Goal: Task Accomplishment & Management: Use online tool/utility

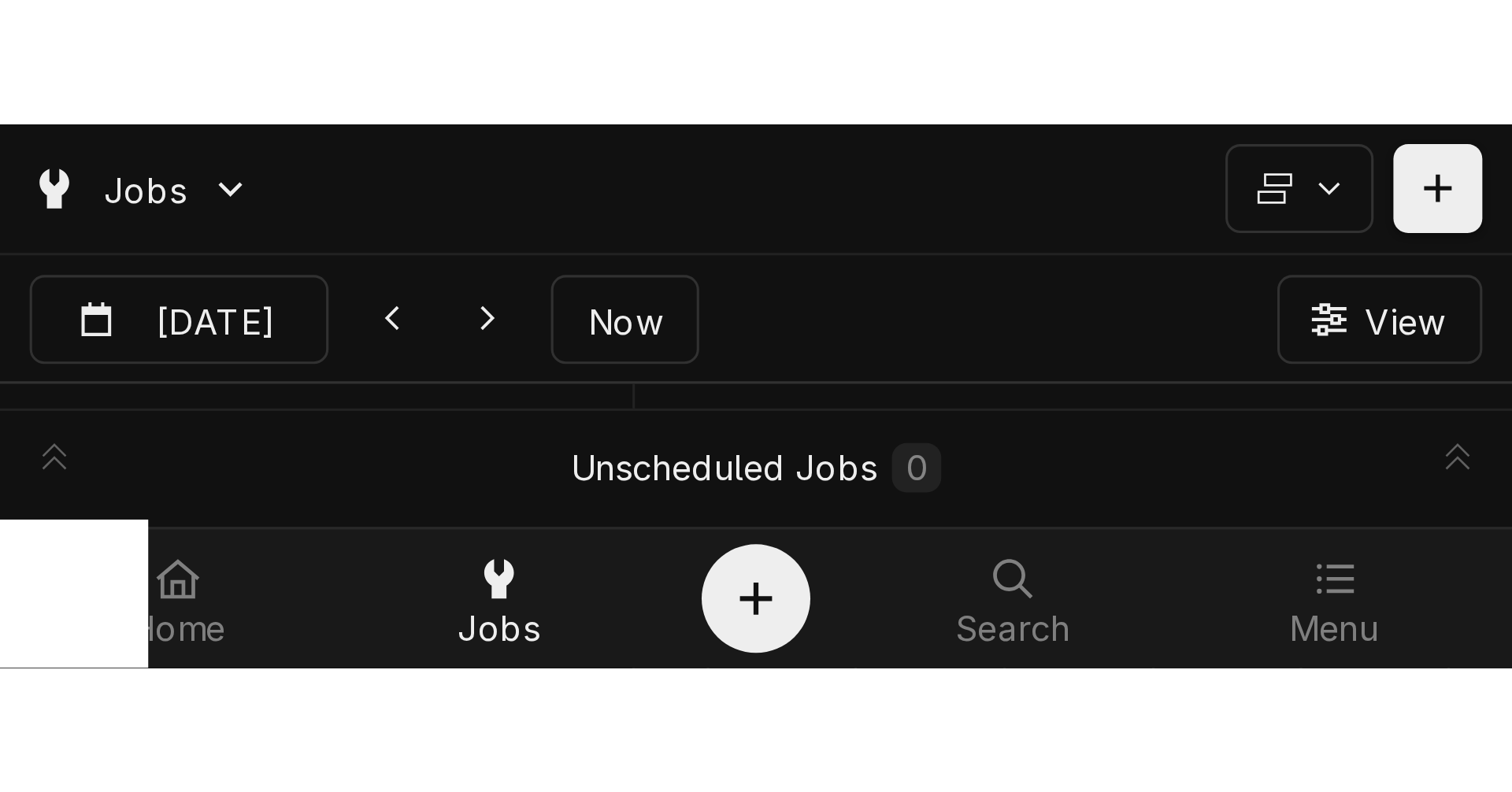
scroll to position [0, 21713]
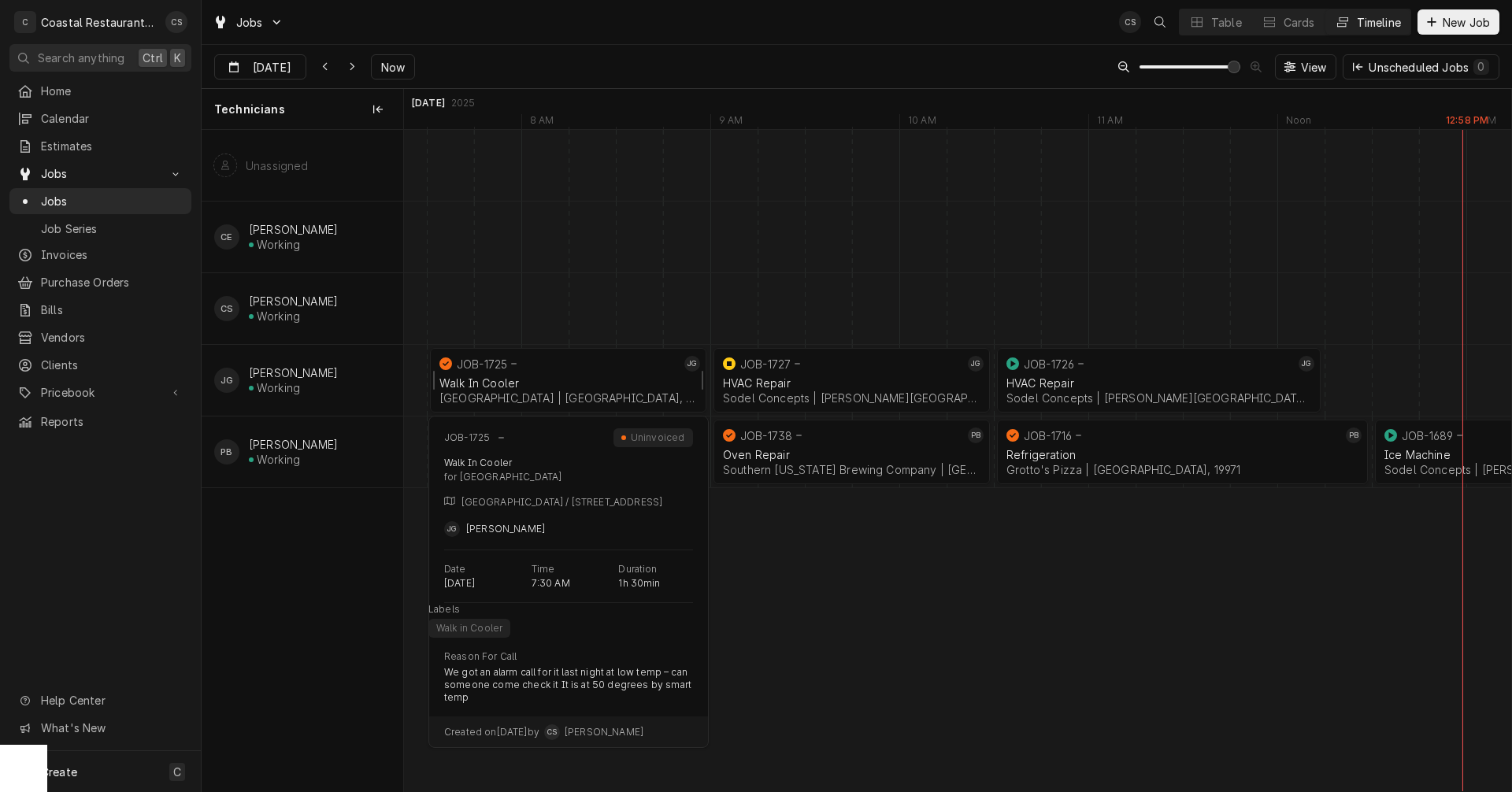
drag, startPoint x: 517, startPoint y: 378, endPoint x: 528, endPoint y: 377, distance: 11.0
click at [517, 378] on div "Walk In Cooler" at bounding box center [569, 383] width 258 height 13
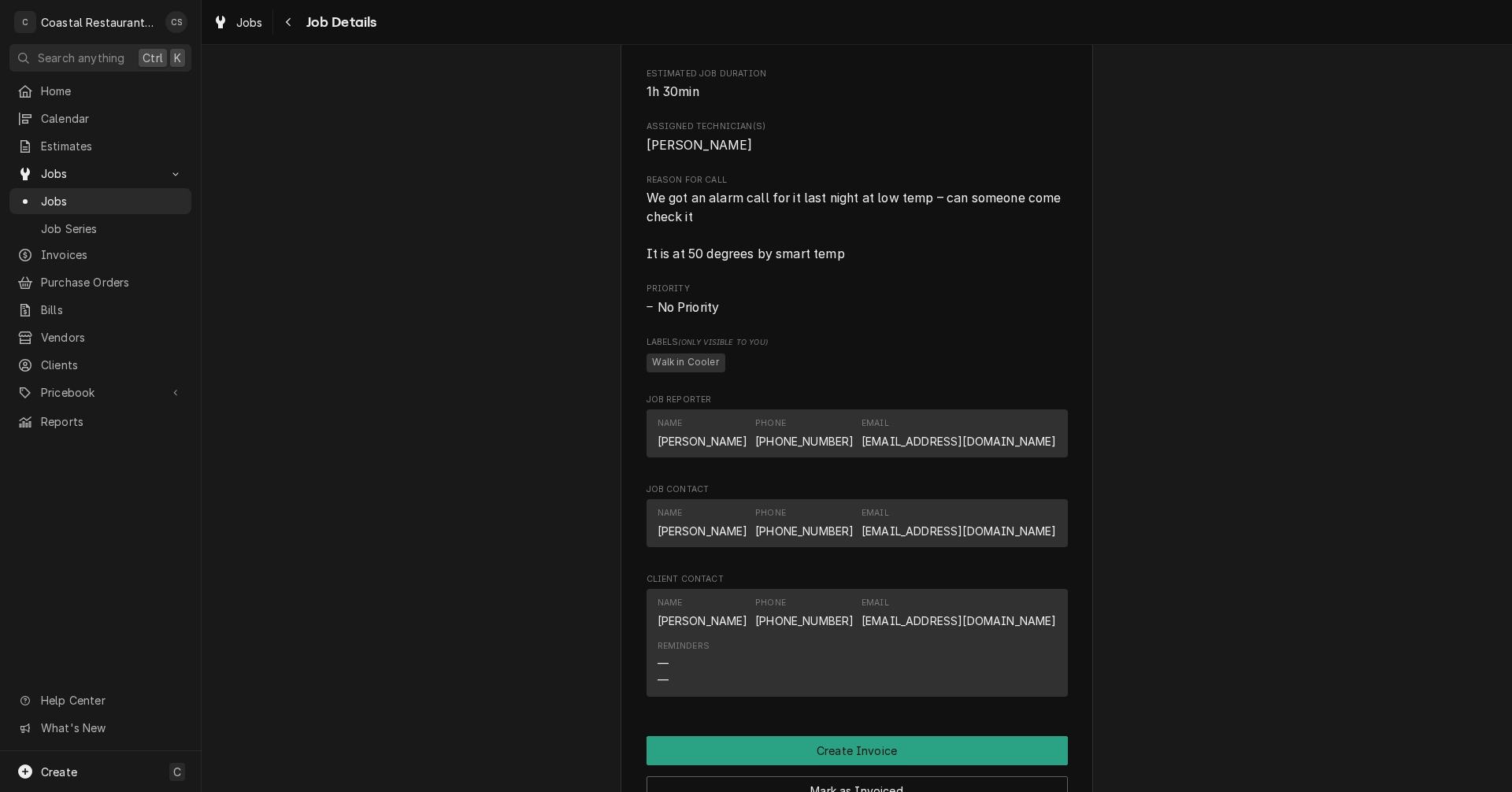
scroll to position [866, 0]
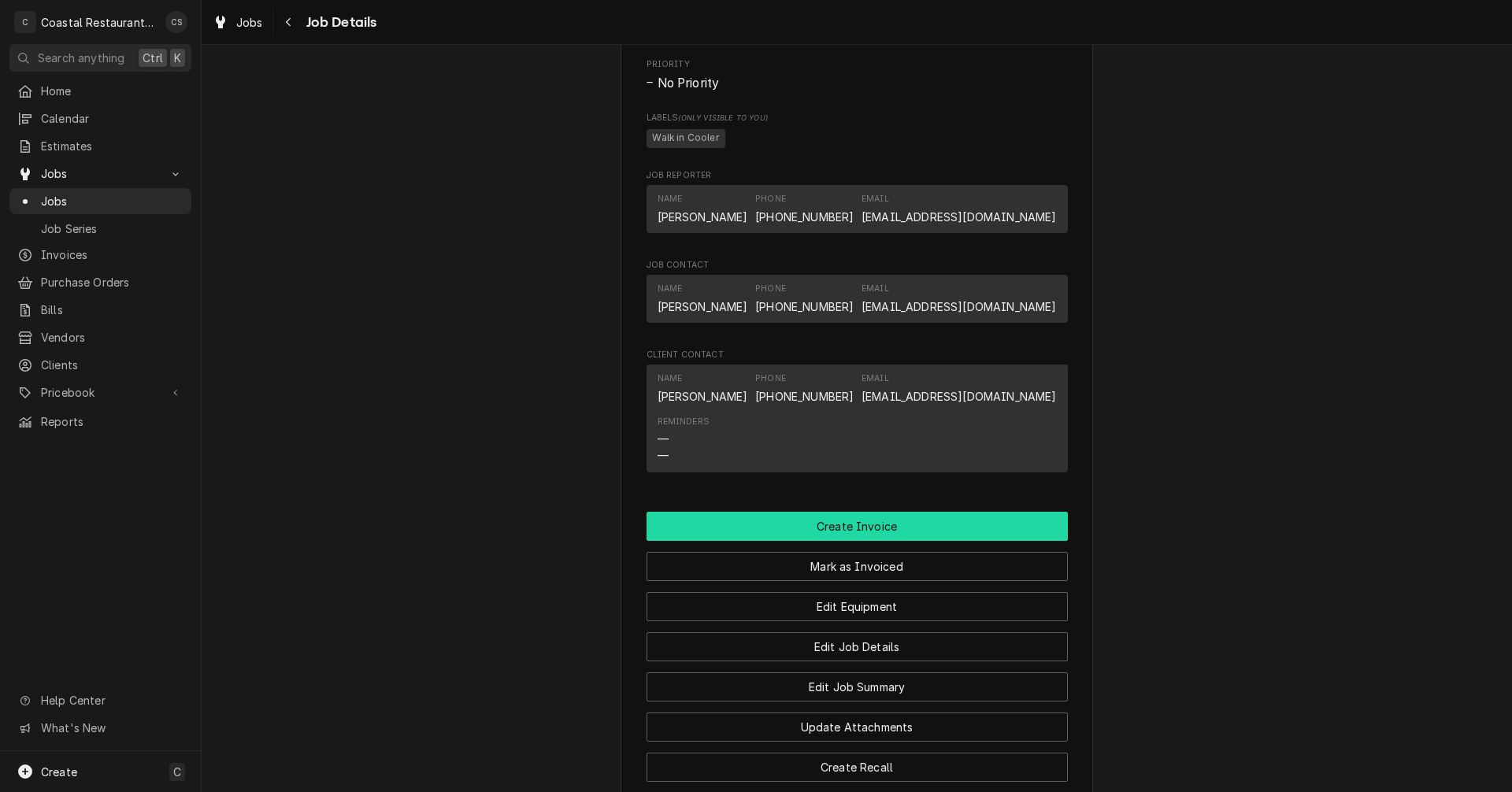
click at [887, 541] on button "Create Invoice" at bounding box center [857, 526] width 421 height 29
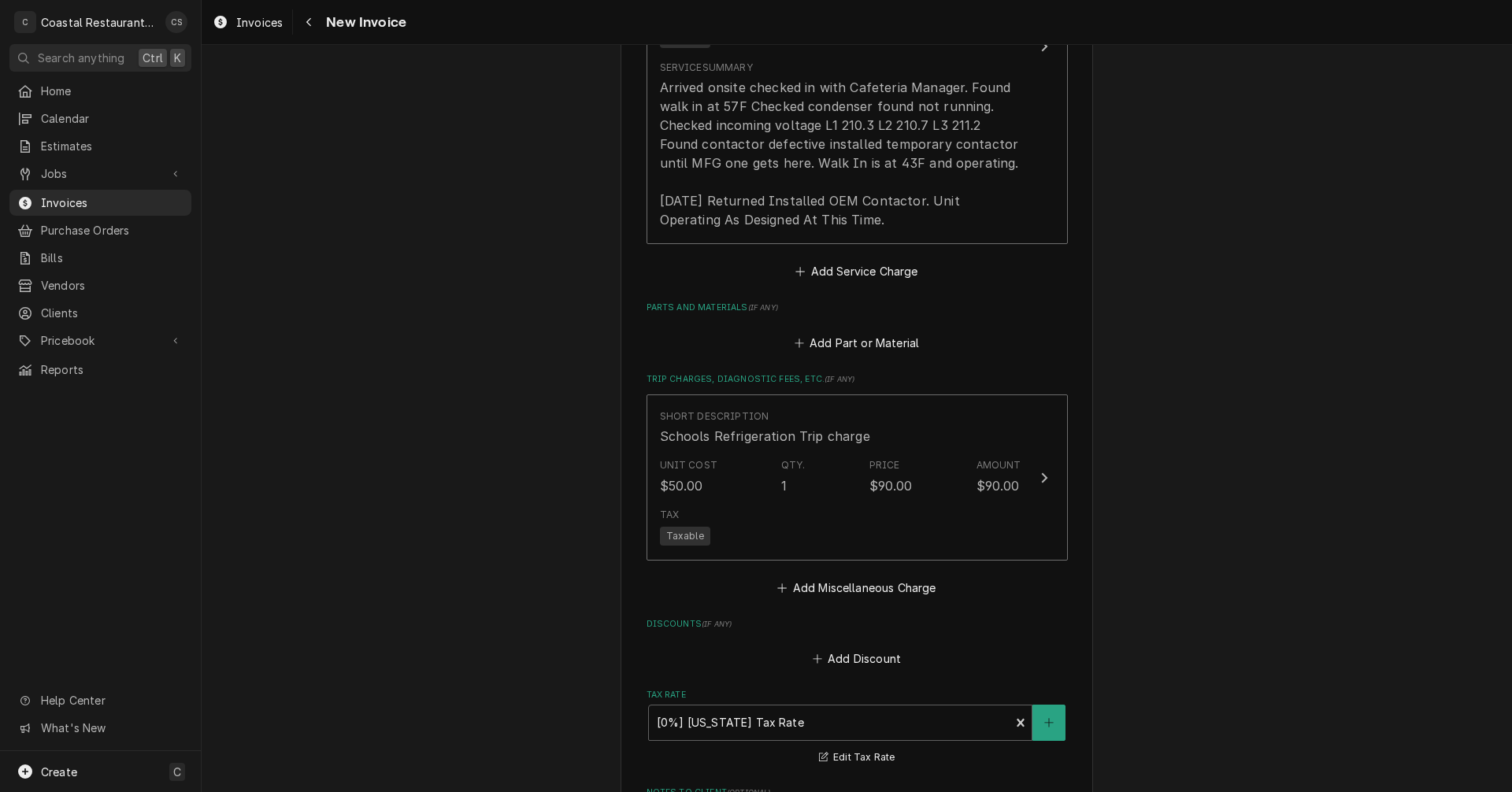
scroll to position [914, 0]
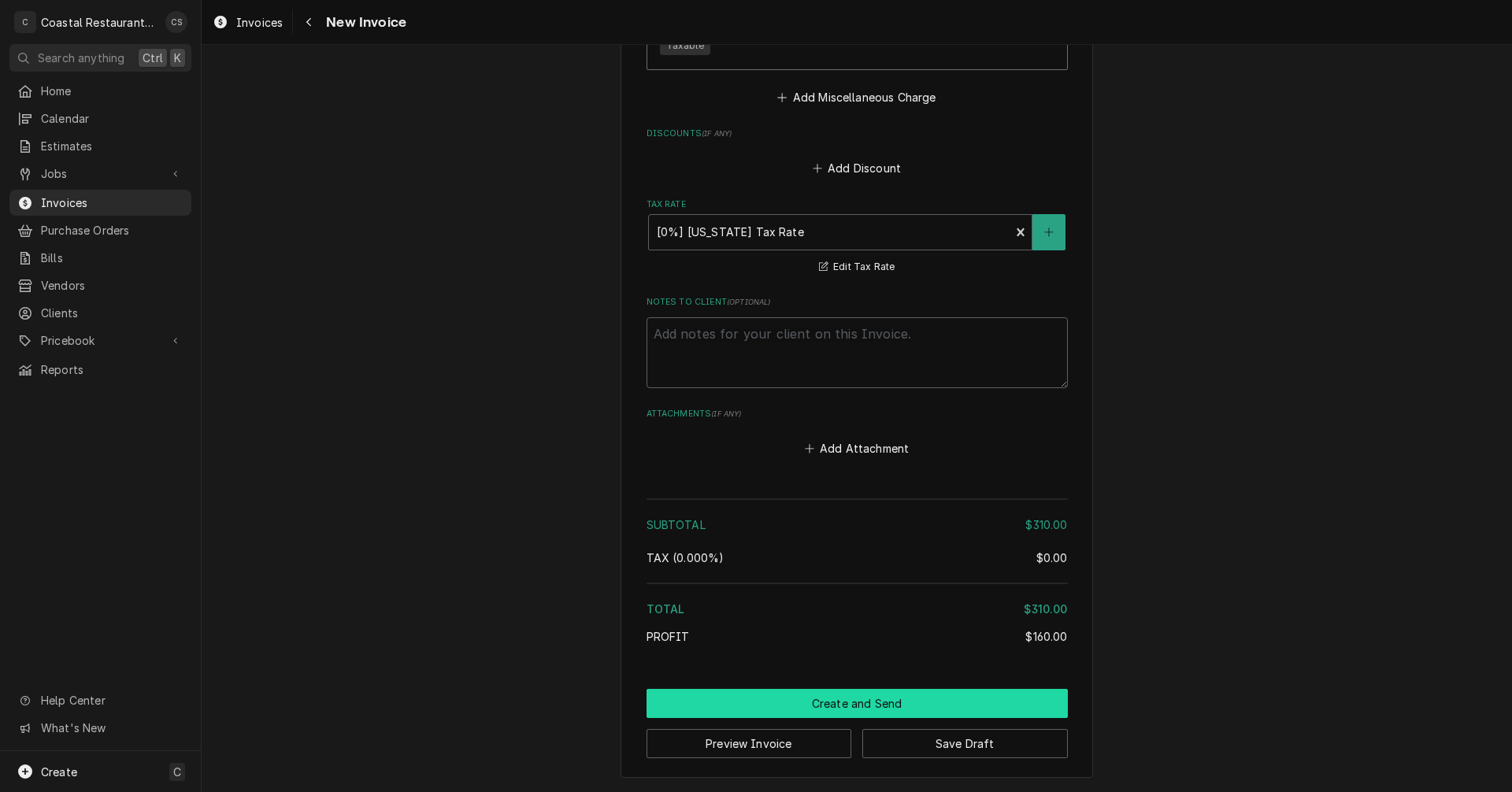
click at [857, 710] on button "Create and Send" at bounding box center [857, 703] width 421 height 29
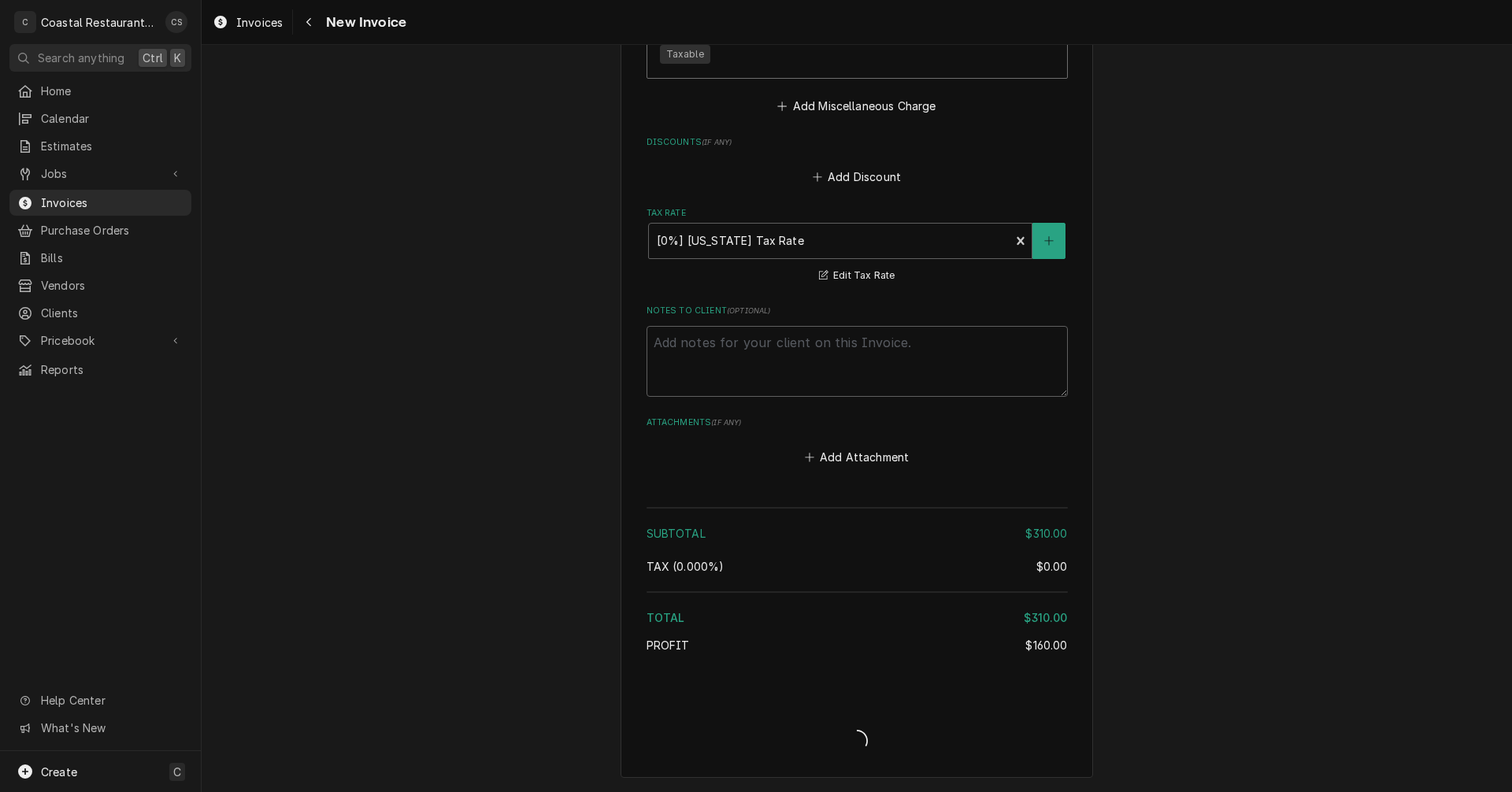
type textarea "x"
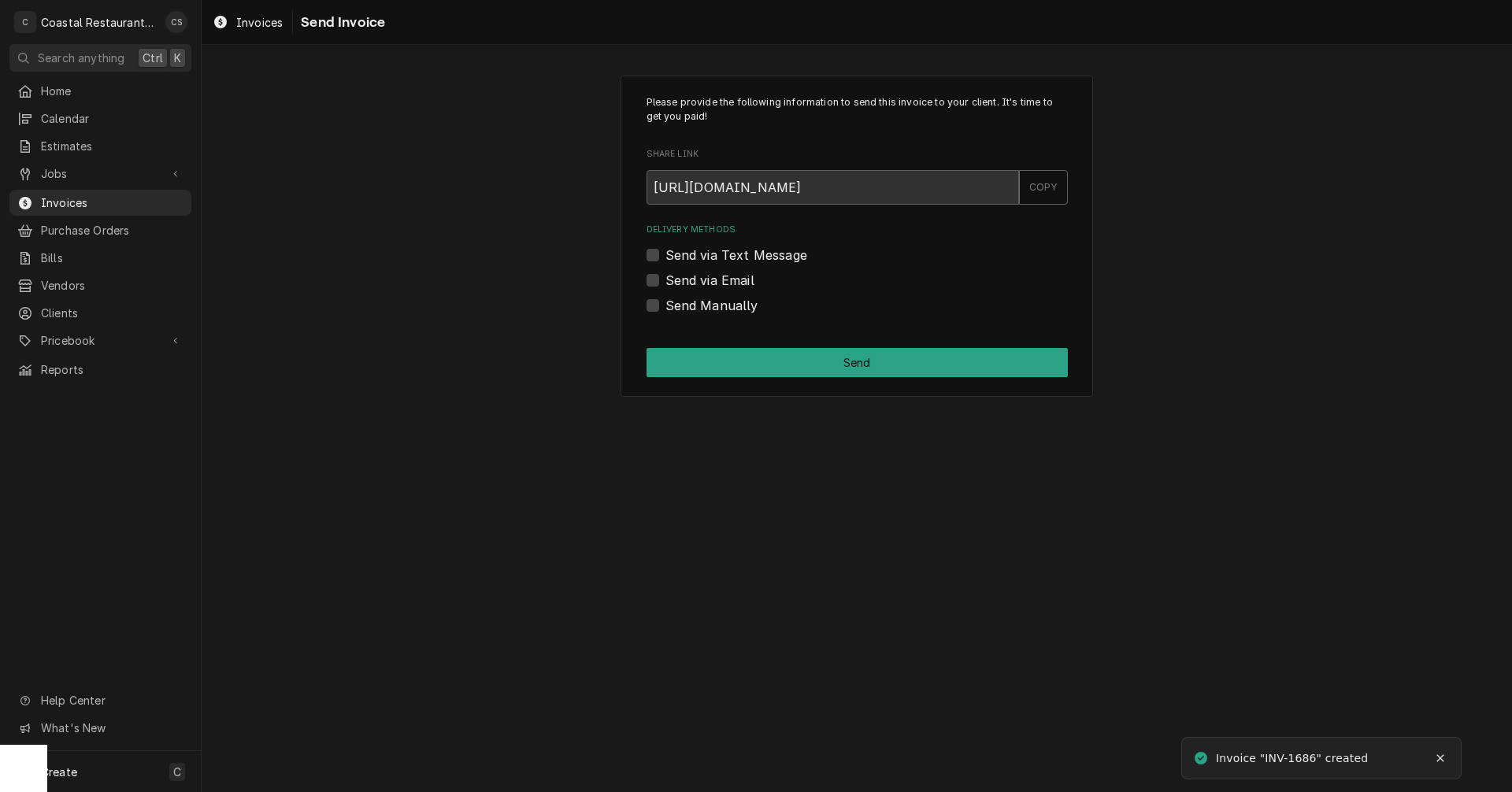
click at [666, 306] on label "Send Manually" at bounding box center [712, 305] width 93 height 19
click at [666, 306] on input "Send Manually" at bounding box center [876, 313] width 421 height 35
checkbox input "true"
click at [726, 363] on button "Send" at bounding box center [857, 362] width 421 height 29
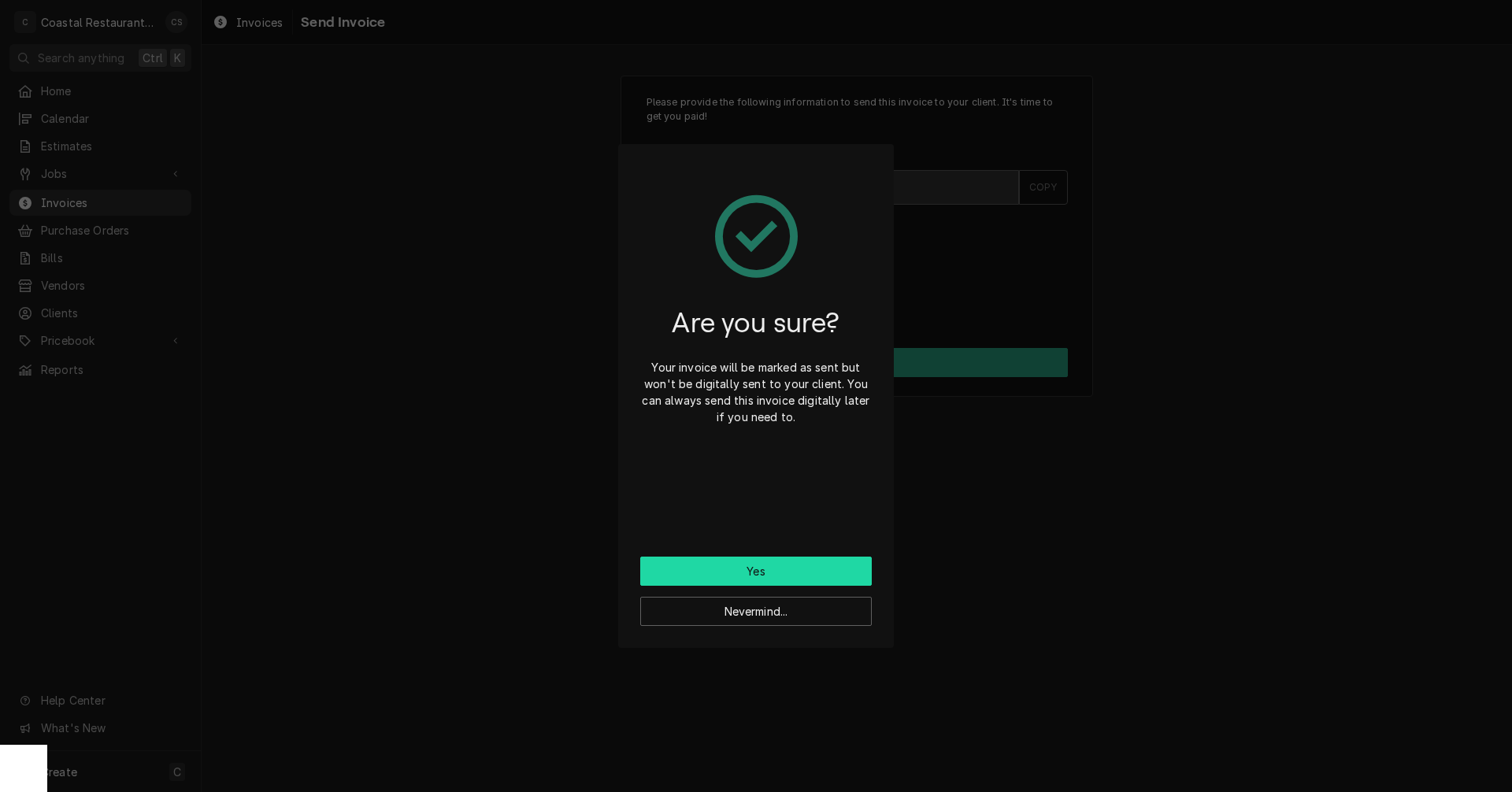
click at [748, 575] on button "Yes" at bounding box center [756, 571] width 232 height 29
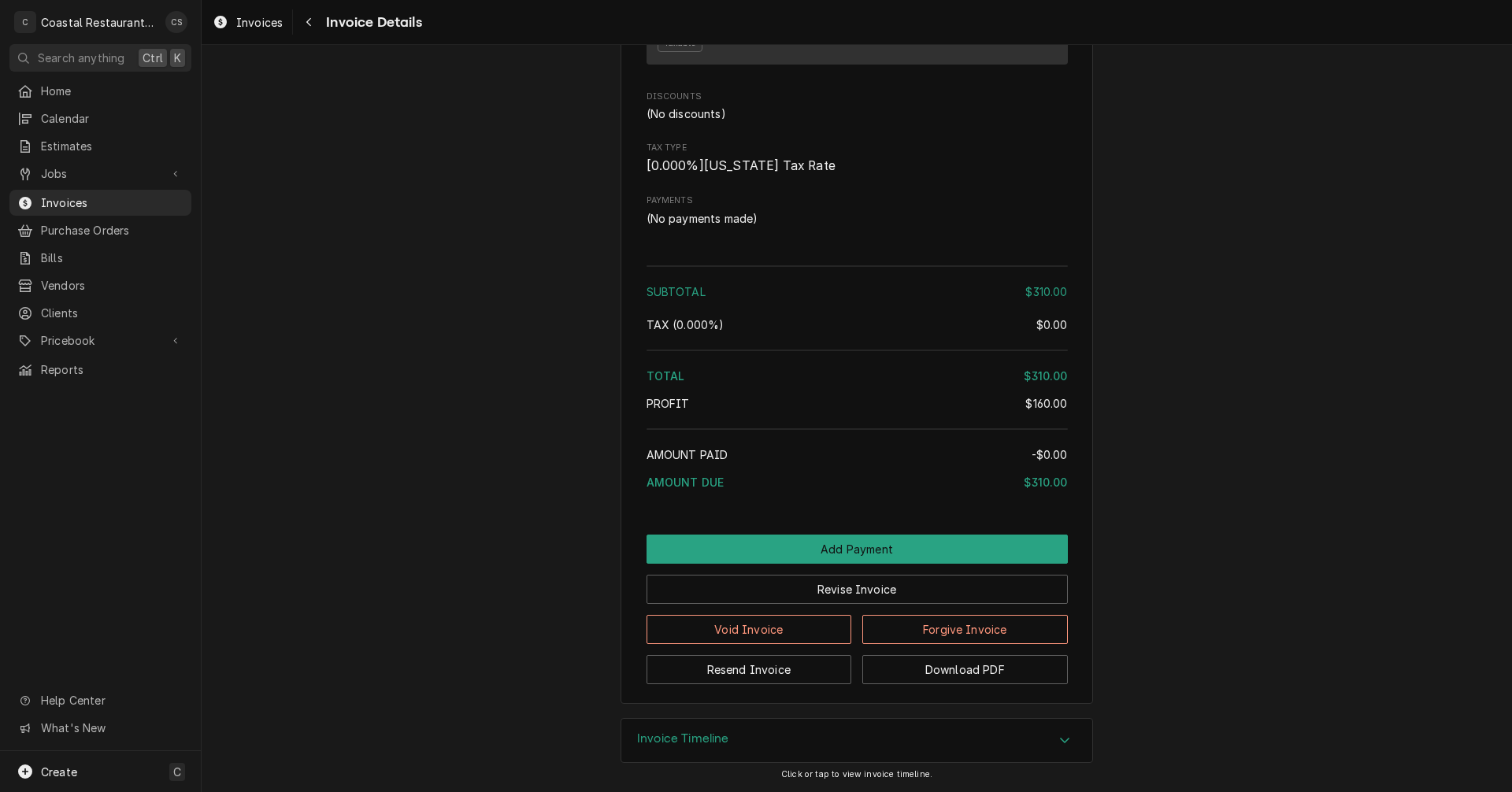
scroll to position [1415, 0]
click at [837, 591] on button "Revise Invoice" at bounding box center [857, 589] width 421 height 29
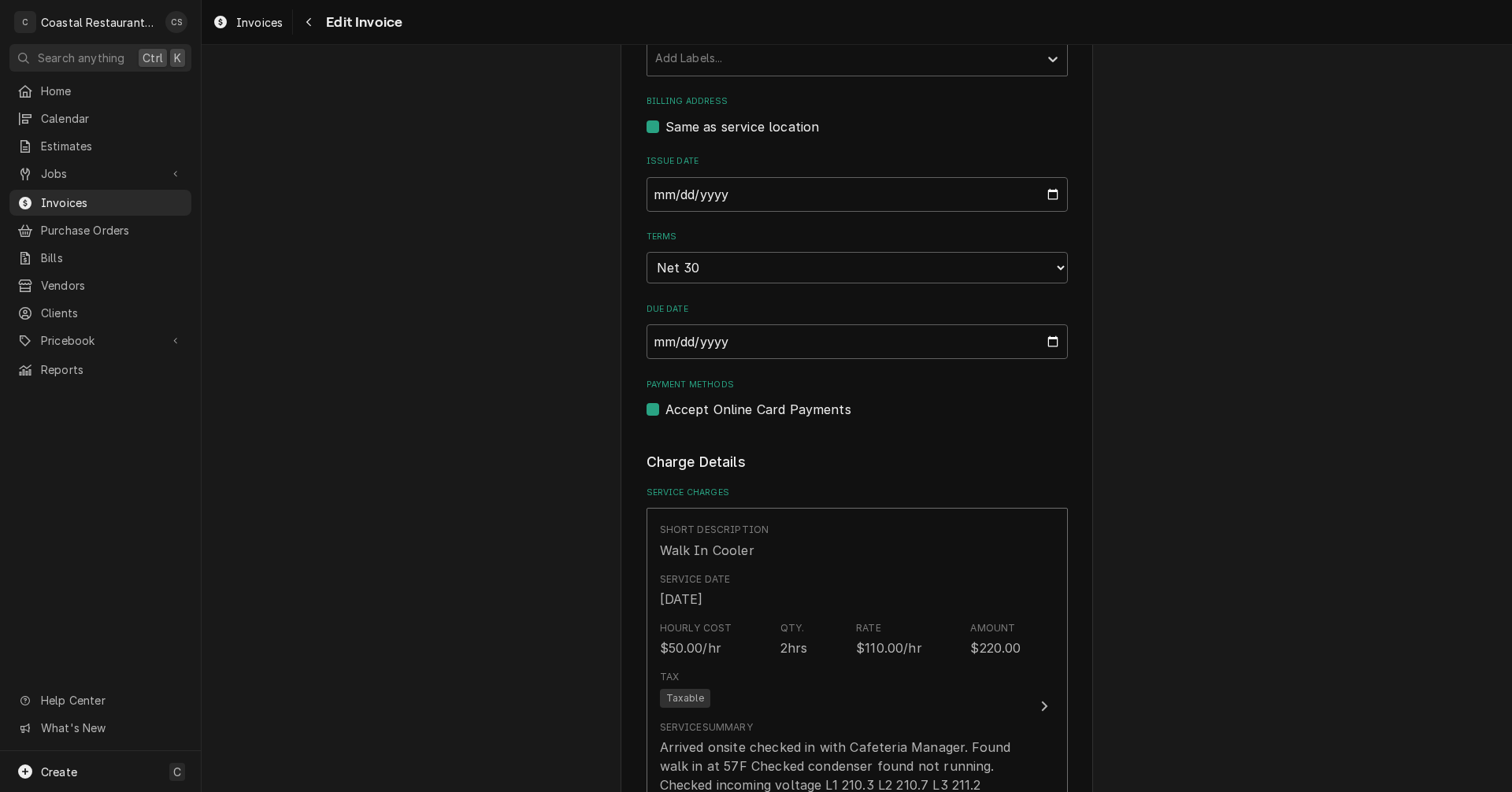
scroll to position [945, 0]
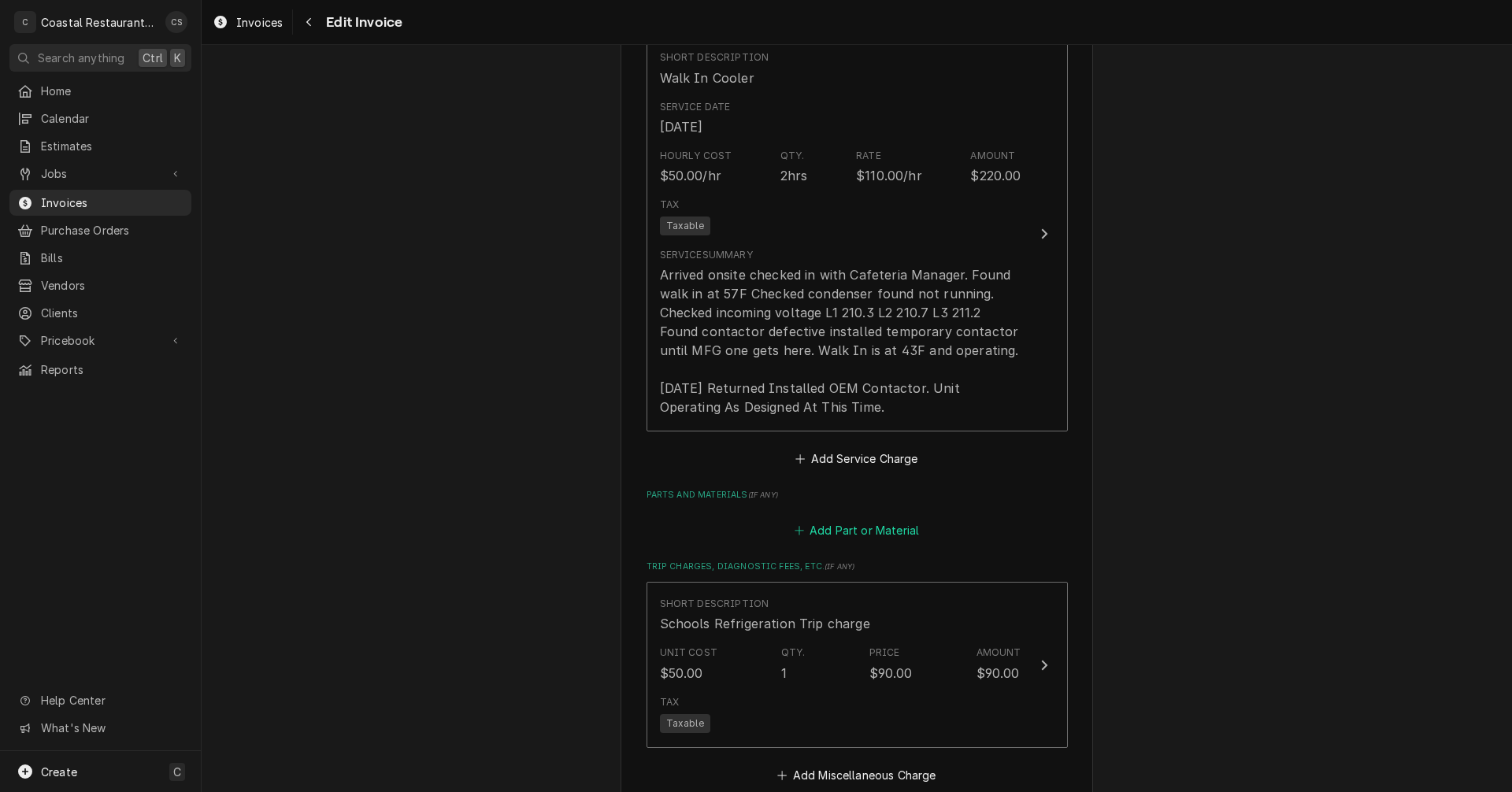
click at [817, 526] on button "Add Part or Material" at bounding box center [856, 529] width 130 height 22
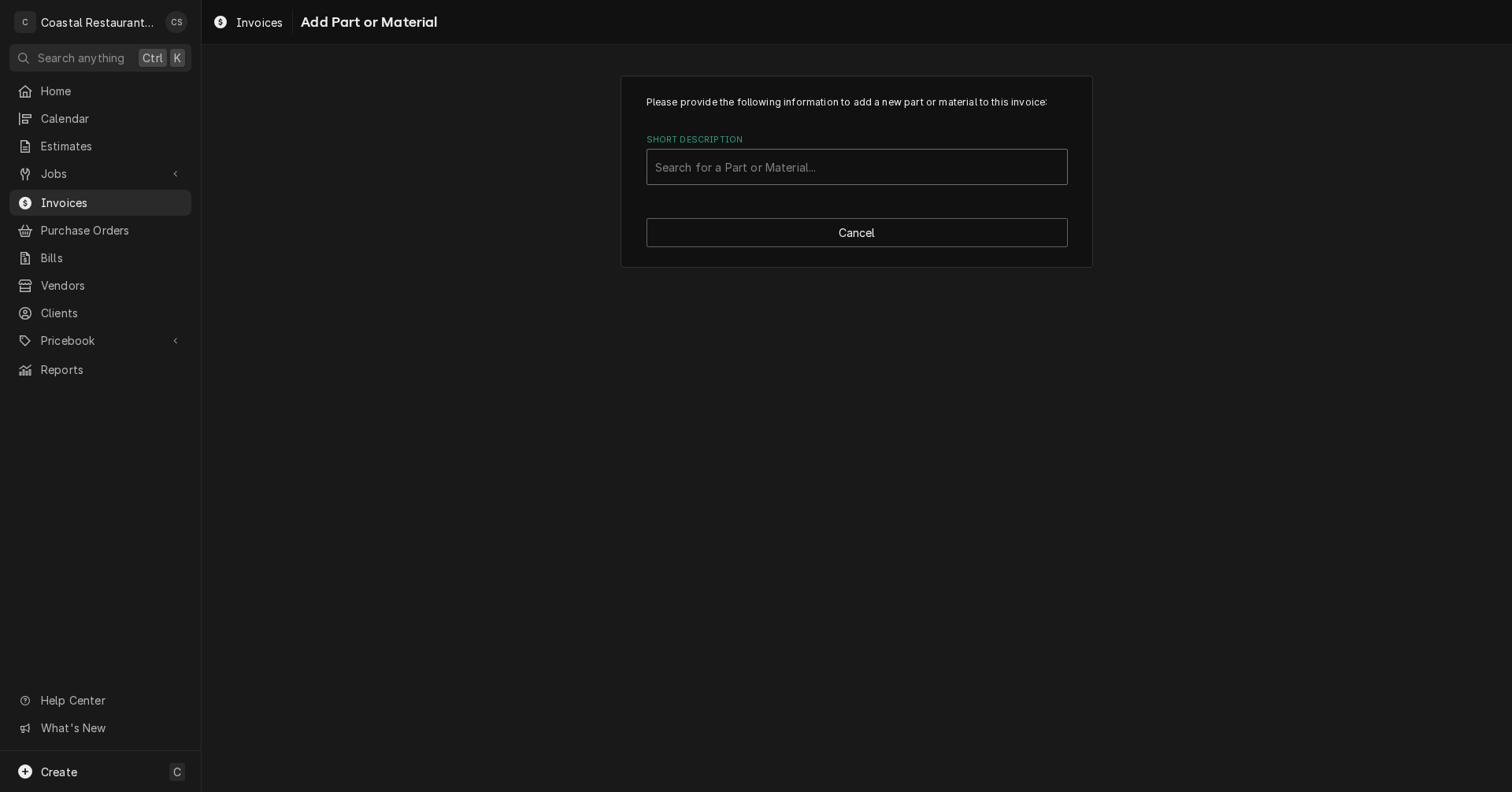
click at [707, 164] on div "Short Description" at bounding box center [857, 167] width 404 height 28
type input "Contac"
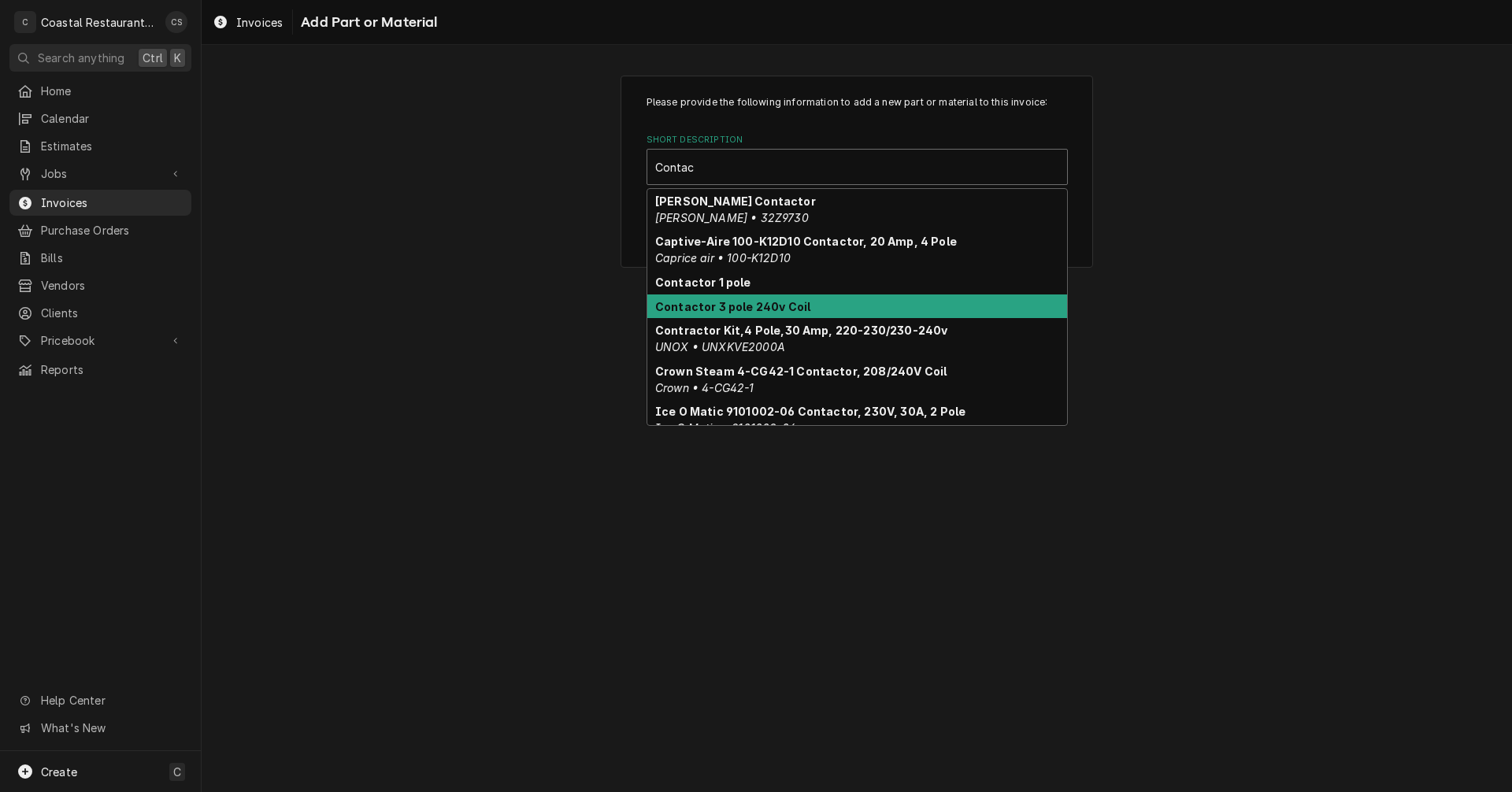
click at [714, 309] on strong "Contactor 3 pole 240v Coil" at bounding box center [732, 307] width 155 height 13
type textarea "x"
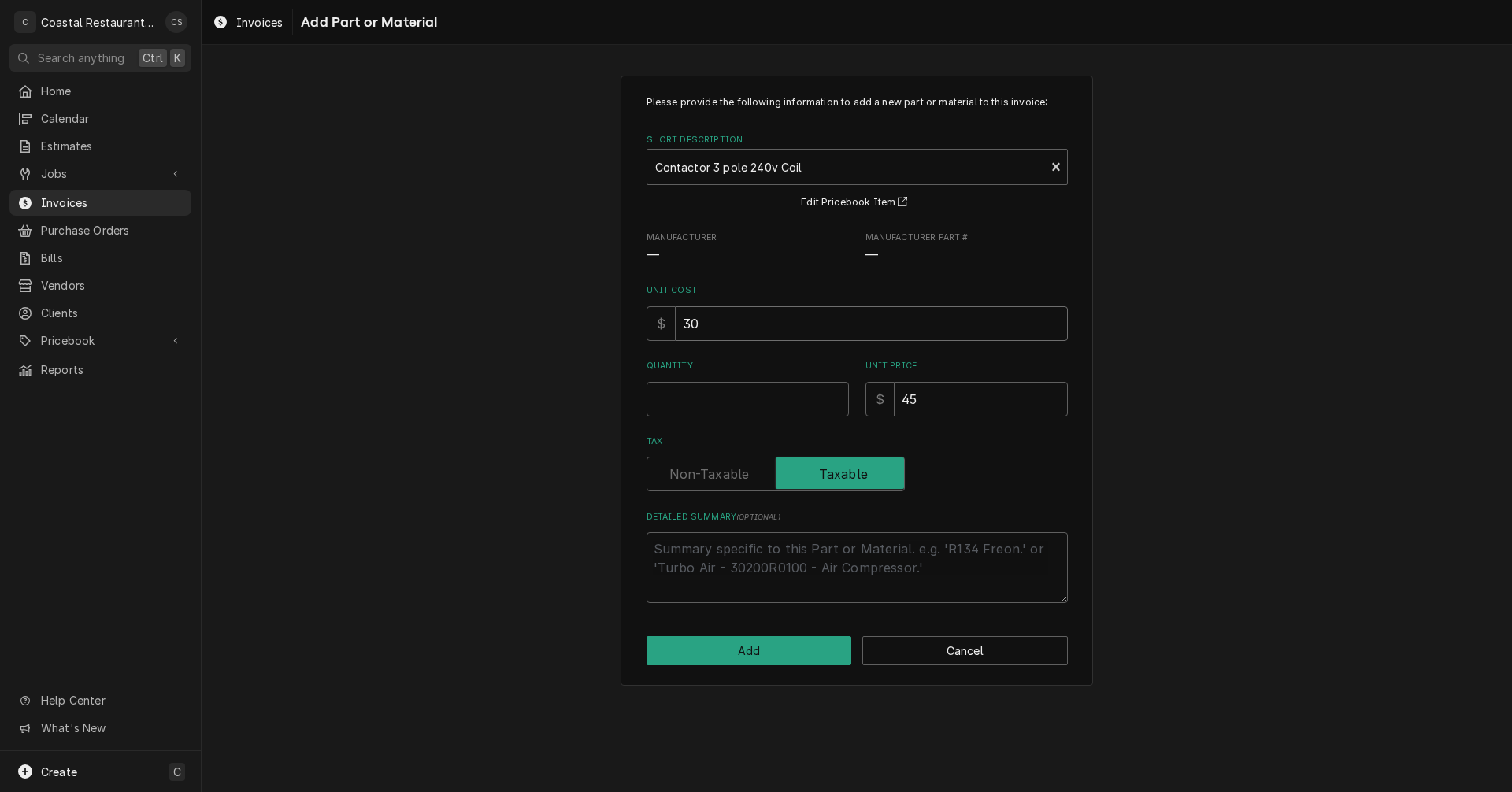
click at [710, 322] on input "30" at bounding box center [872, 324] width 392 height 35
type input "3"
type textarea "x"
type input "6"
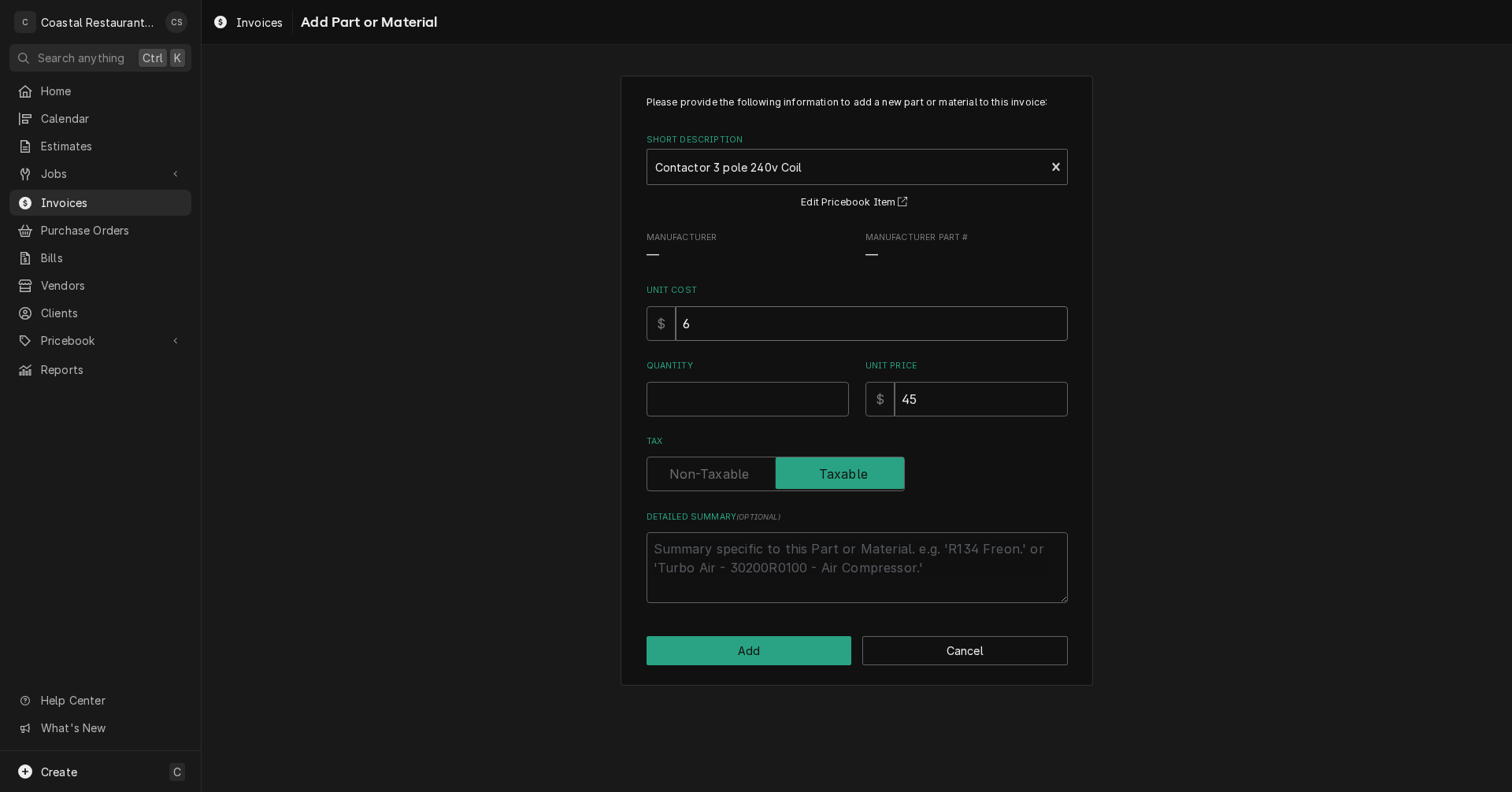
type textarea "x"
type input "65"
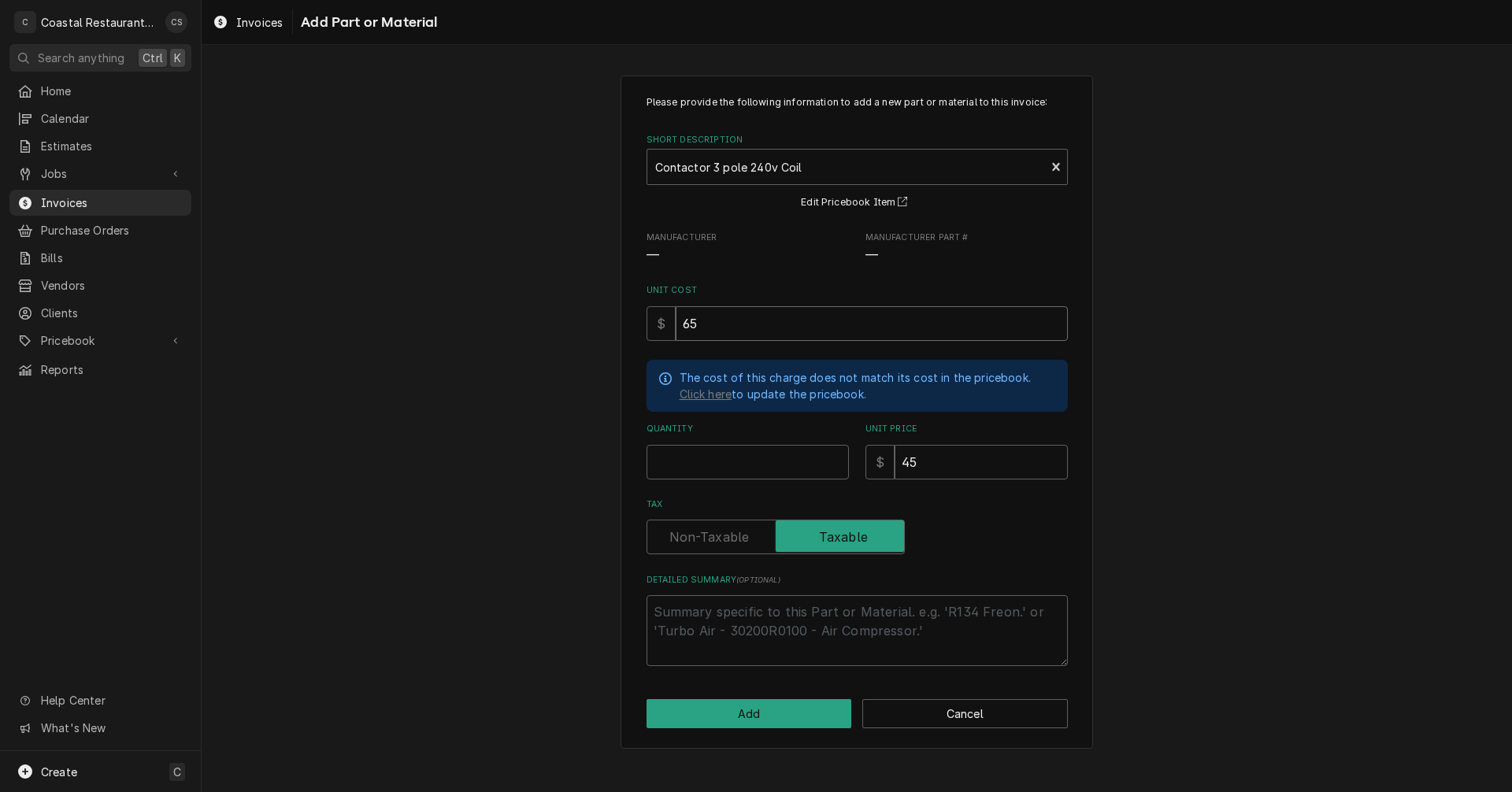
type textarea "x"
type input "65.7"
type textarea "x"
type input "65.71"
click at [676, 472] on input "Quantity" at bounding box center [747, 462] width 202 height 35
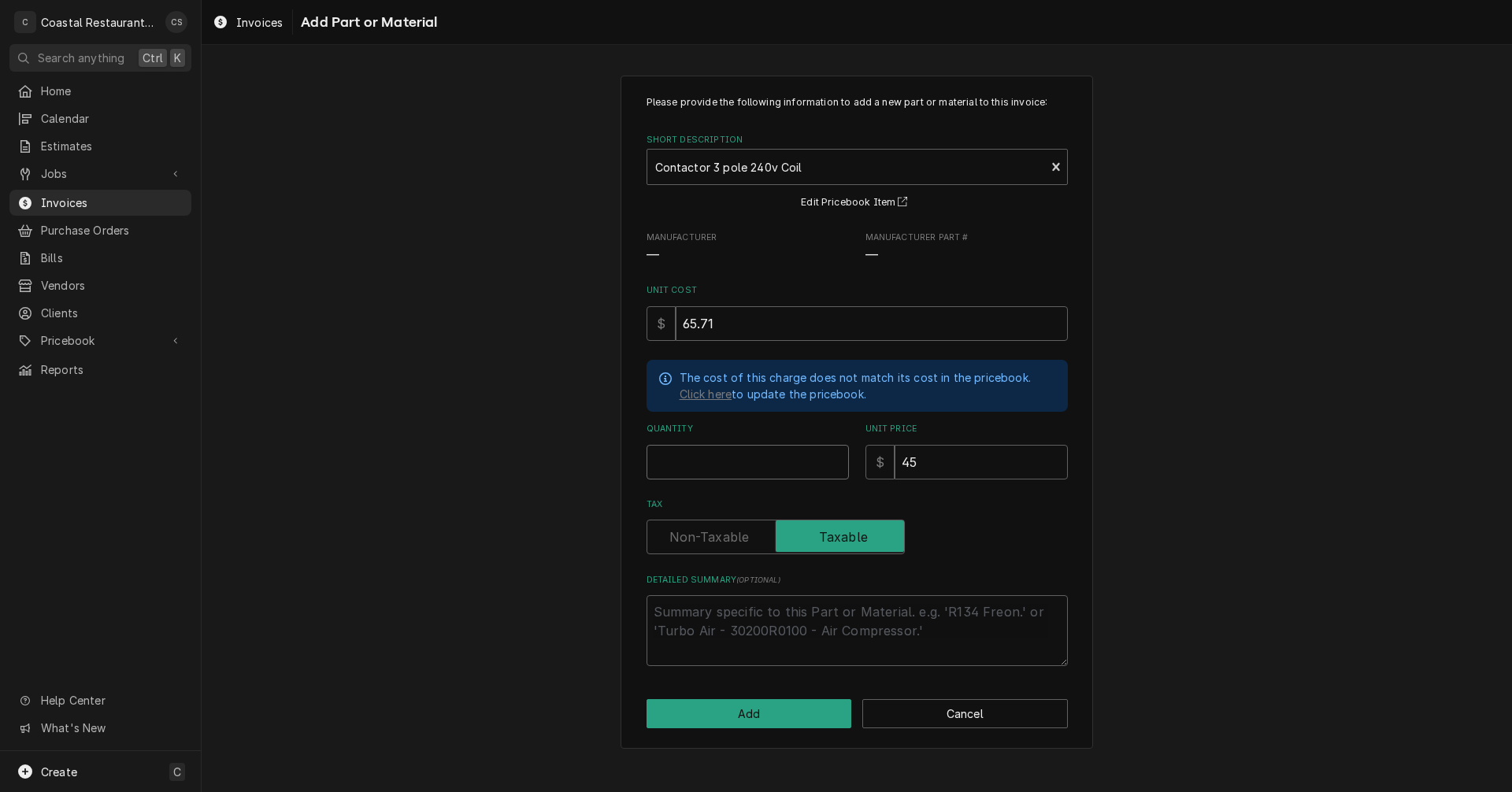
type textarea "x"
type input "1"
drag, startPoint x: 930, startPoint y: 465, endPoint x: 904, endPoint y: 465, distance: 26.0
click at [904, 465] on input "45" at bounding box center [981, 462] width 173 height 35
click at [1017, 464] on input "45" at bounding box center [981, 462] width 173 height 35
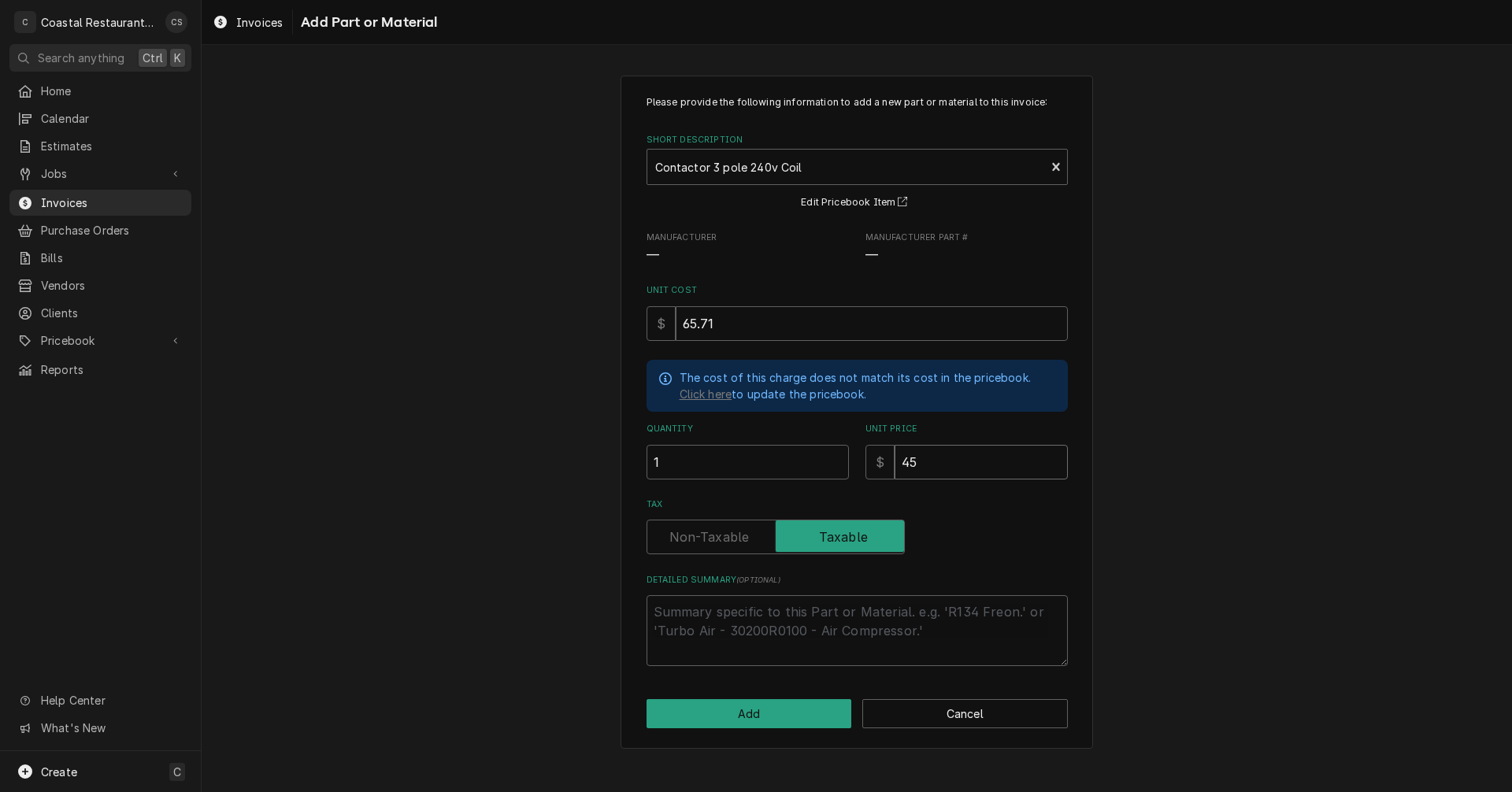
type textarea "x"
type input "4"
type textarea "x"
type input "1"
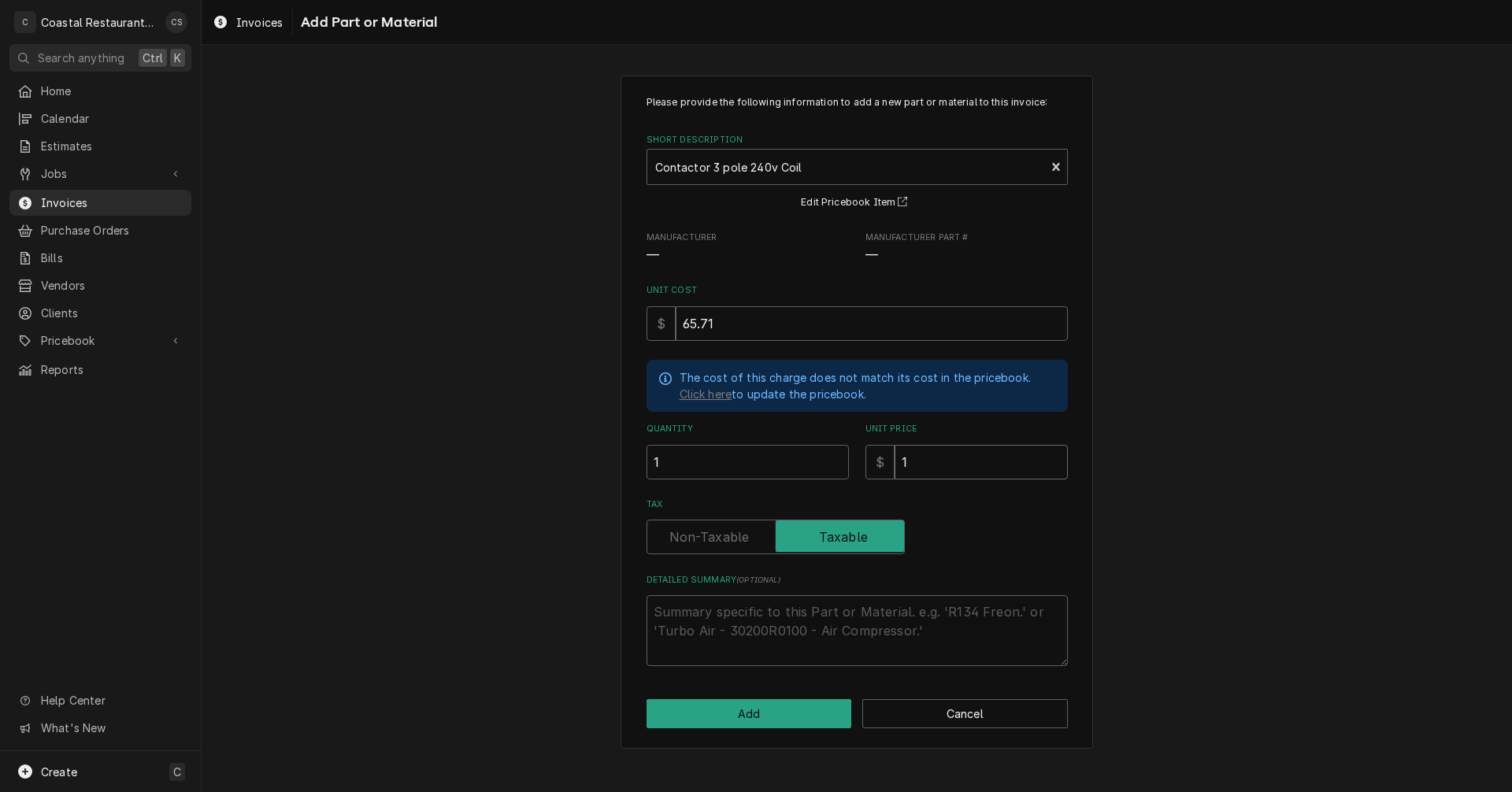
type textarea "x"
type input "10"
type textarea "x"
type input "108"
type textarea "x"
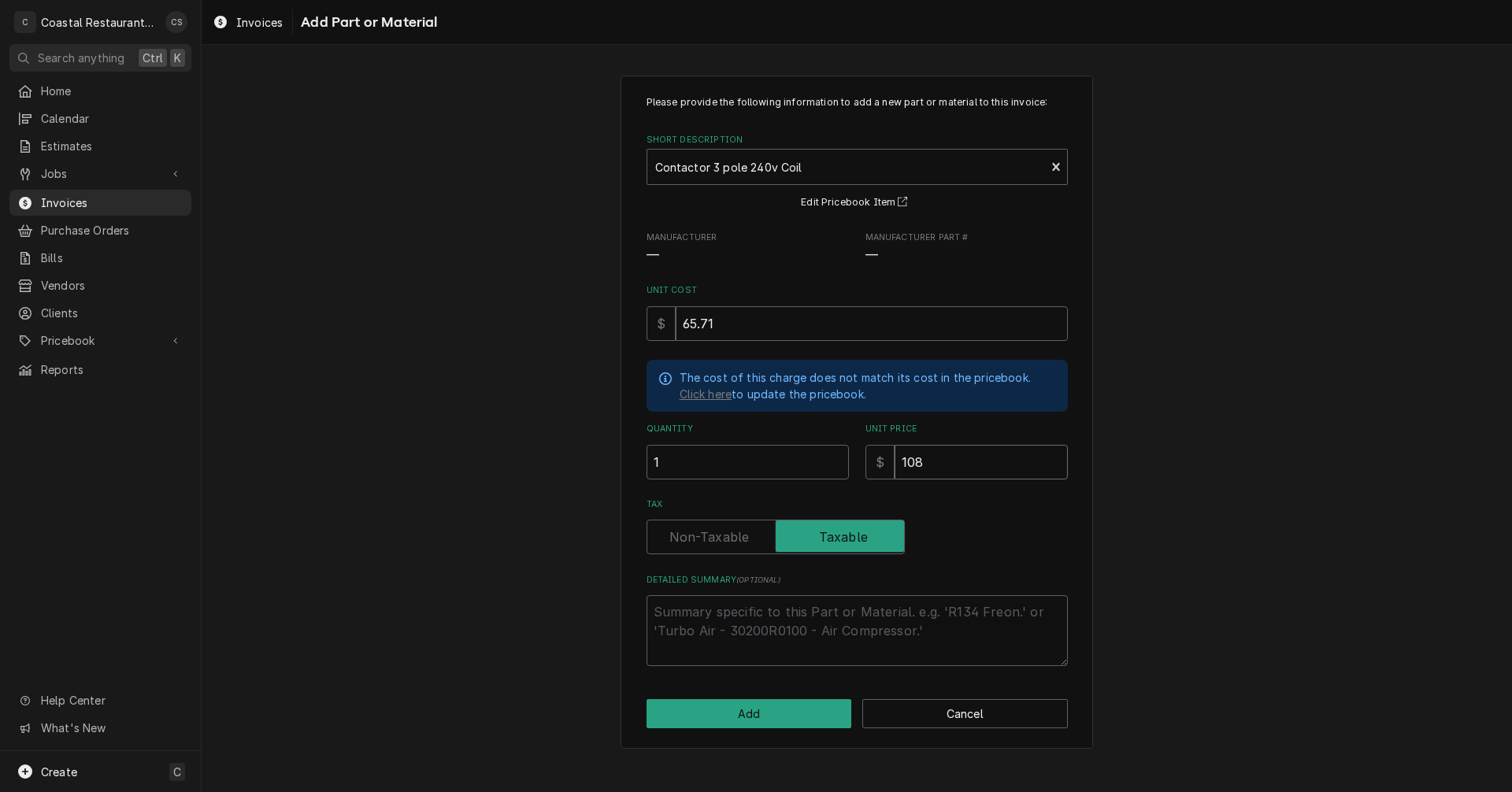
type input "108.7"
type textarea "x"
type input "108.71"
click at [803, 712] on button "Add" at bounding box center [749, 713] width 205 height 29
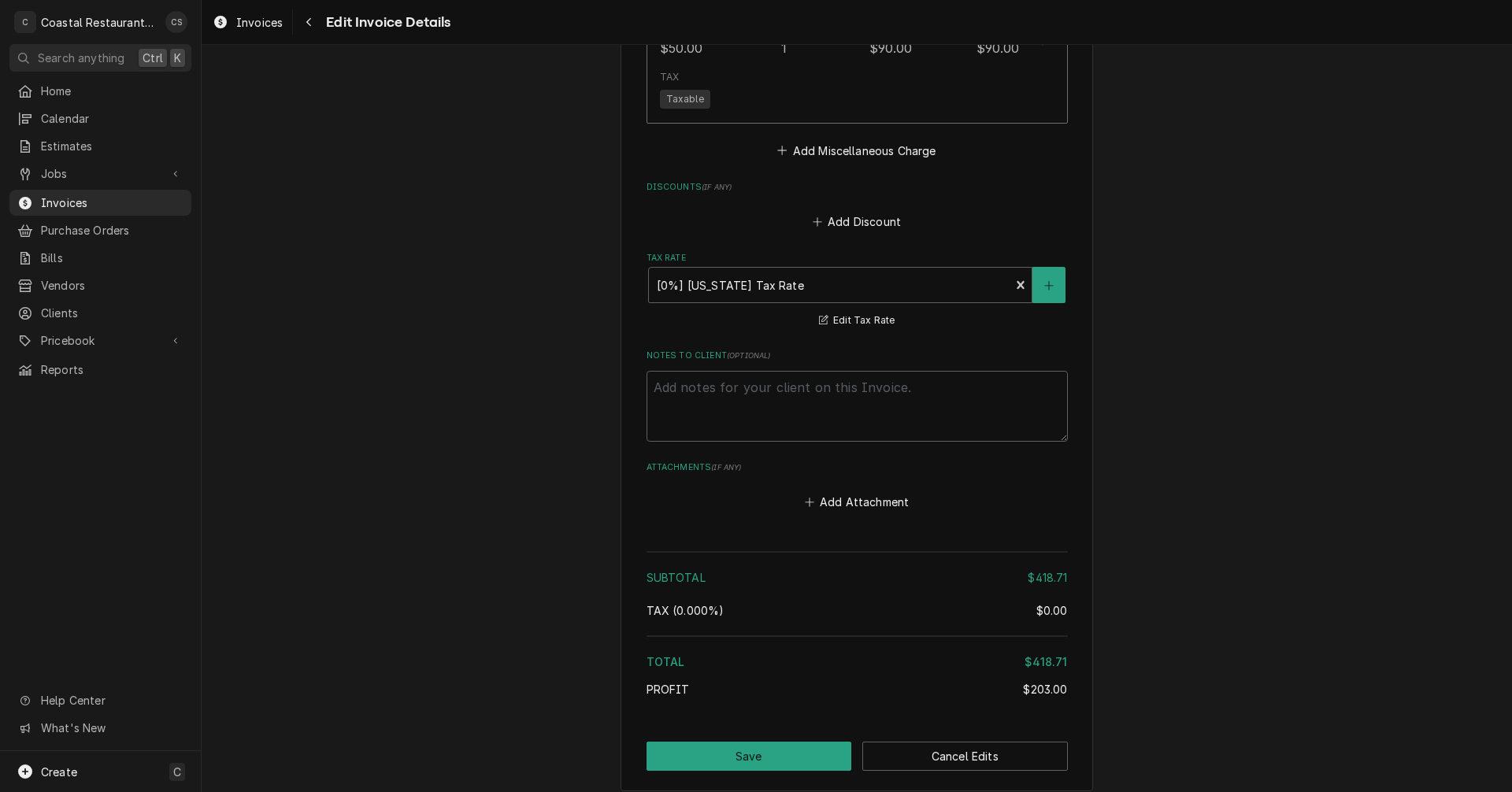
scroll to position [1880, 0]
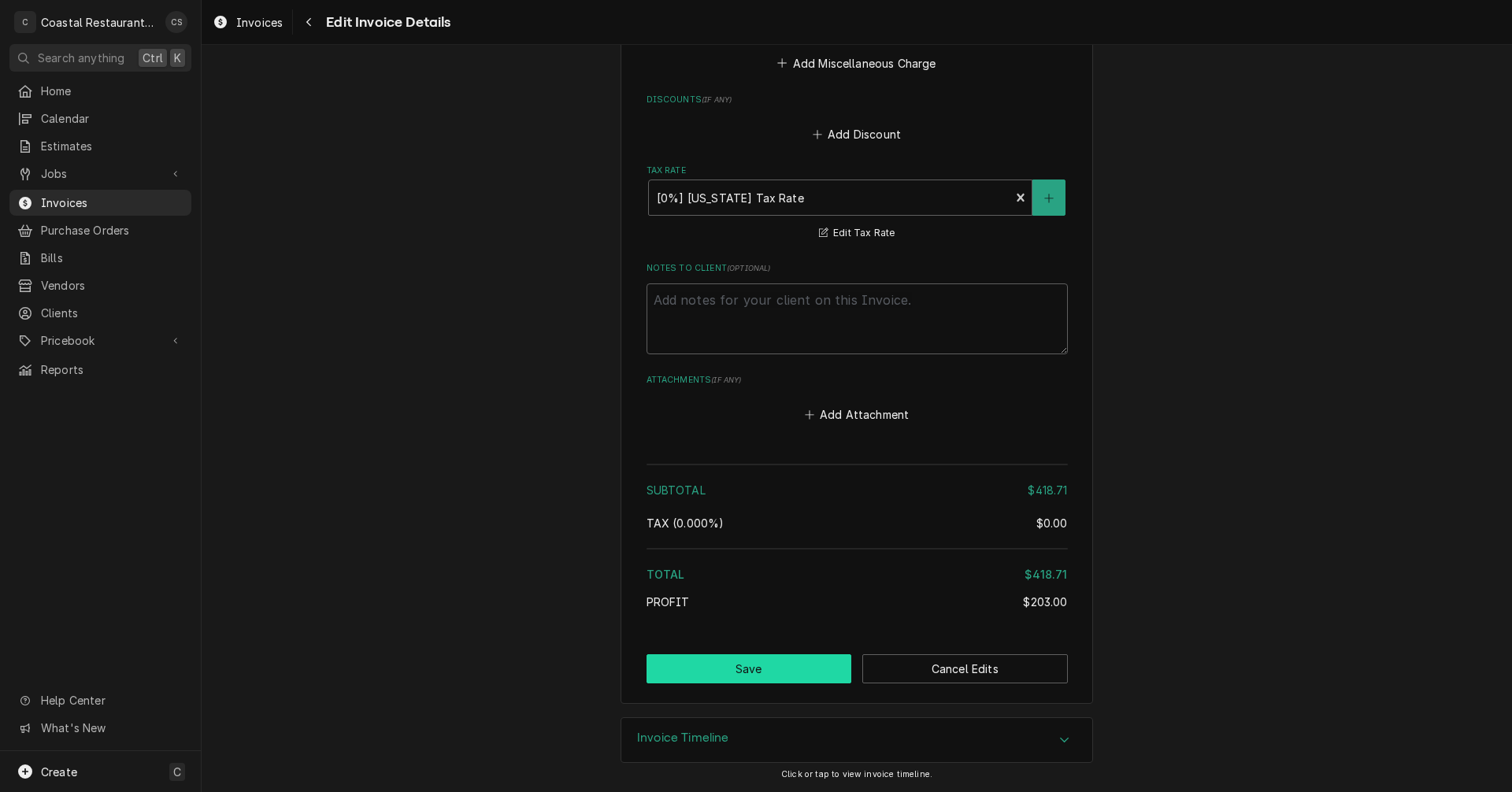
click at [749, 670] on button "Save" at bounding box center [749, 668] width 205 height 29
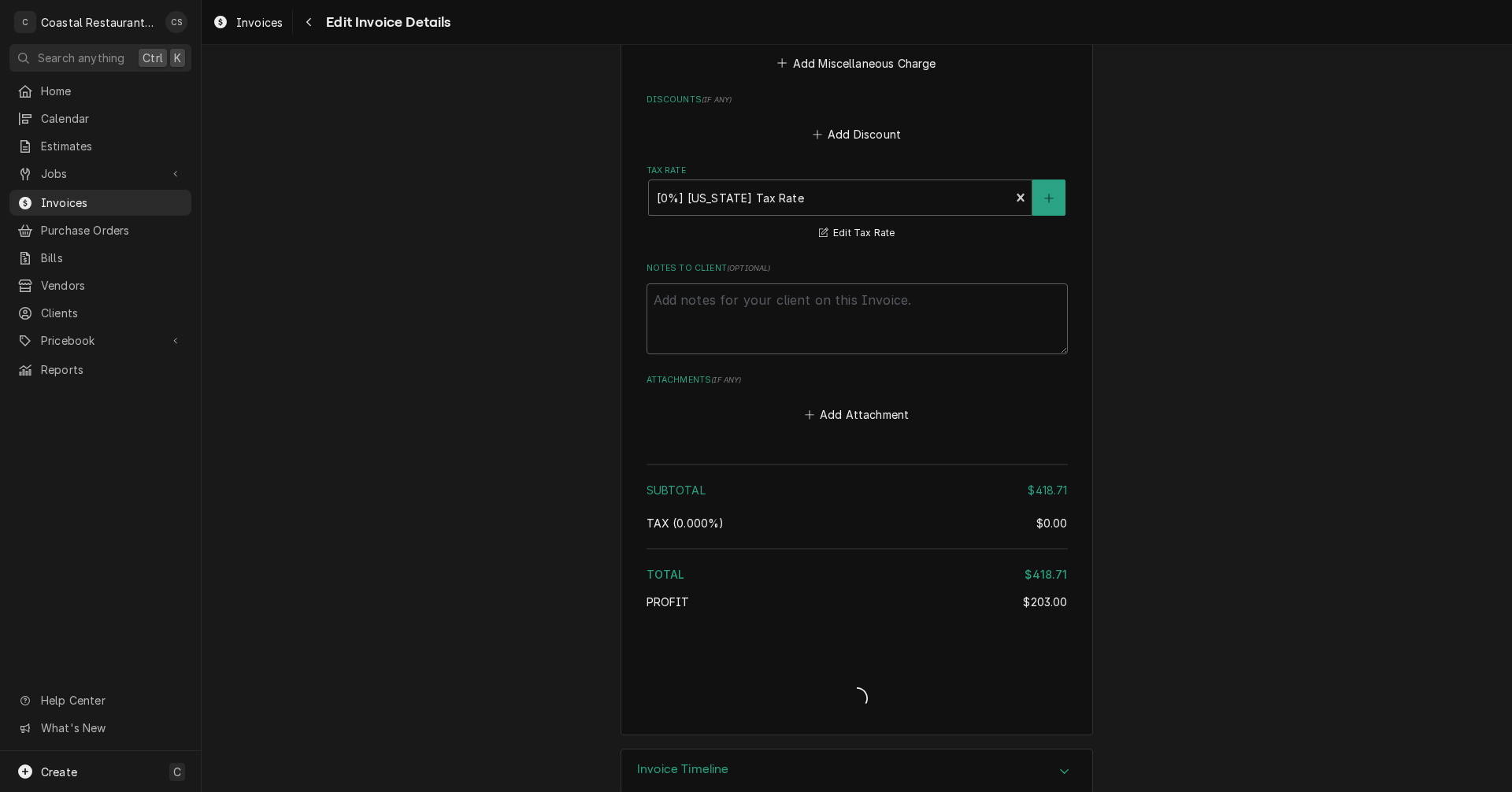
type textarea "x"
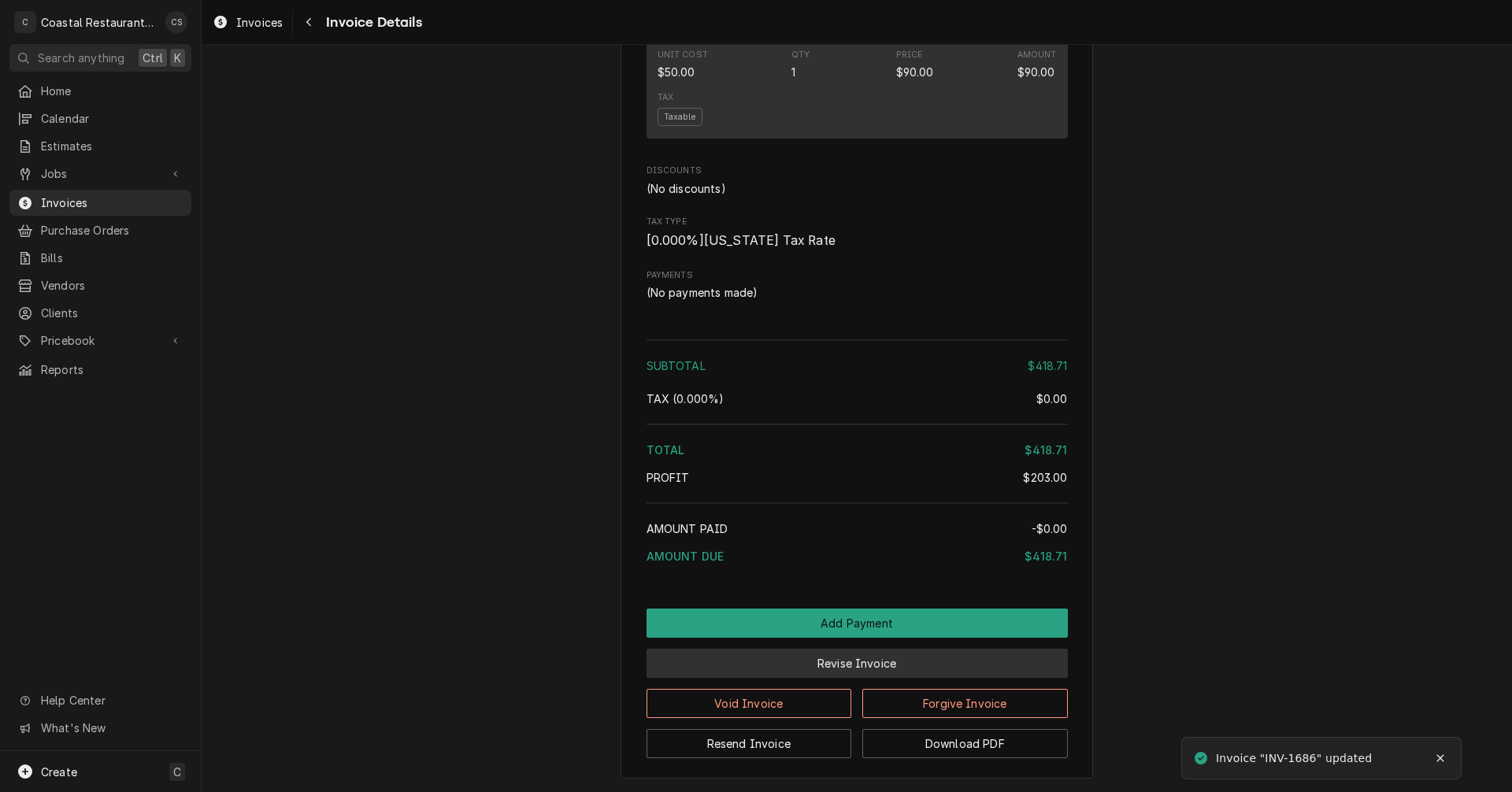
scroll to position [1594, 0]
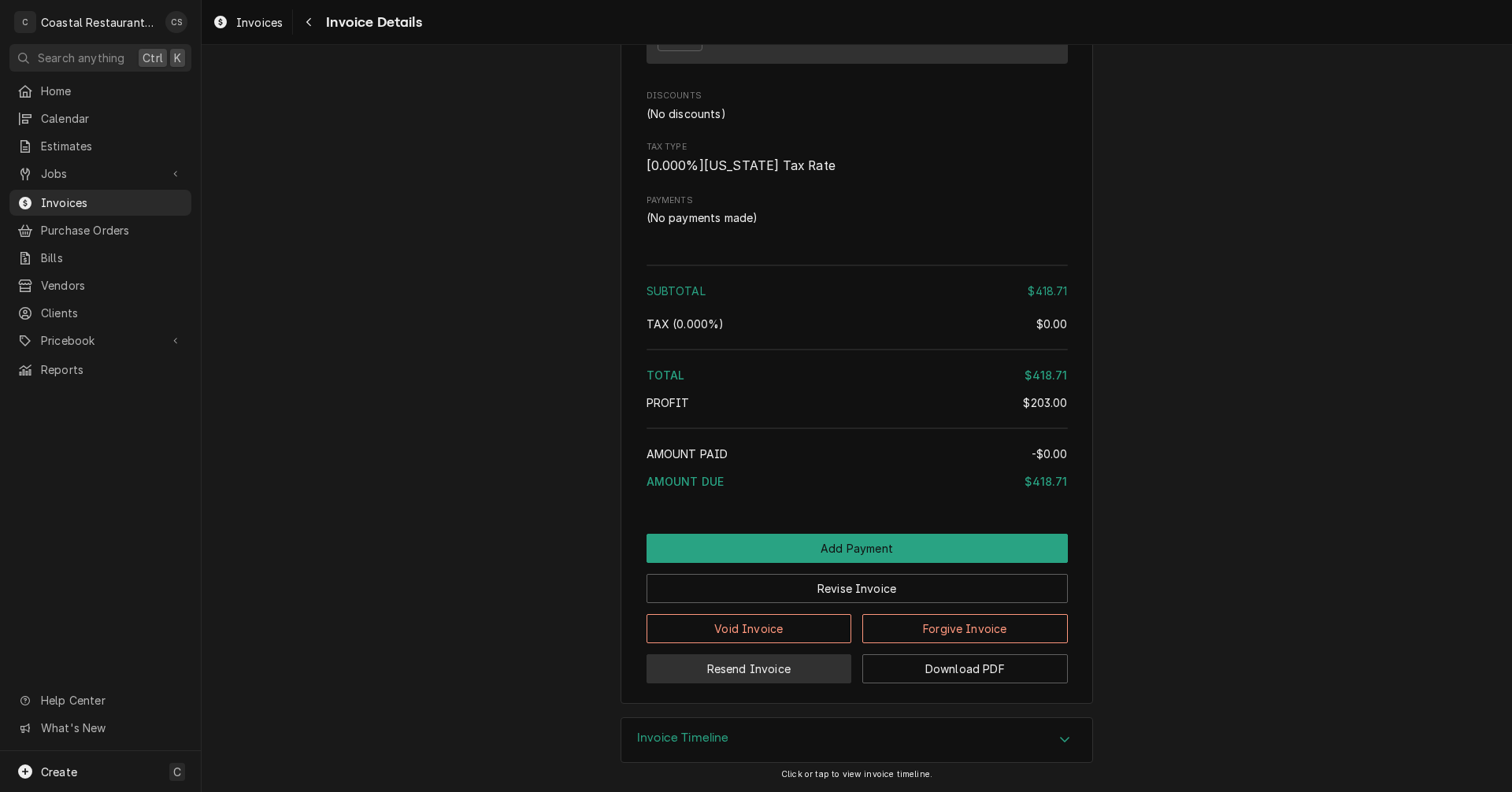
click at [771, 671] on button "Resend Invoice" at bounding box center [749, 668] width 205 height 29
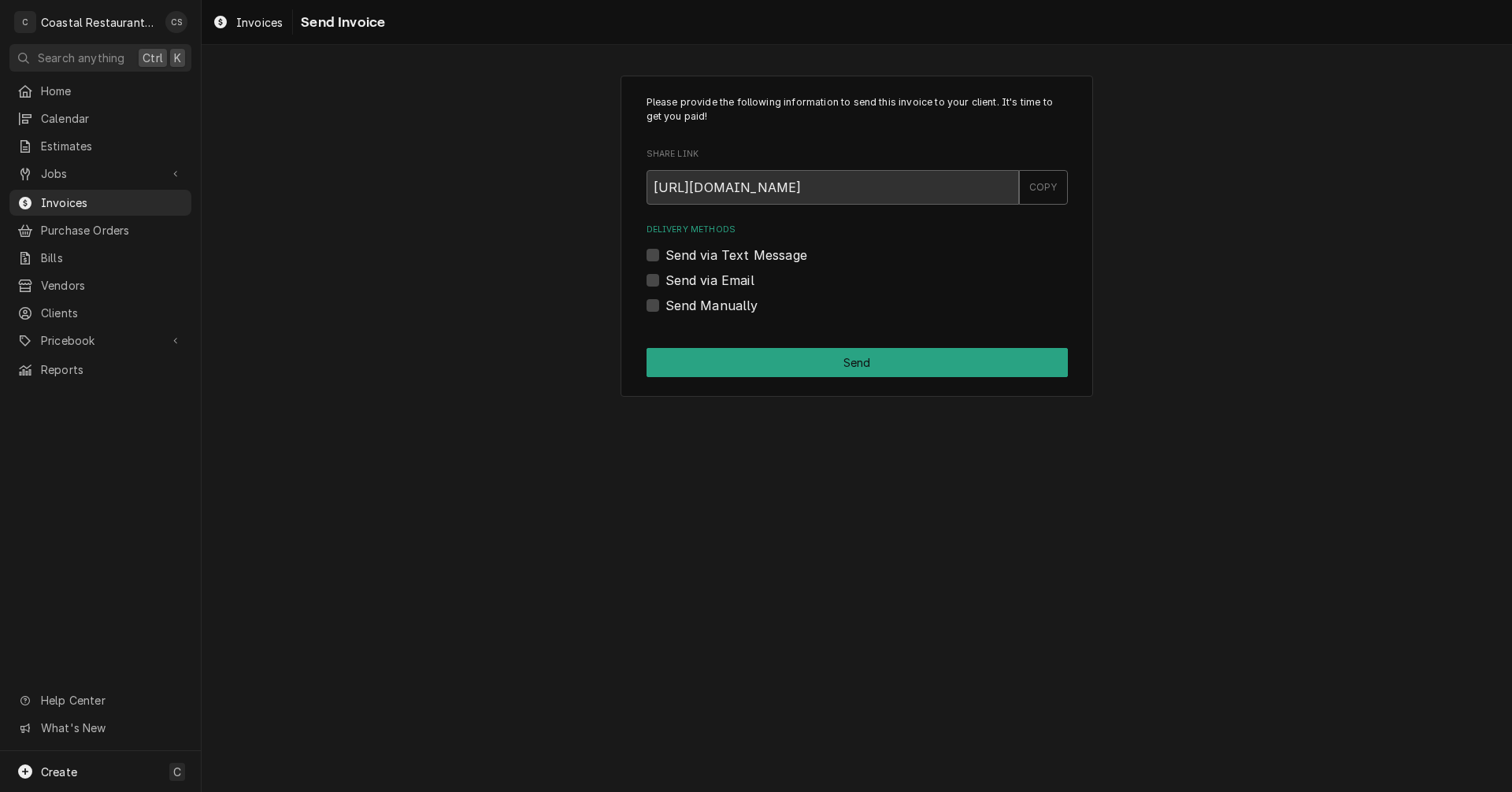
click at [666, 278] on label "Send via Email" at bounding box center [710, 280] width 89 height 19
click at [666, 278] on input "Send via Email" at bounding box center [876, 288] width 421 height 35
checkbox input "true"
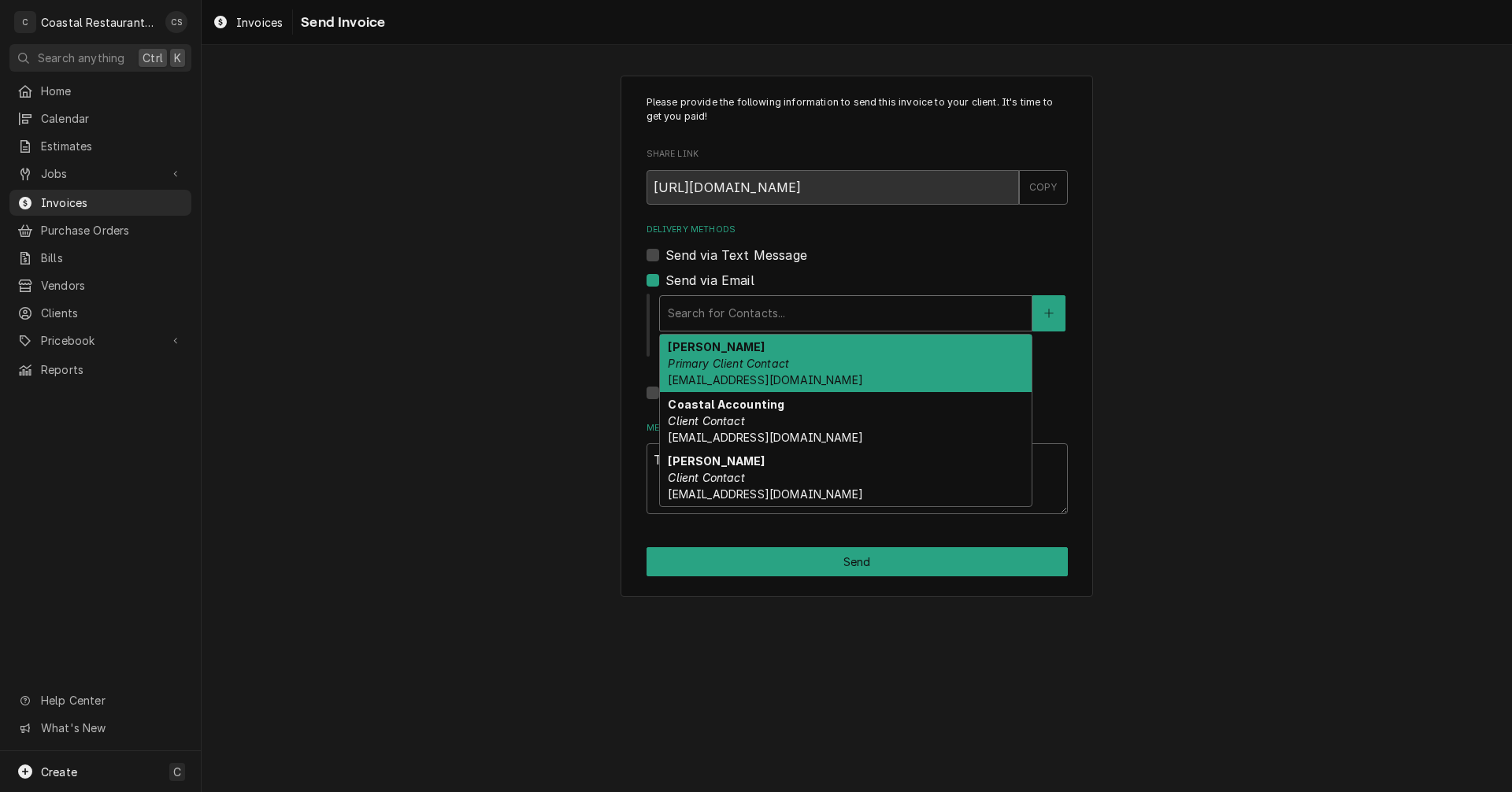
click at [728, 323] on div "Delivery Methods" at bounding box center [845, 313] width 356 height 28
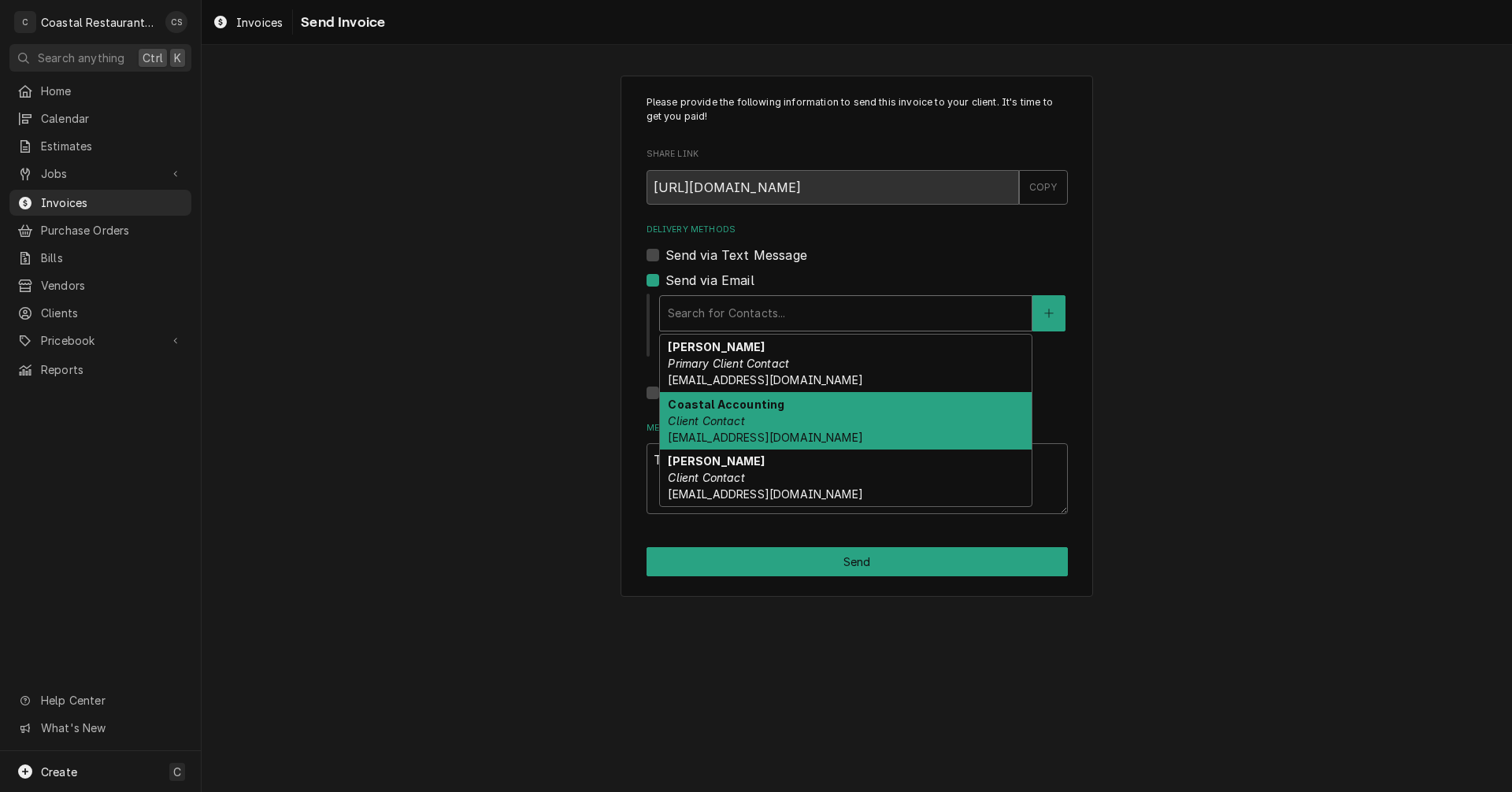
click at [704, 416] on em "Client Contact" at bounding box center [706, 421] width 76 height 13
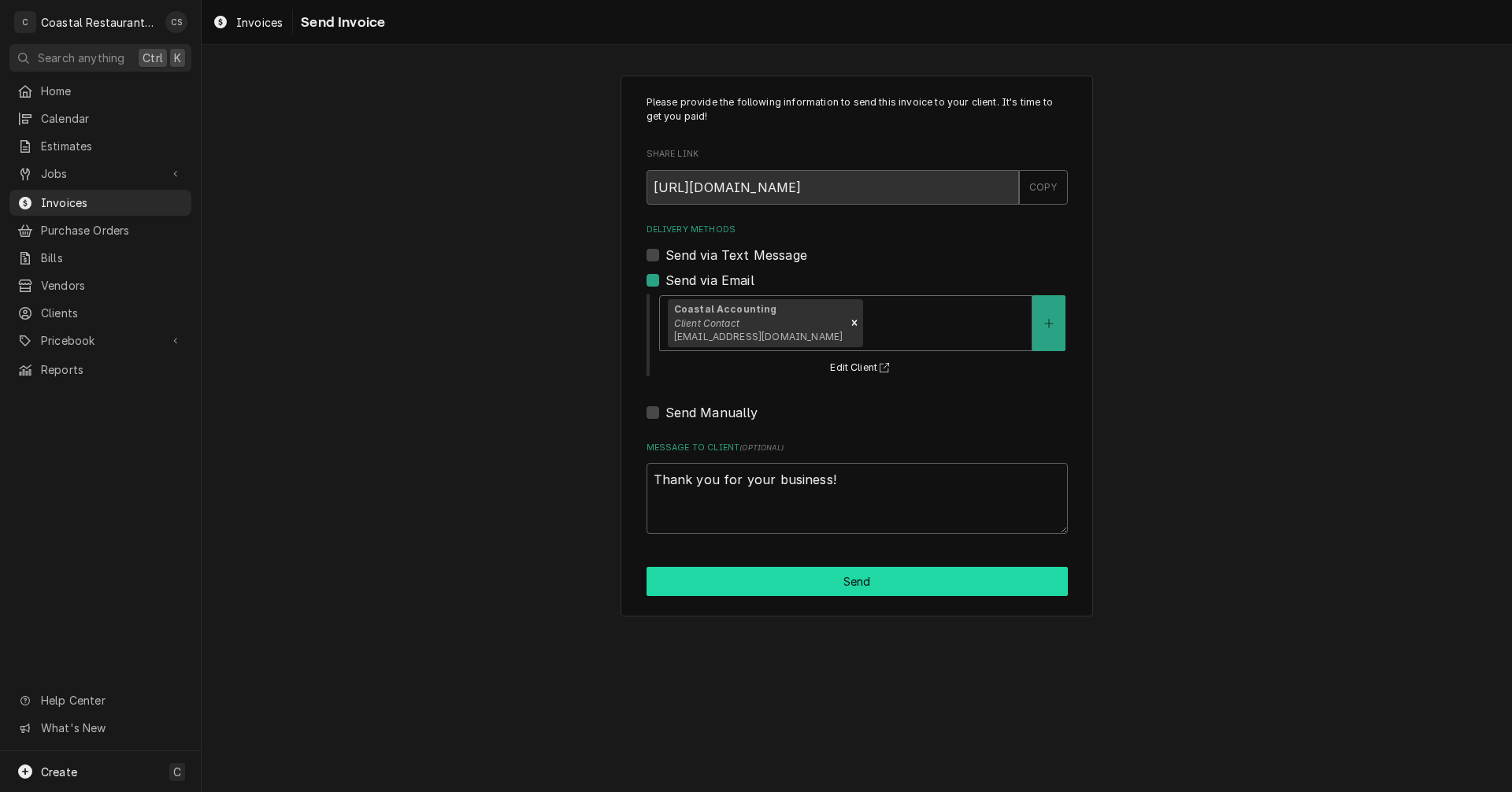
click at [847, 587] on button "Send" at bounding box center [857, 581] width 421 height 29
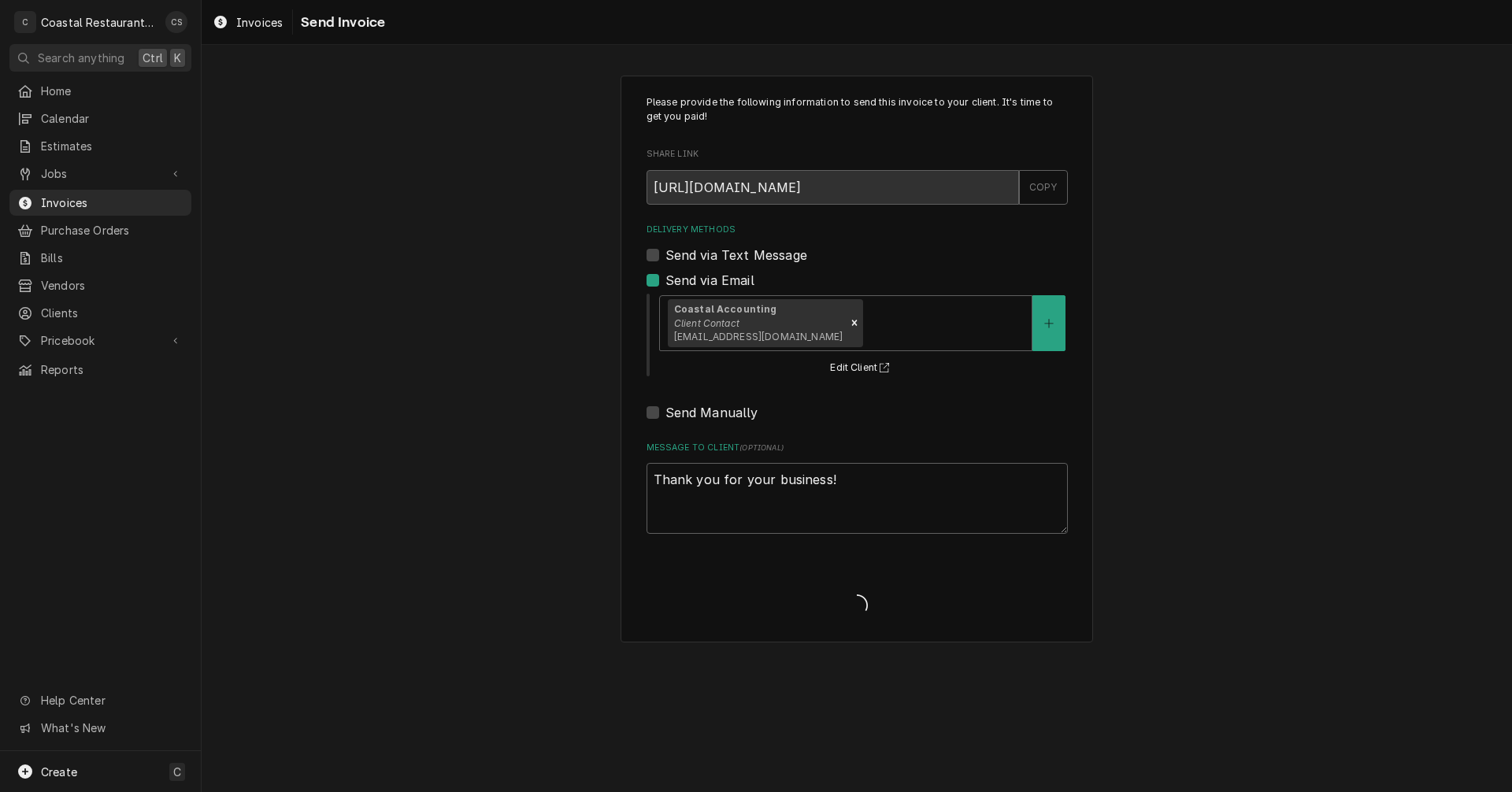
type textarea "x"
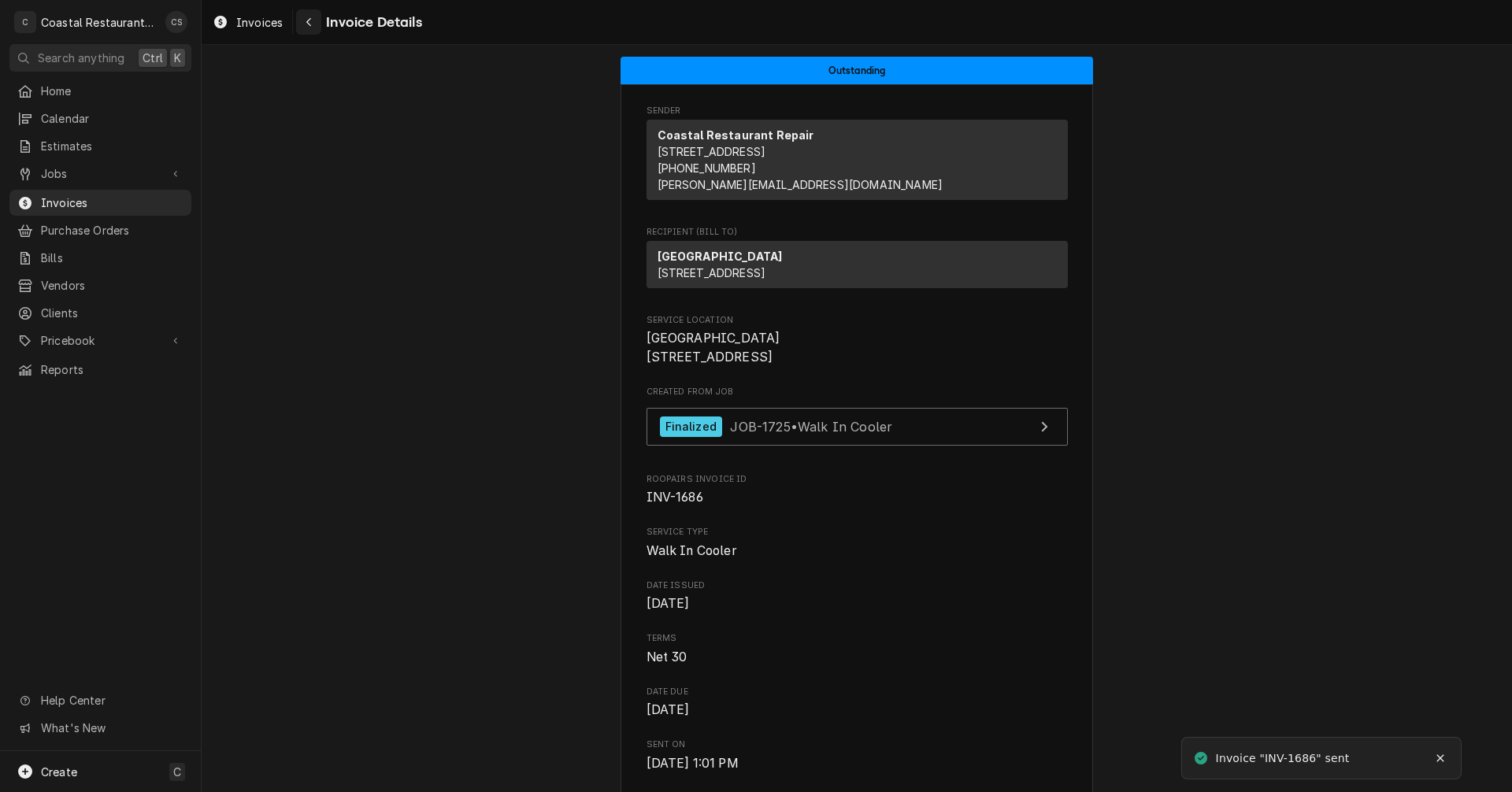
click at [313, 22] on div "Navigate back" at bounding box center [308, 22] width 16 height 16
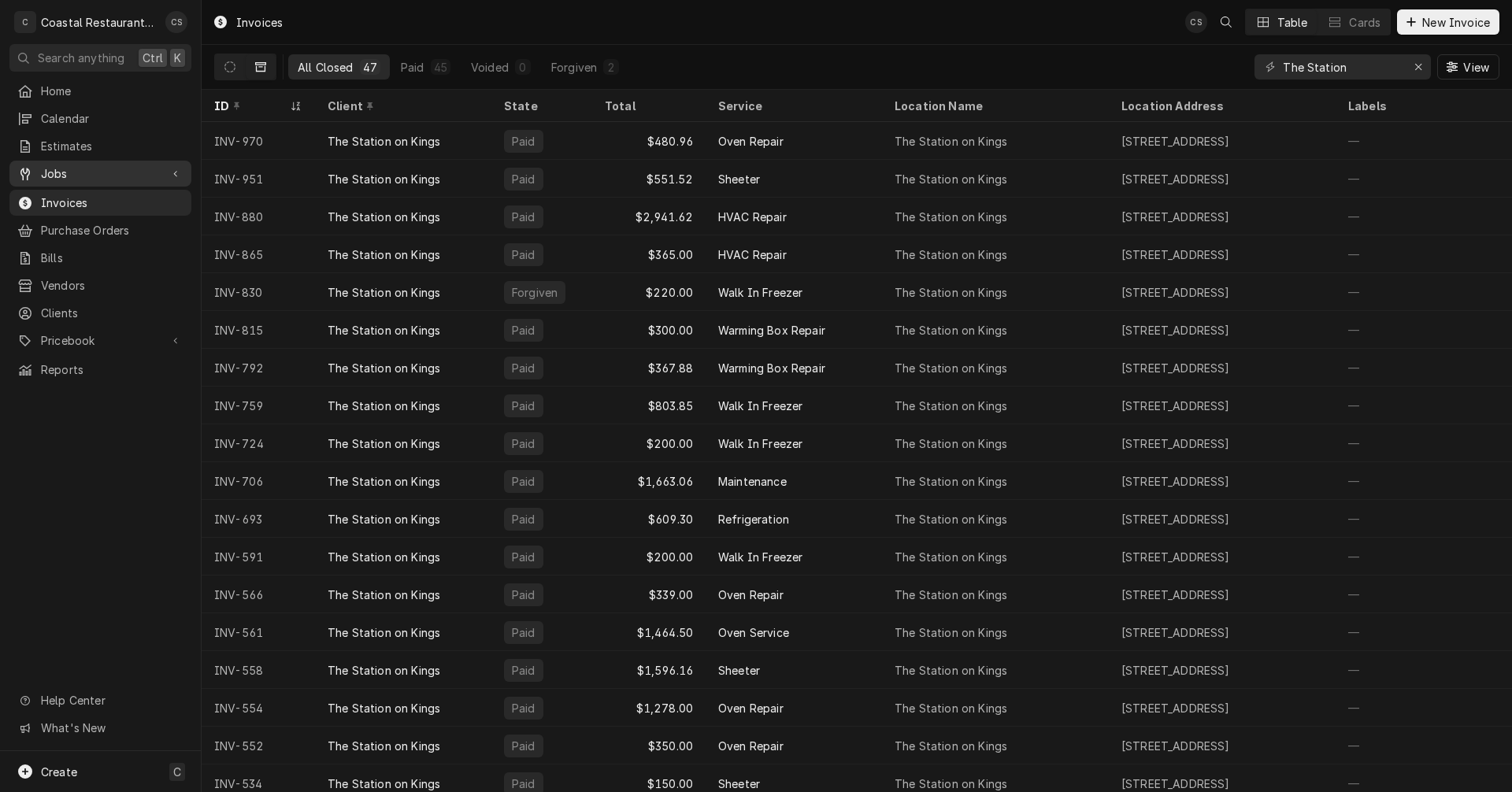
click at [116, 167] on span "Jobs" at bounding box center [100, 174] width 119 height 17
click at [107, 188] on link "Jobs" at bounding box center [100, 200] width 182 height 26
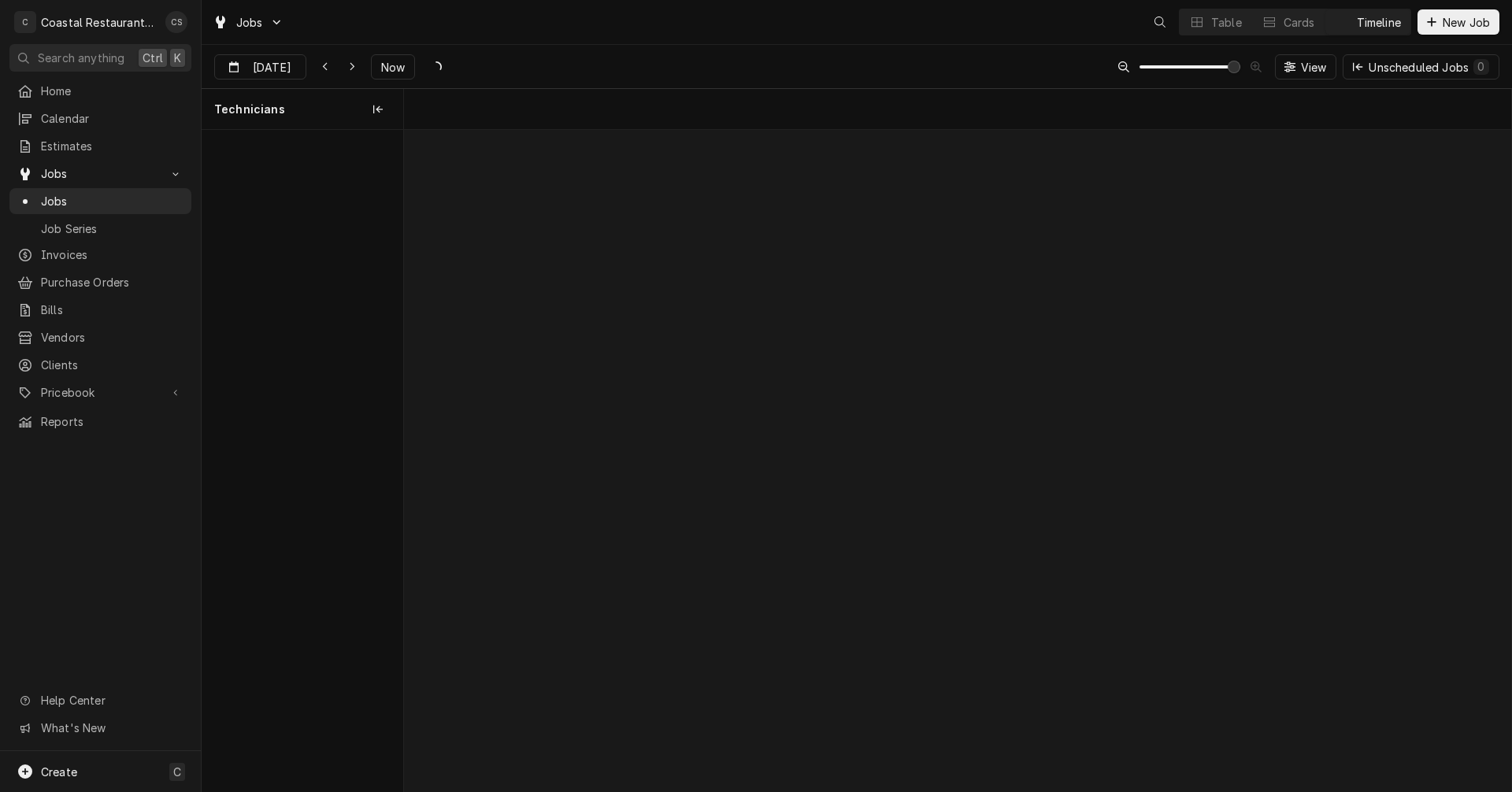
scroll to position [0, 21949]
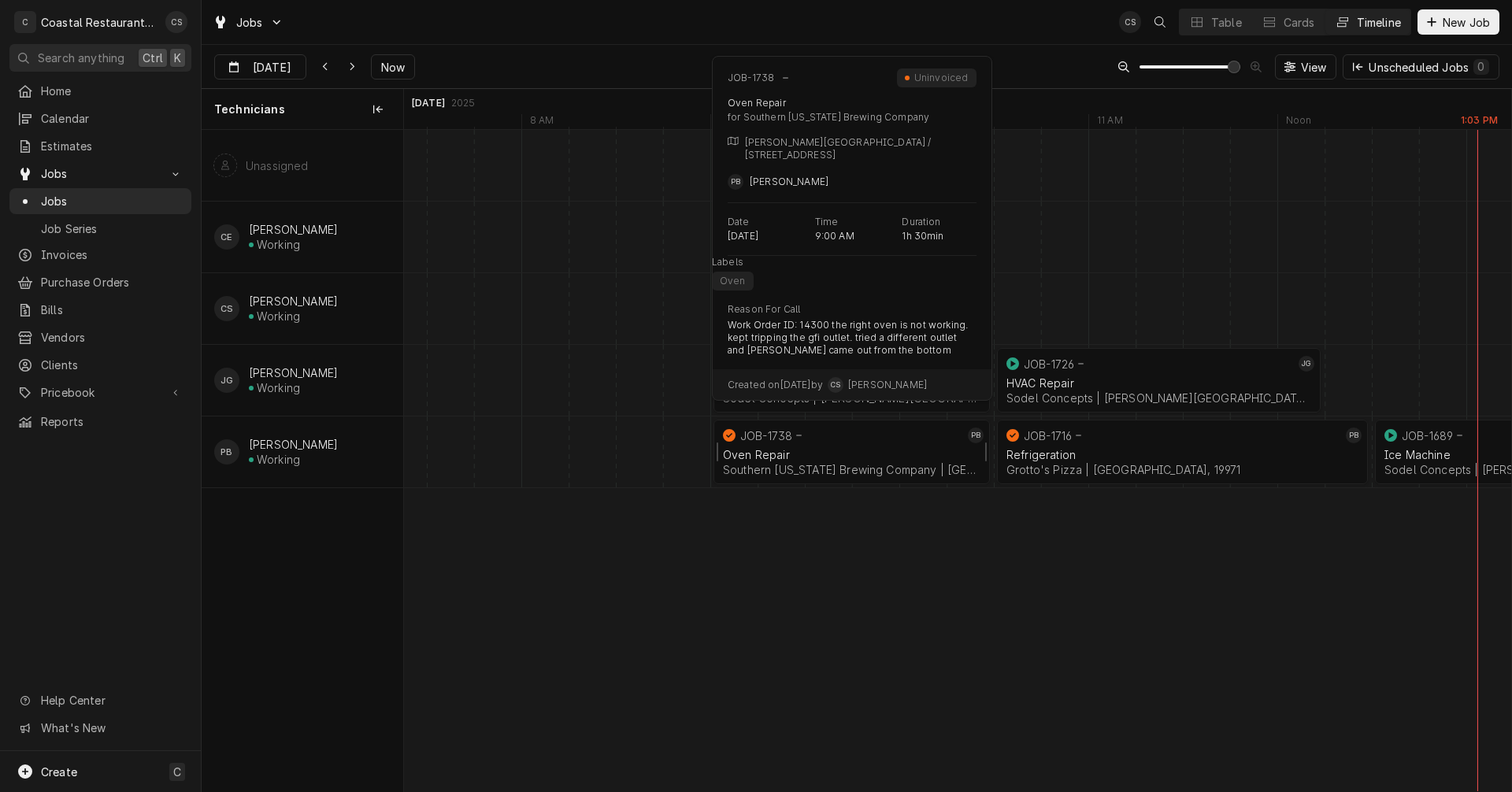
click at [793, 447] on div "Oven Repair Southern Delaware Brewing Company | Rehoboth Beach, 19971" at bounding box center [851, 462] width 263 height 35
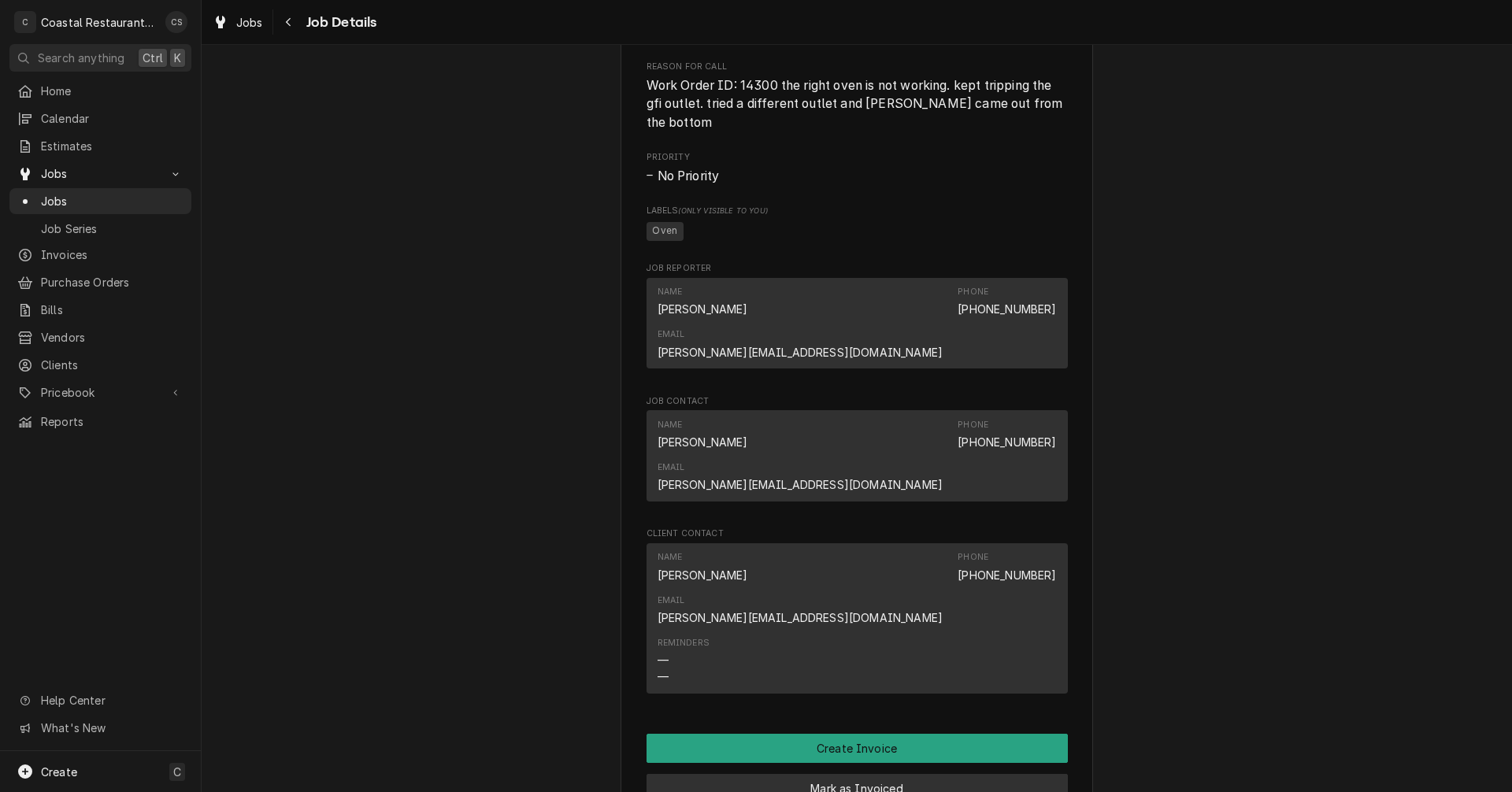
scroll to position [1024, 0]
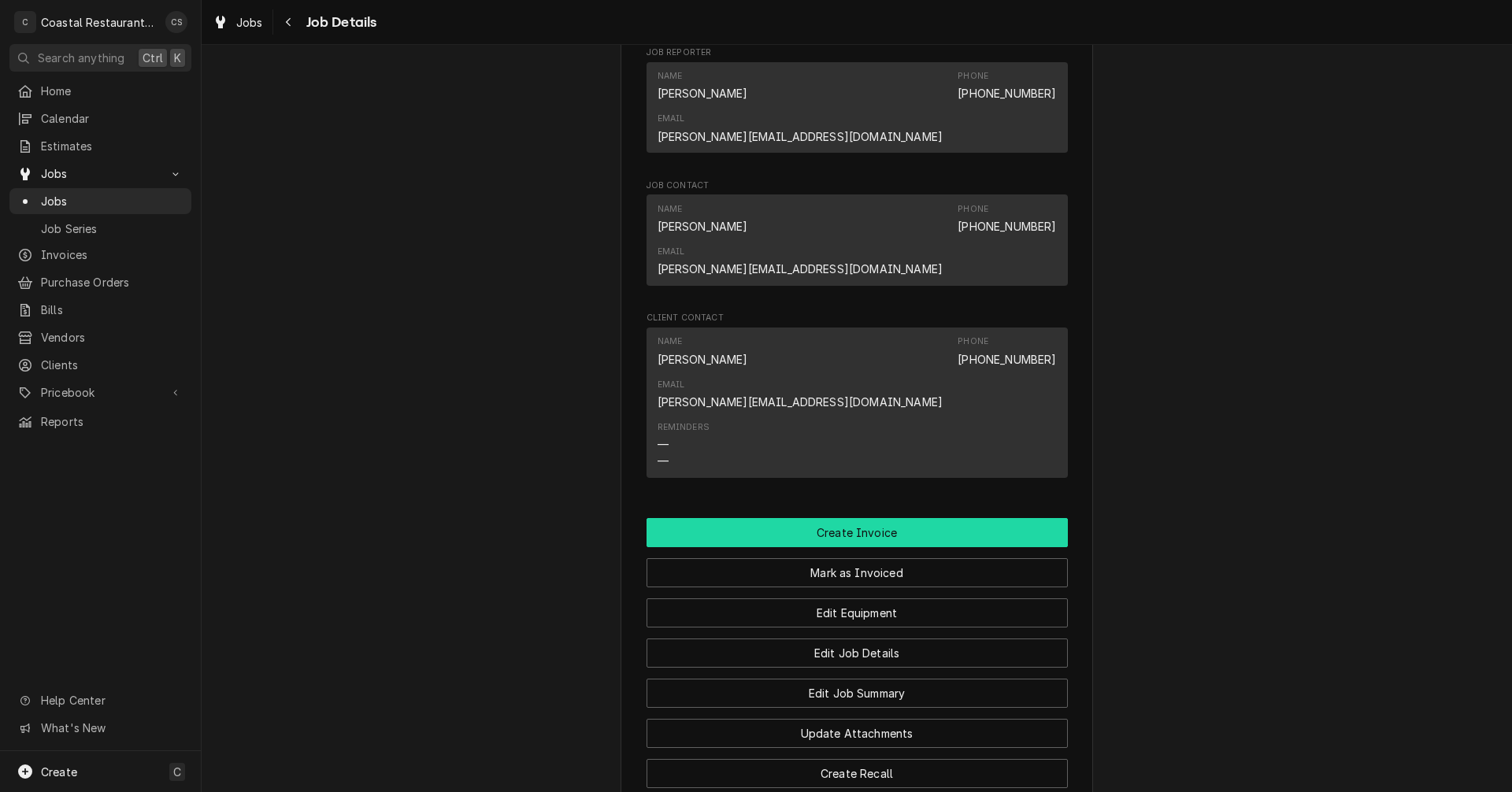
click at [850, 518] on button "Create Invoice" at bounding box center [857, 532] width 421 height 29
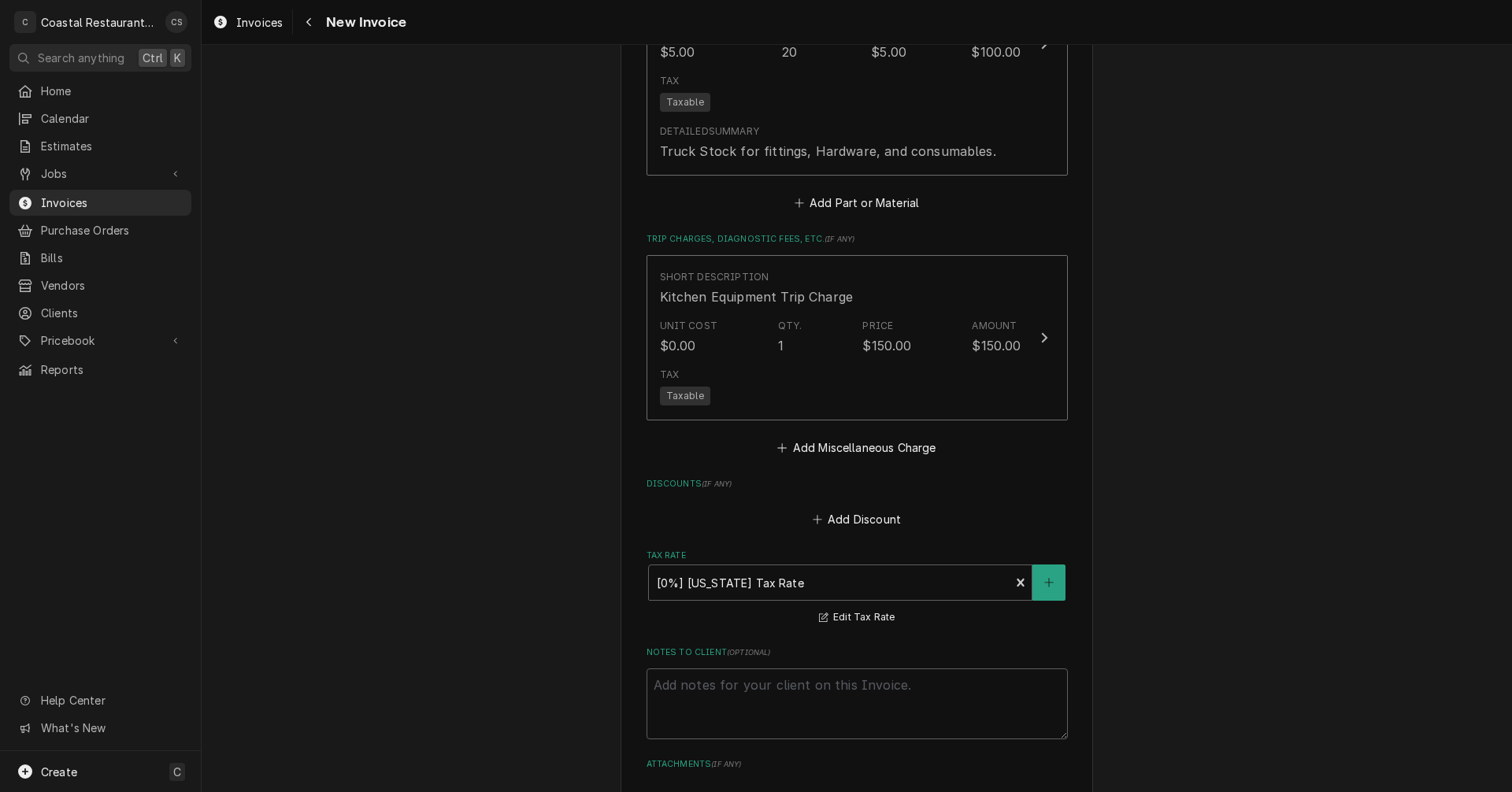
scroll to position [3500, 0]
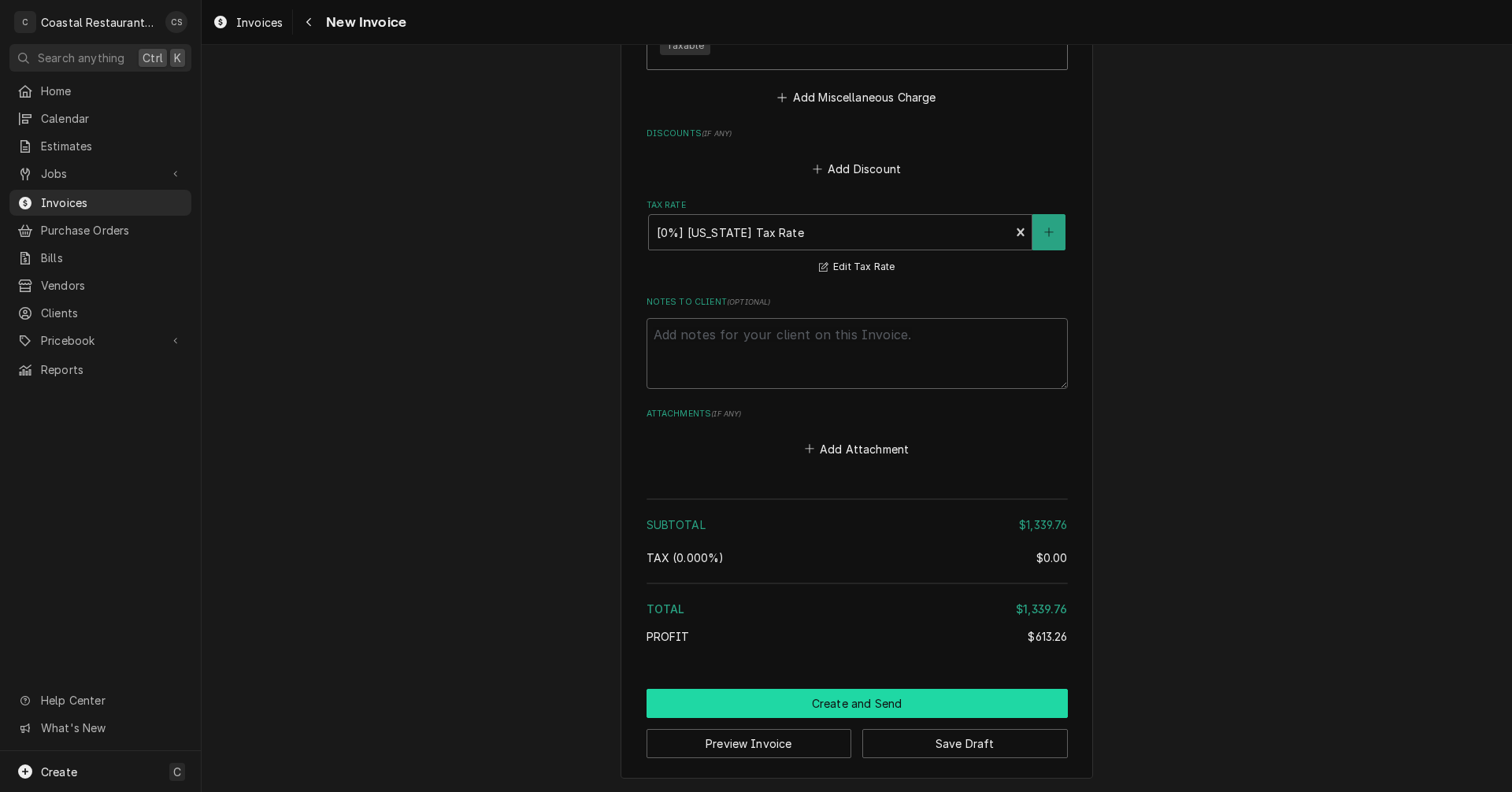
click at [858, 703] on button "Create and Send" at bounding box center [857, 703] width 421 height 29
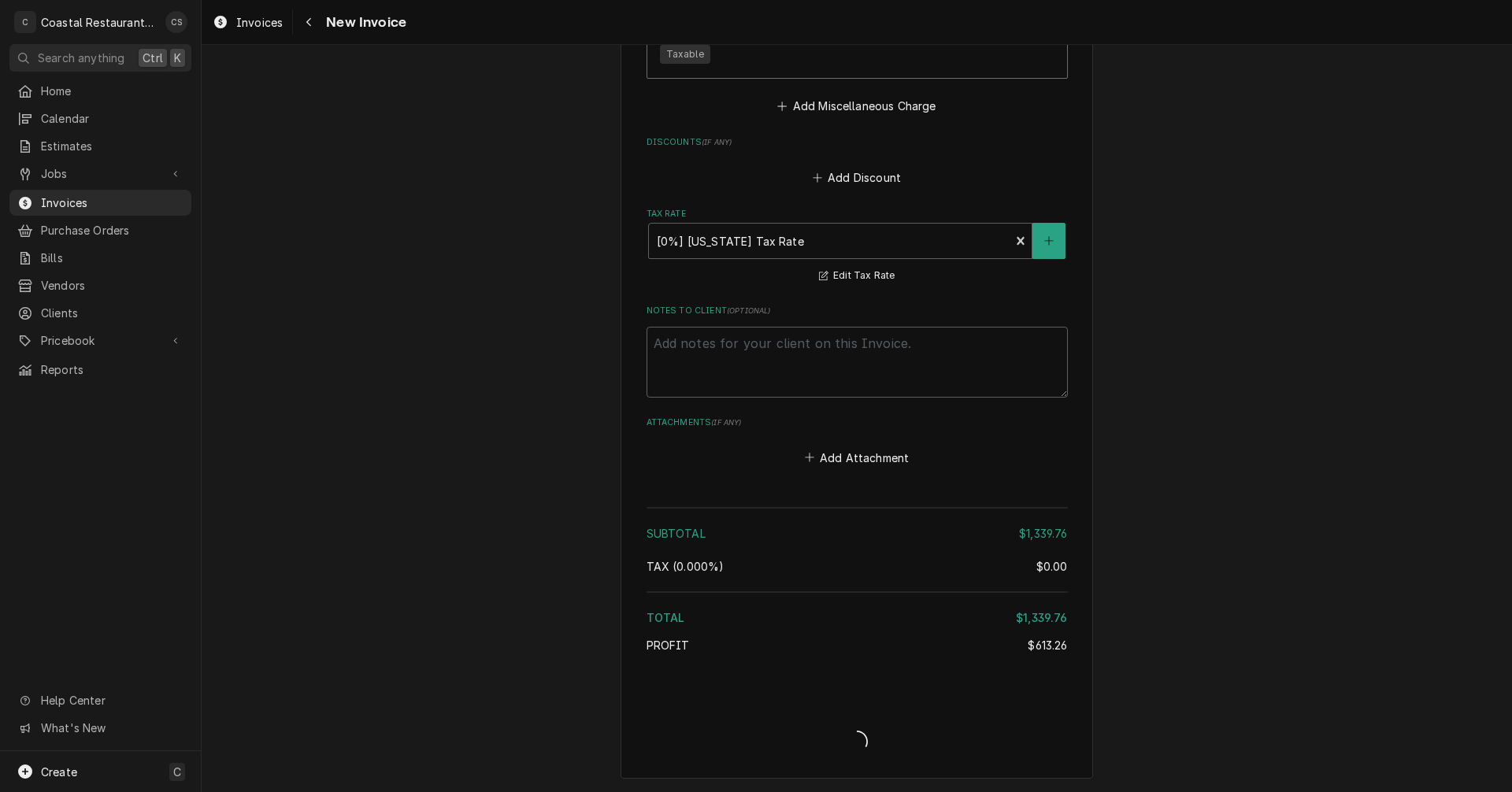
scroll to position [3491, 0]
type textarea "x"
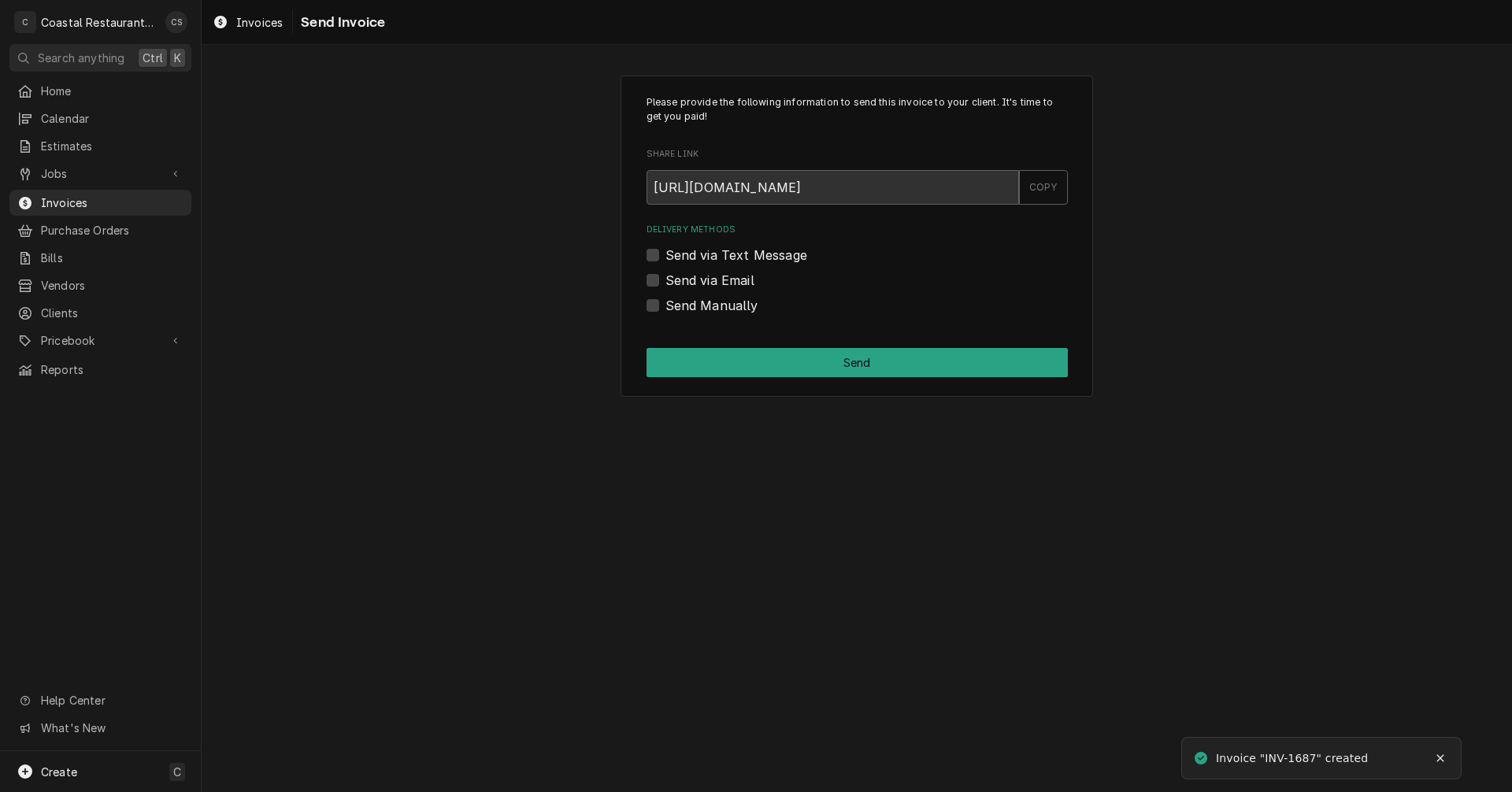
click at [666, 279] on label "Send via Email" at bounding box center [710, 280] width 89 height 19
click at [666, 279] on input "Send via Email" at bounding box center [876, 288] width 421 height 35
checkbox input "true"
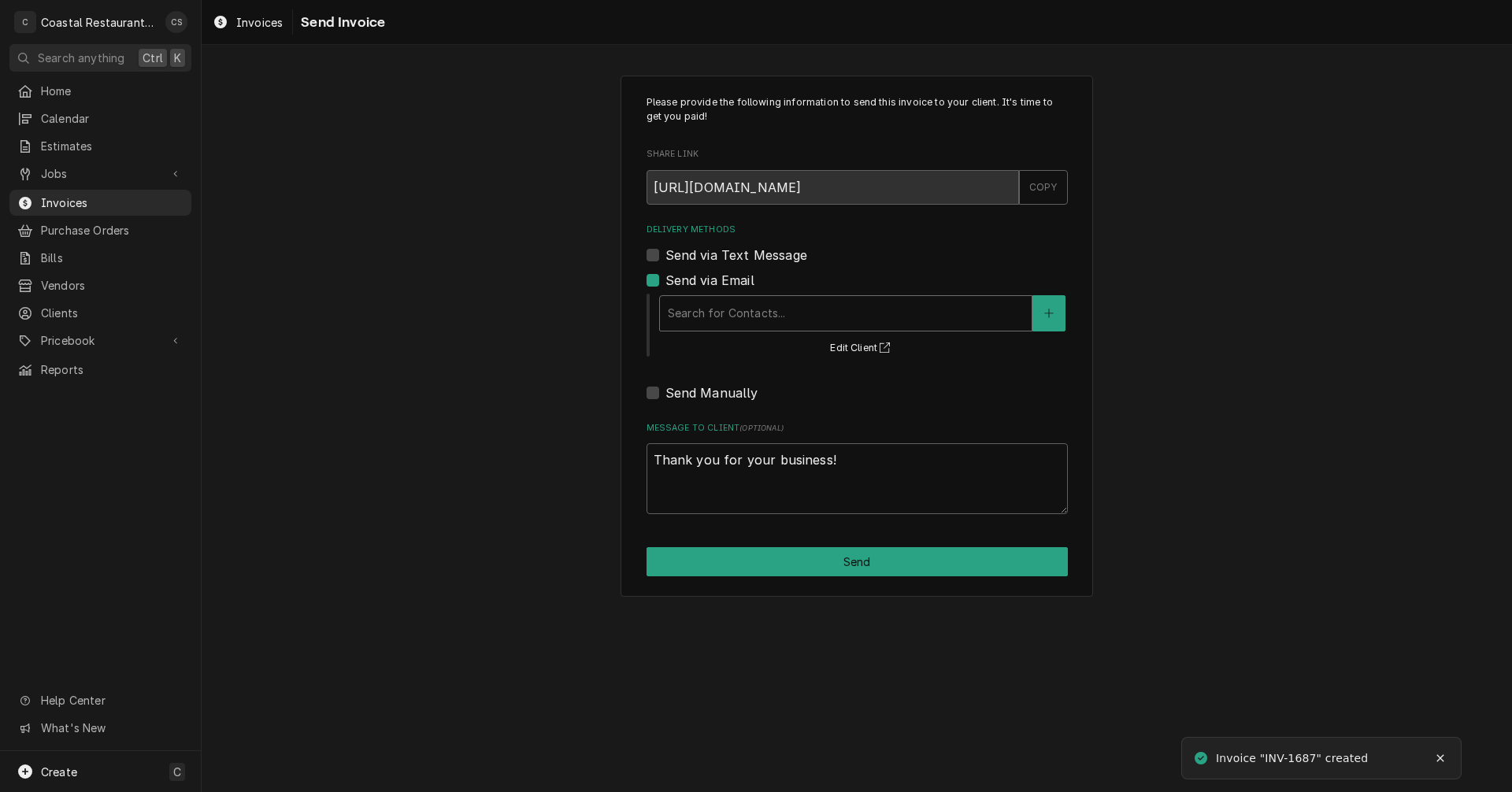
click at [688, 312] on div "Delivery Methods" at bounding box center [845, 313] width 356 height 28
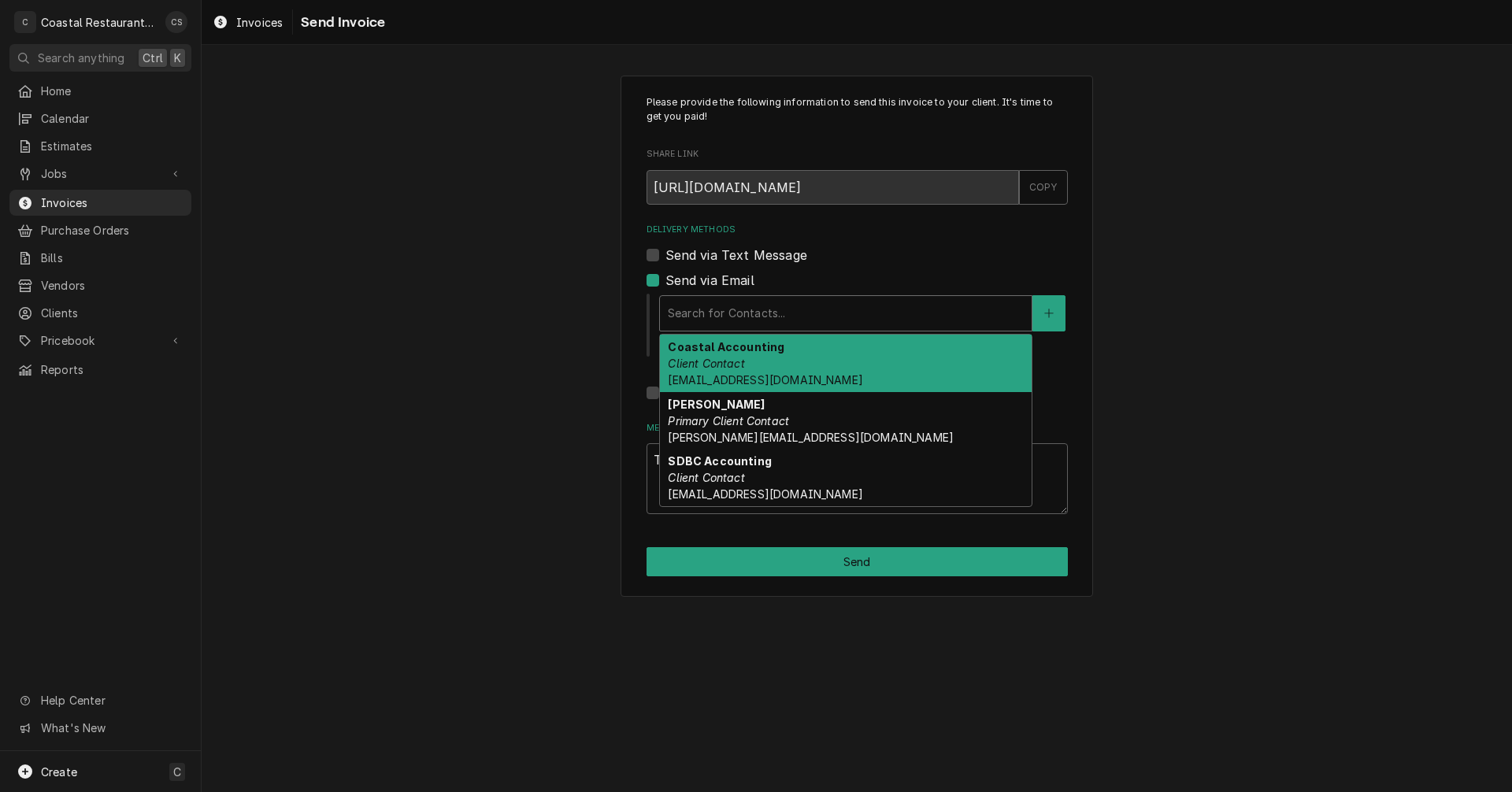
click at [725, 362] on em "Client Contact" at bounding box center [706, 363] width 76 height 13
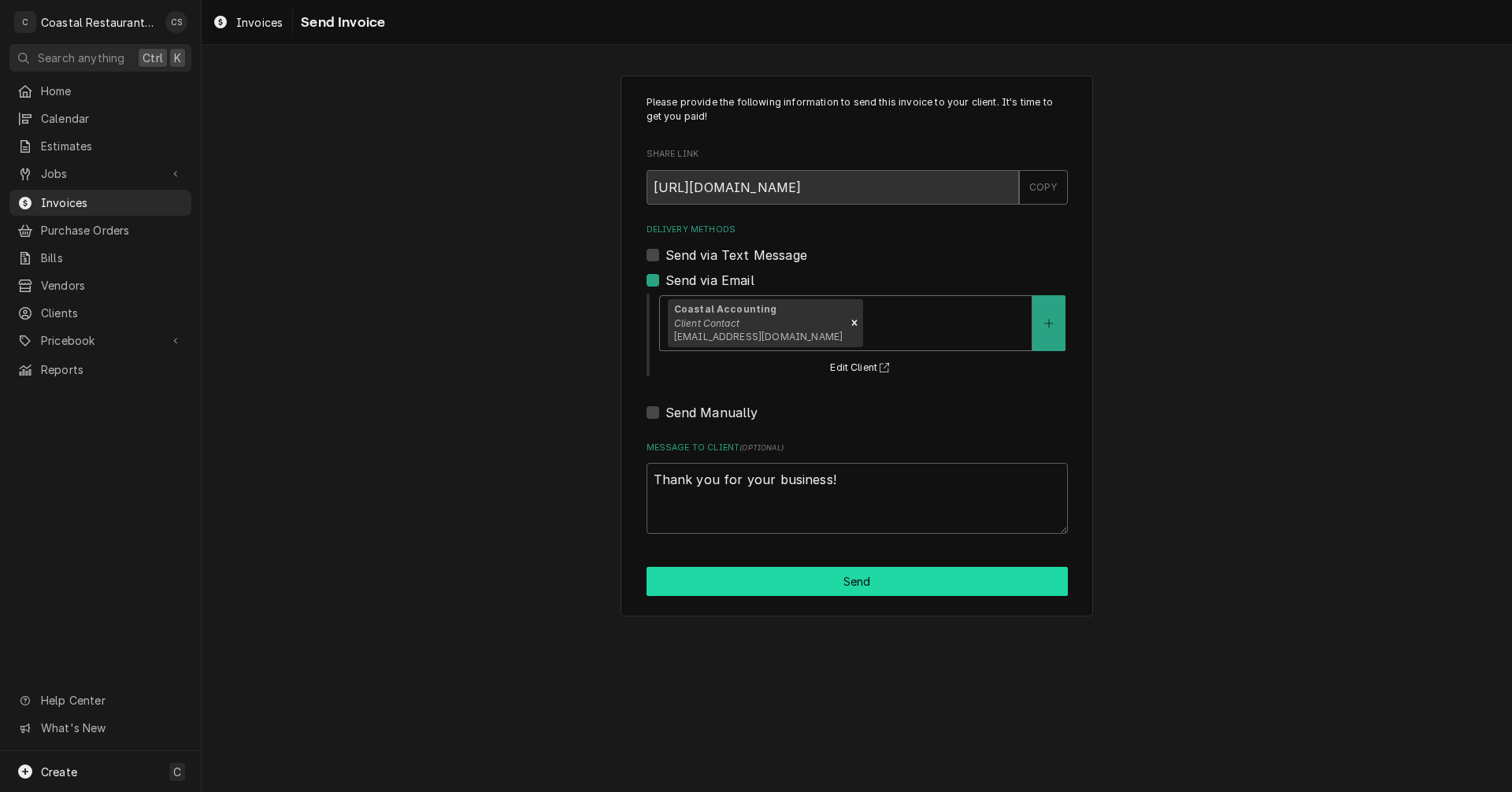
click at [850, 580] on button "Send" at bounding box center [857, 581] width 421 height 29
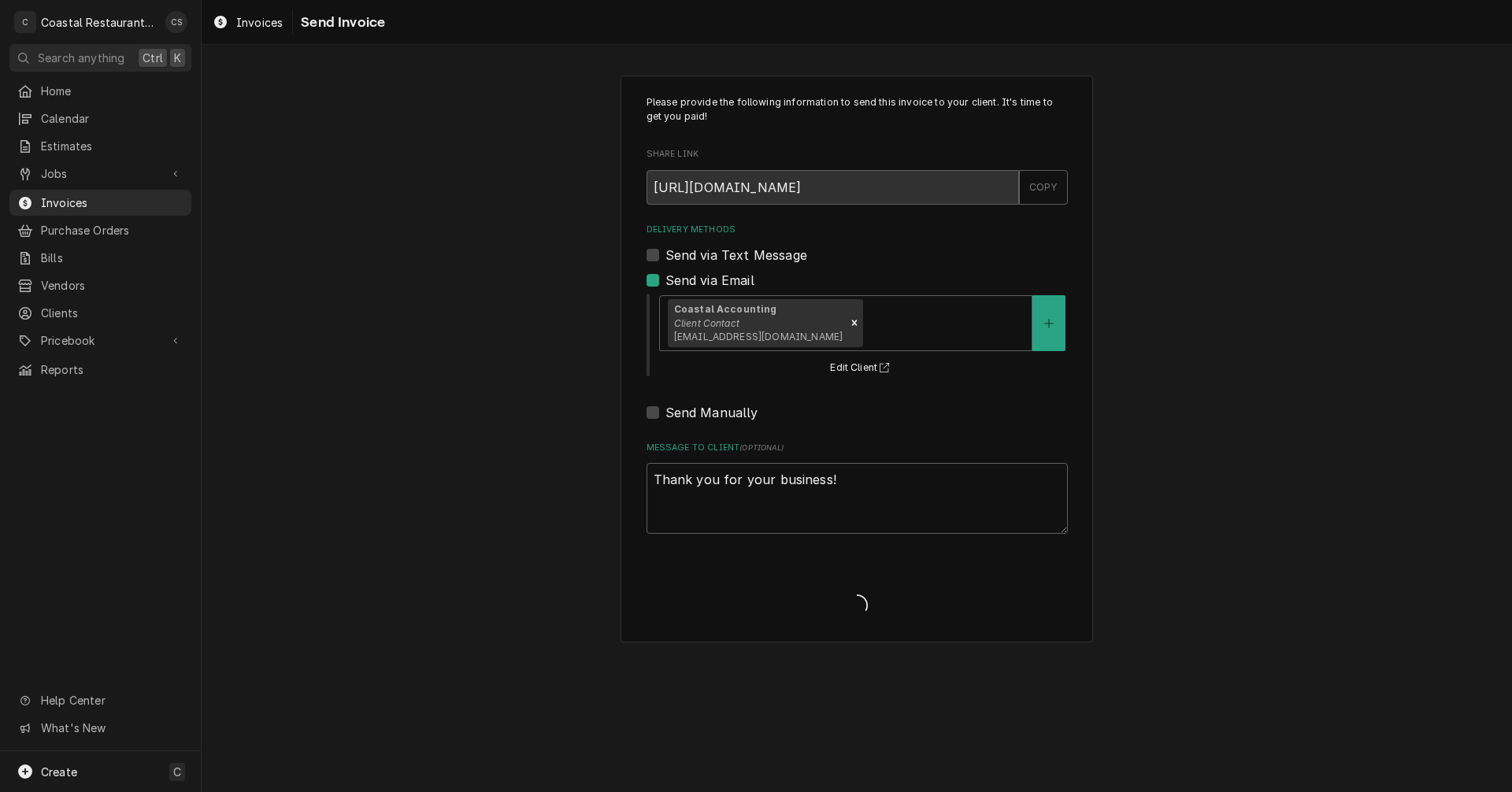
type textarea "x"
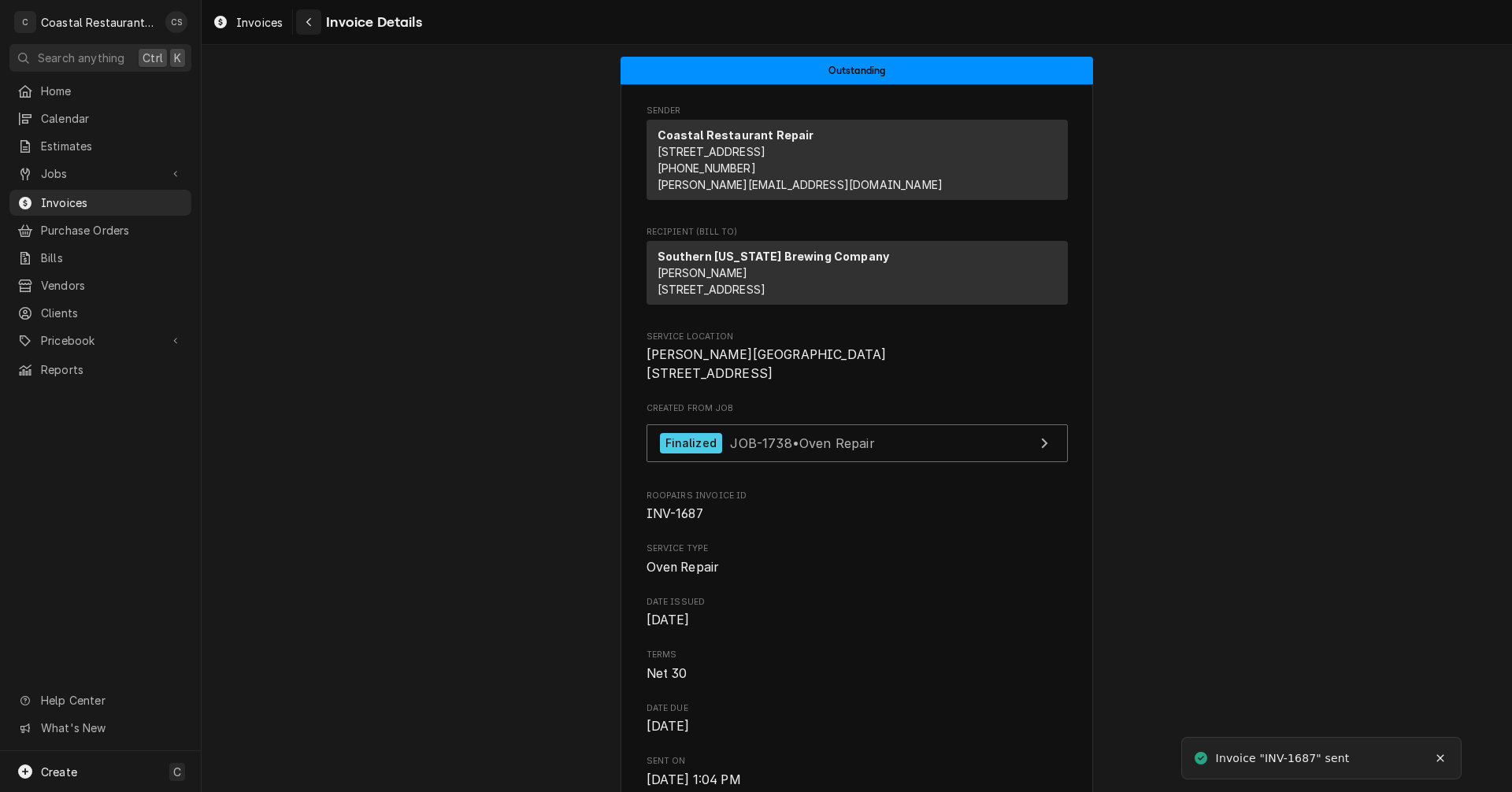
click at [311, 22] on icon "Navigate back" at bounding box center [309, 22] width 7 height 11
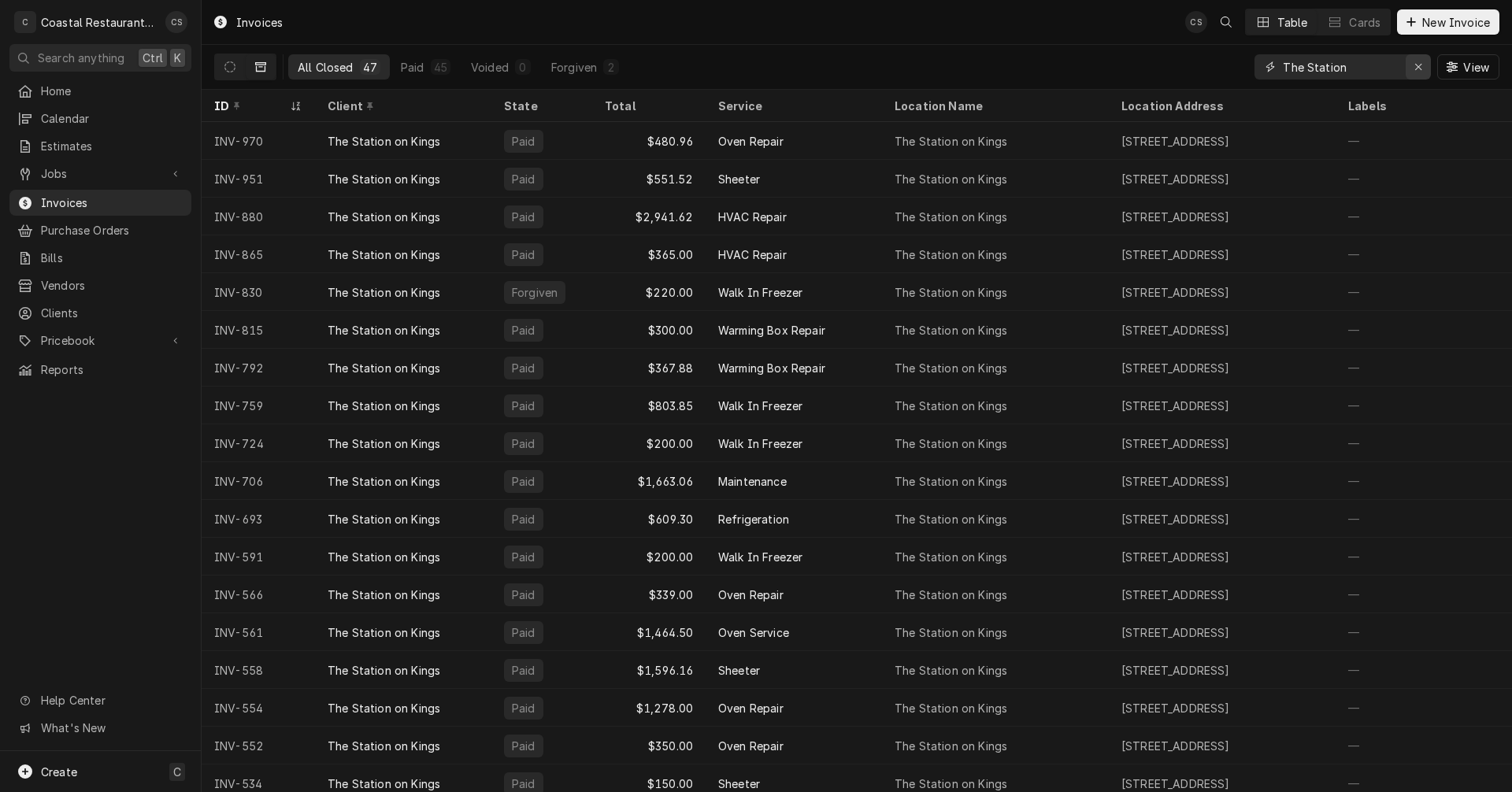
click at [1417, 64] on icon "Erase input" at bounding box center [1419, 66] width 8 height 11
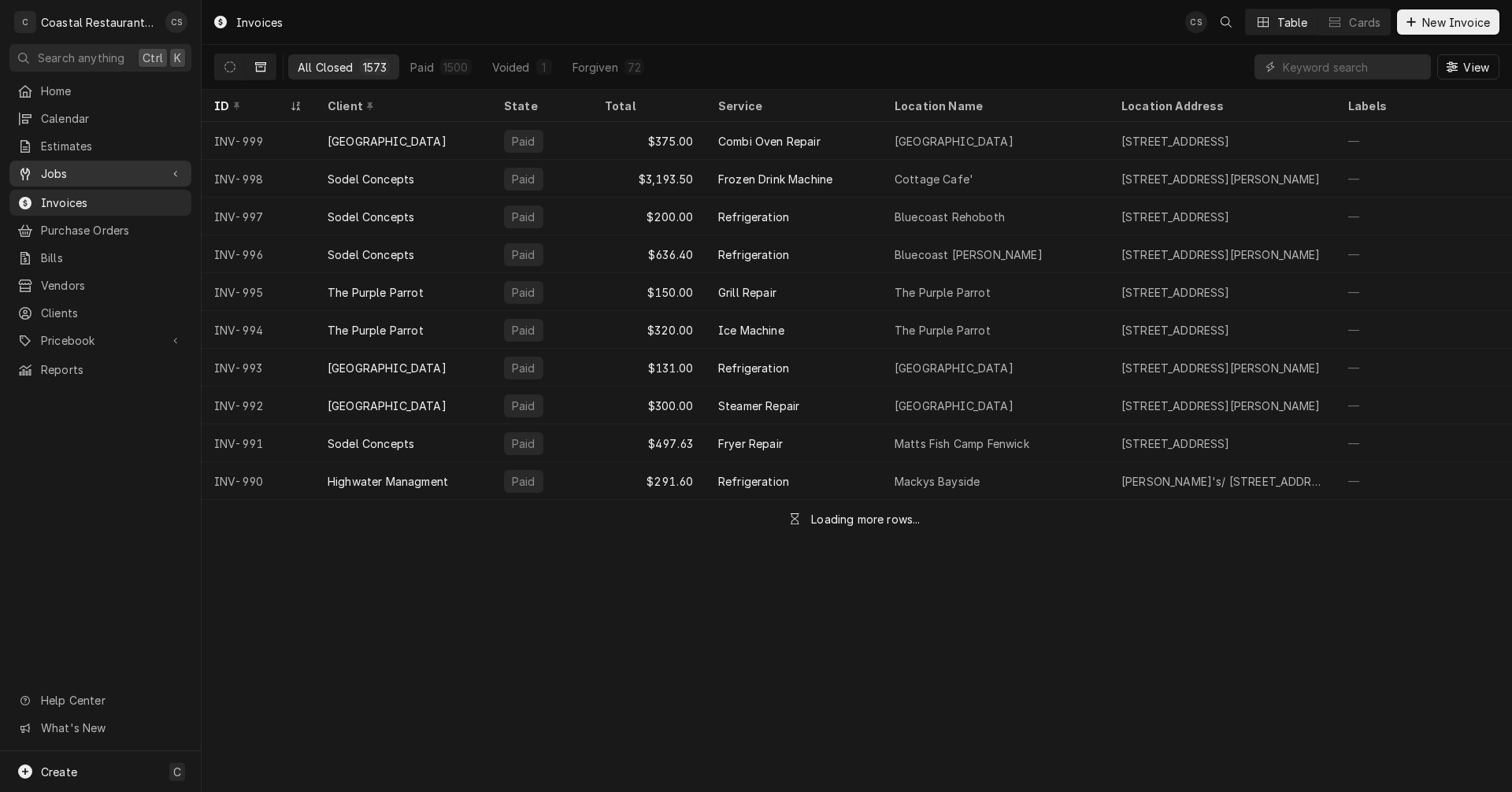
click at [84, 169] on span "Jobs" at bounding box center [100, 174] width 119 height 17
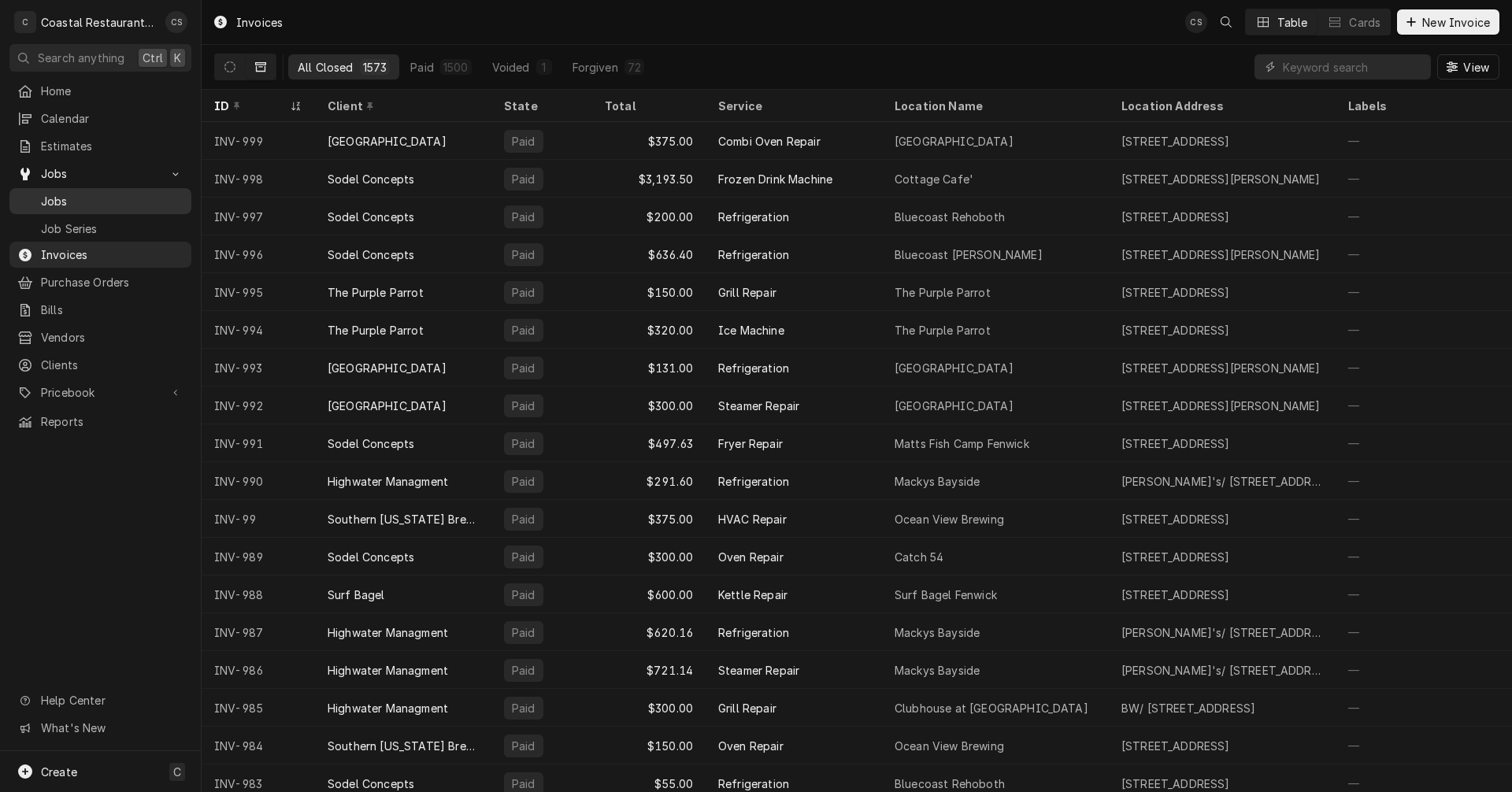
click at [89, 193] on span "Jobs" at bounding box center [111, 201] width 142 height 17
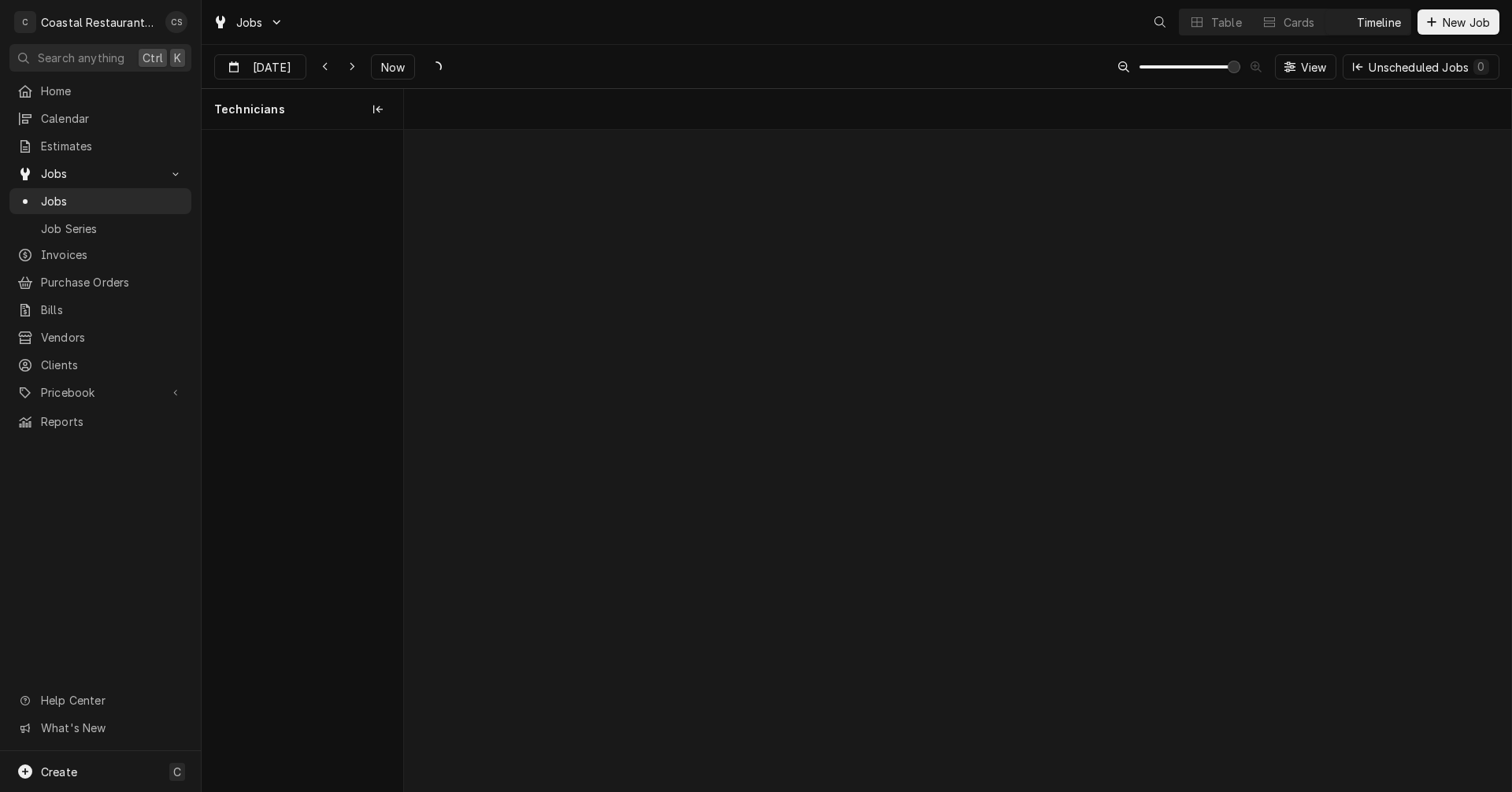
scroll to position [0, 21949]
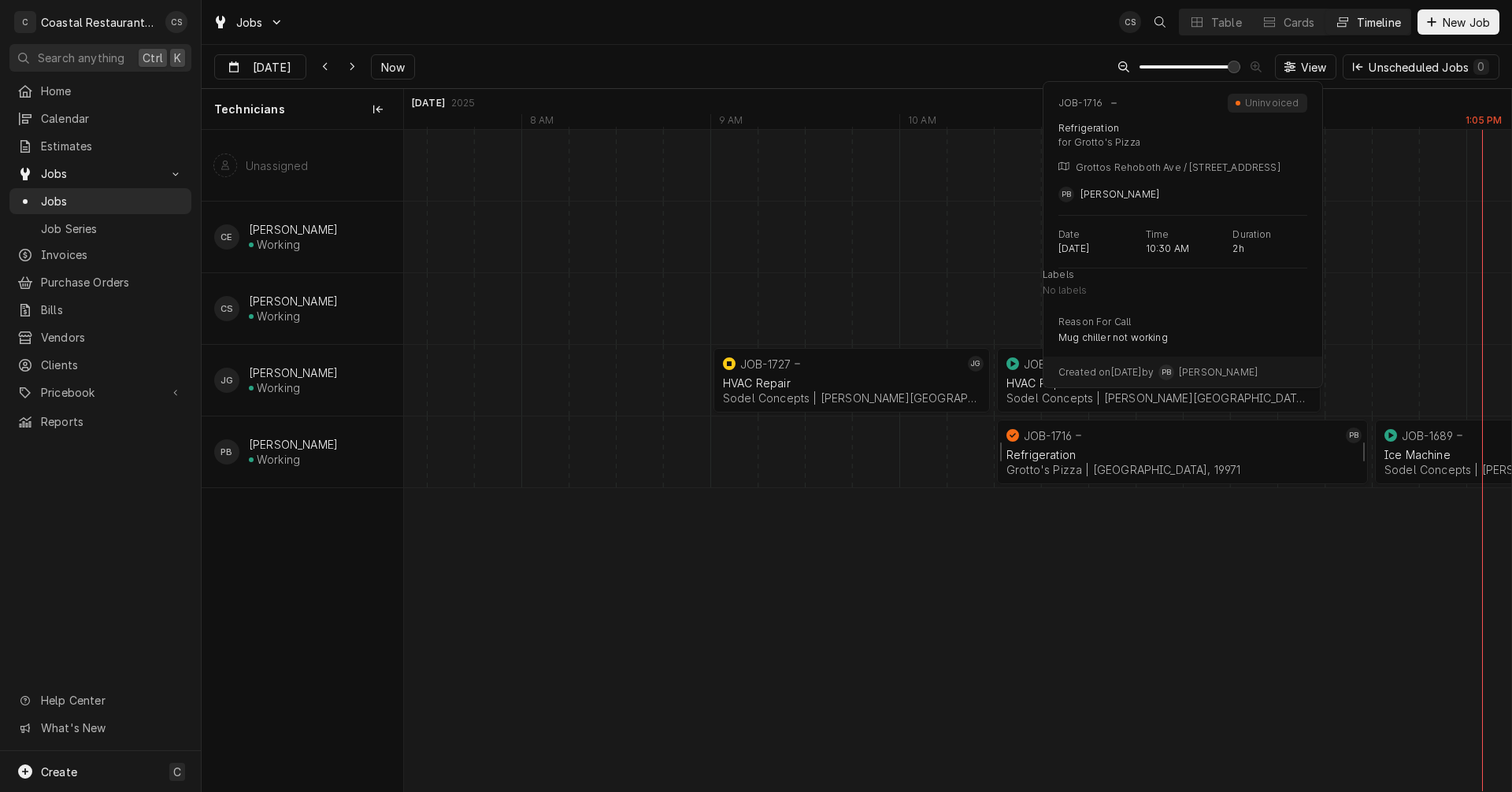
click at [1075, 455] on div "Refrigeration" at bounding box center [1183, 455] width 352 height 13
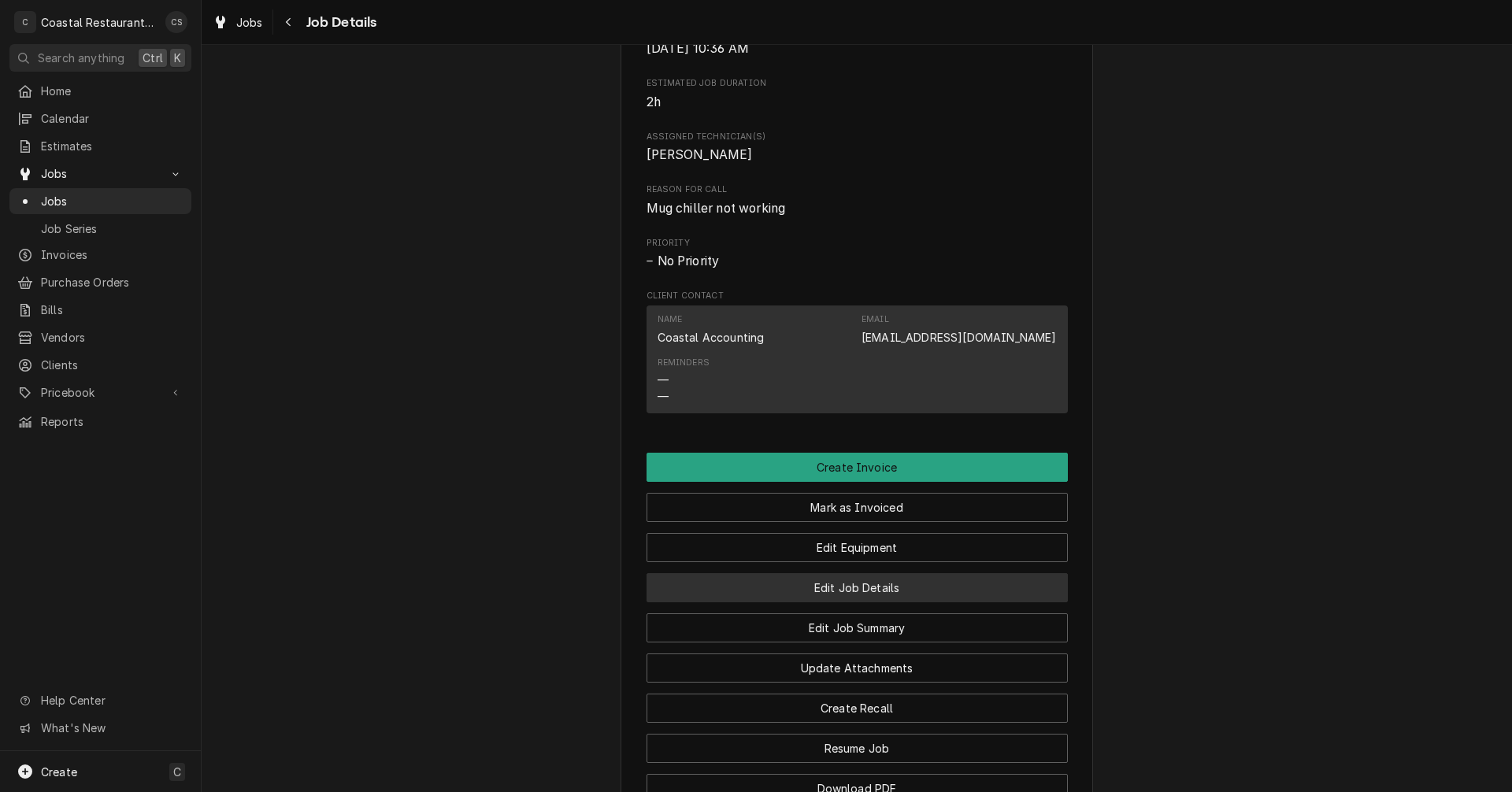
scroll to position [866, 0]
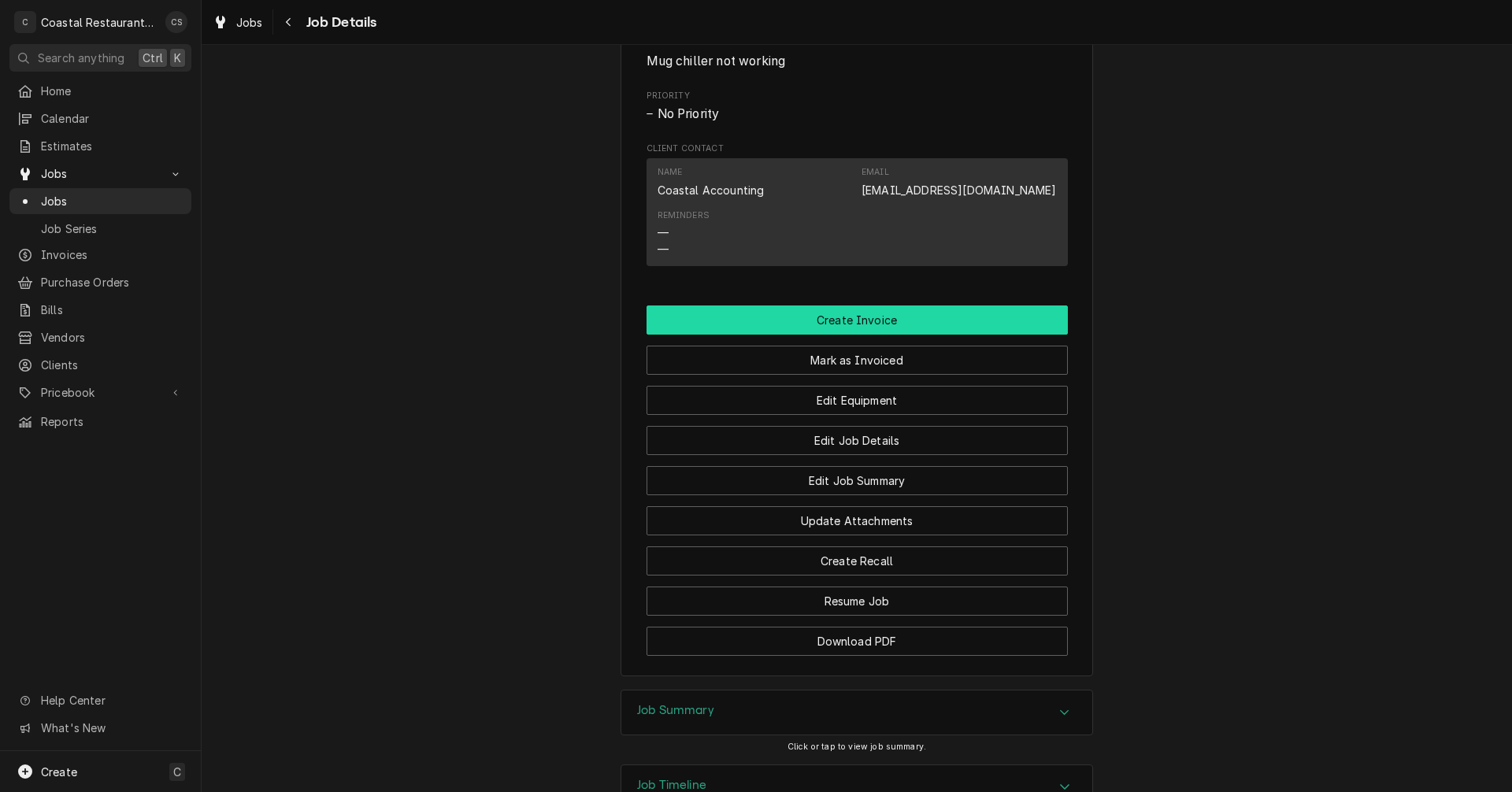
click at [859, 335] on button "Create Invoice" at bounding box center [857, 320] width 421 height 29
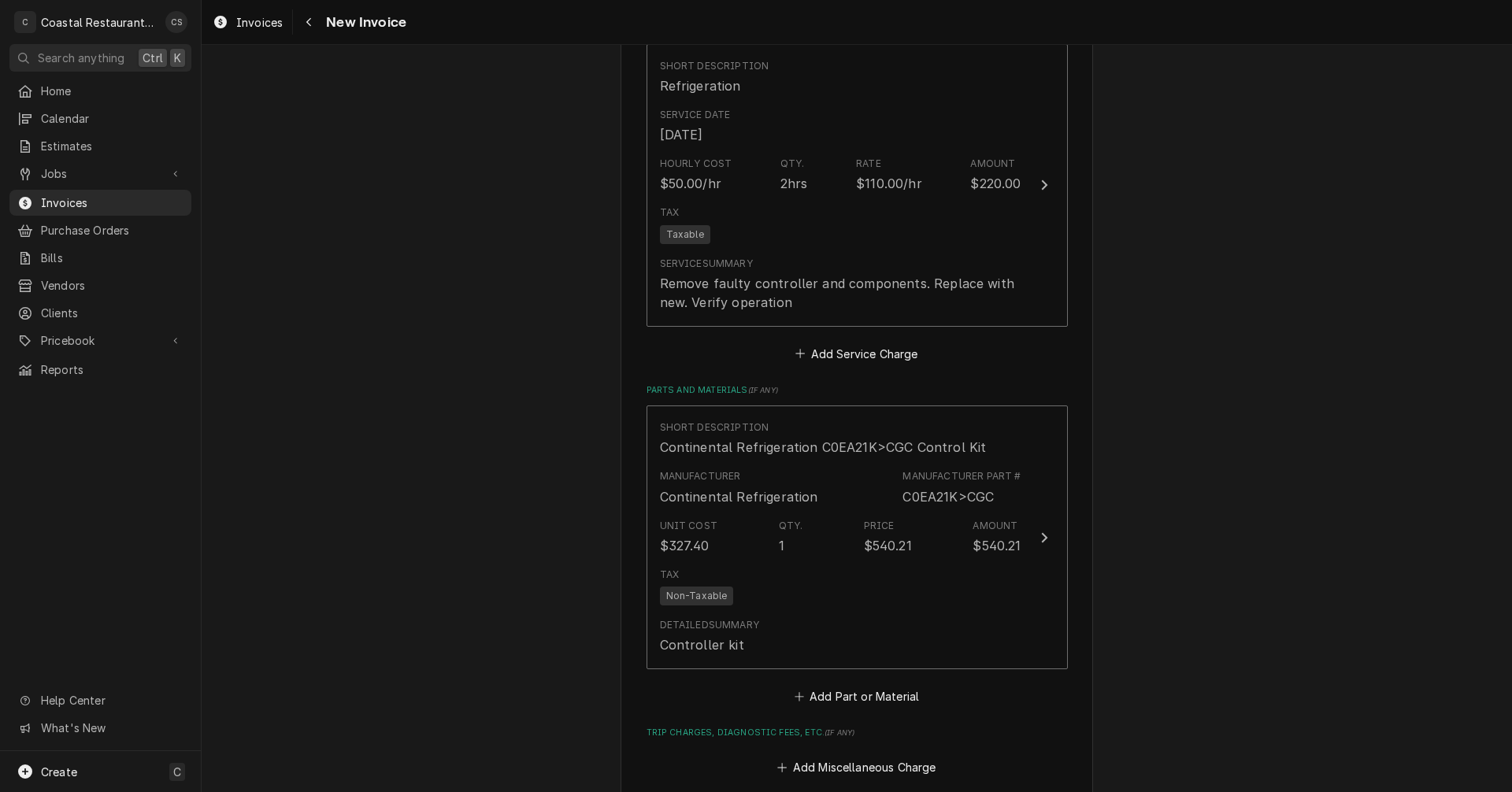
scroll to position [1339, 0]
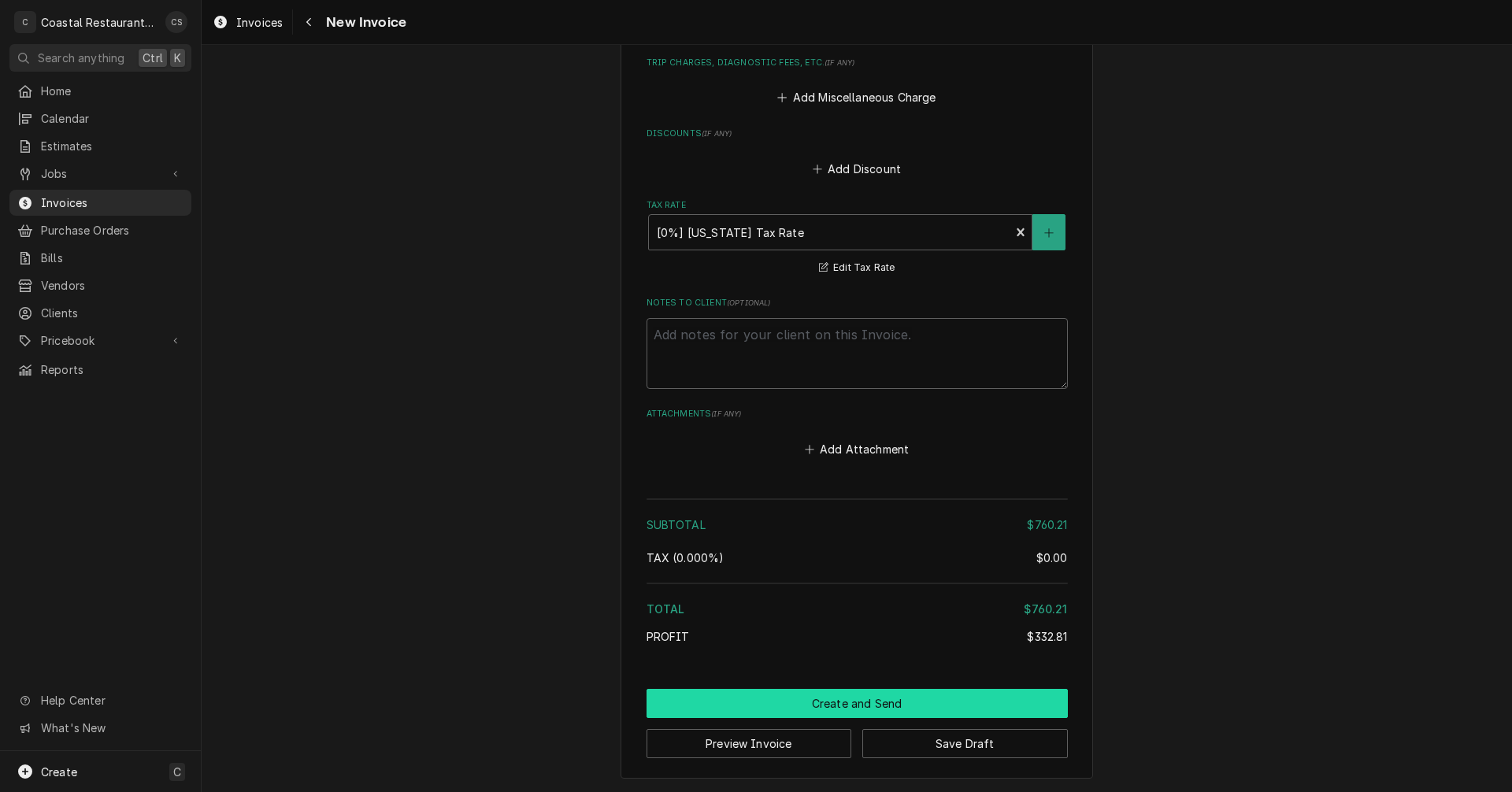
click at [853, 706] on button "Create and Send" at bounding box center [857, 703] width 421 height 29
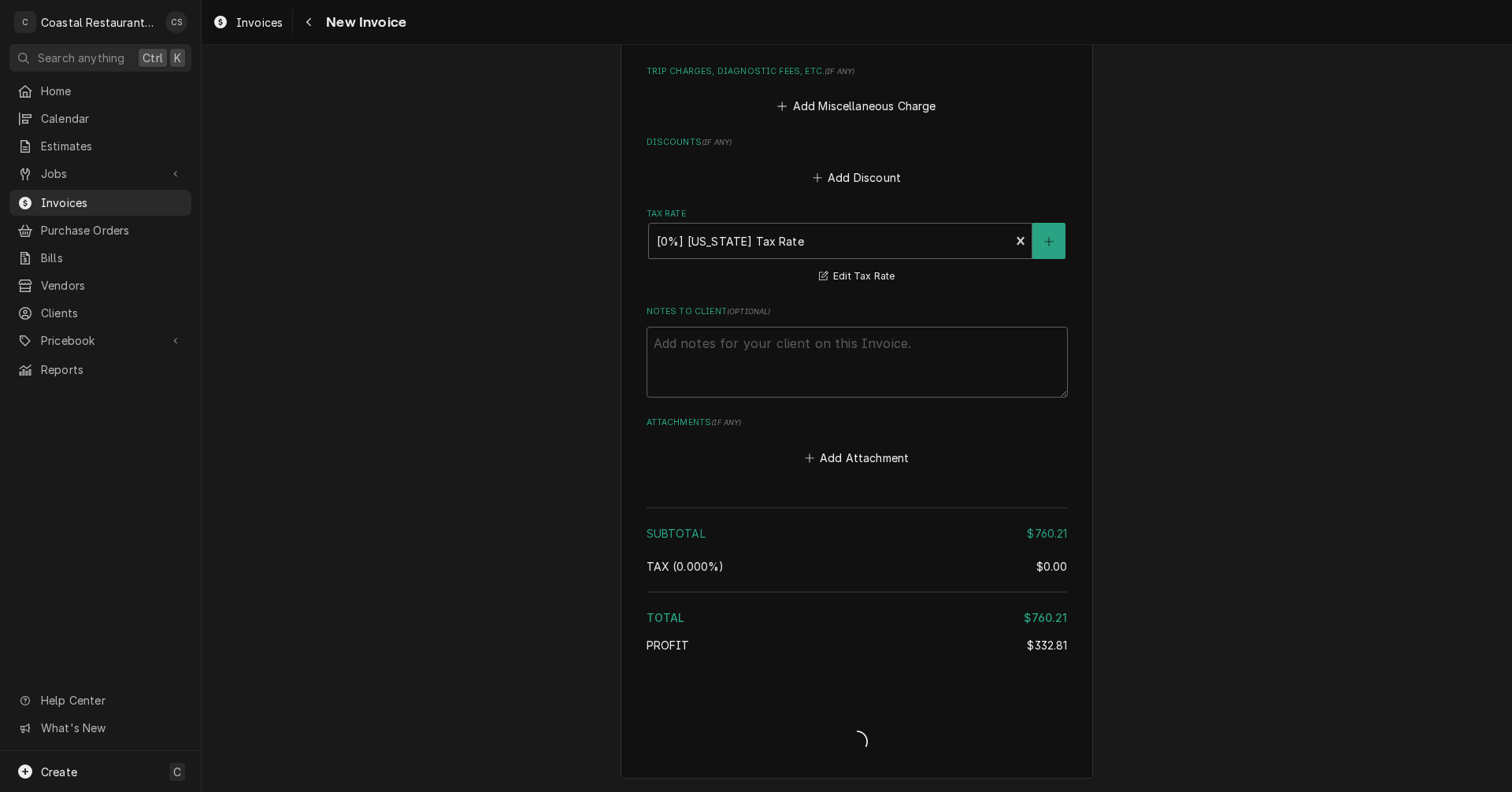
type textarea "x"
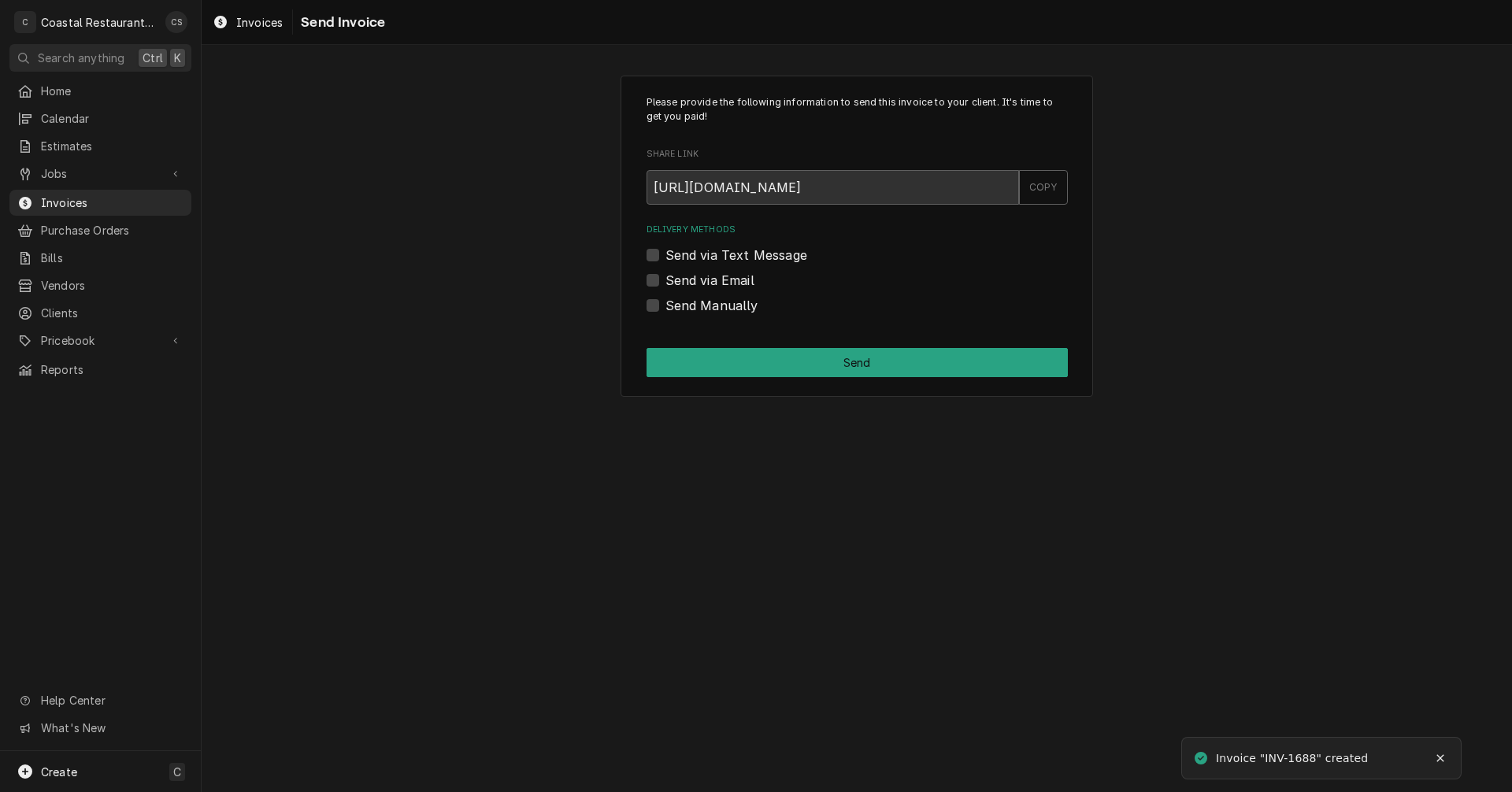
click at [666, 278] on label "Send via Email" at bounding box center [710, 280] width 89 height 19
click at [666, 278] on input "Send via Email" at bounding box center [876, 288] width 421 height 35
checkbox input "true"
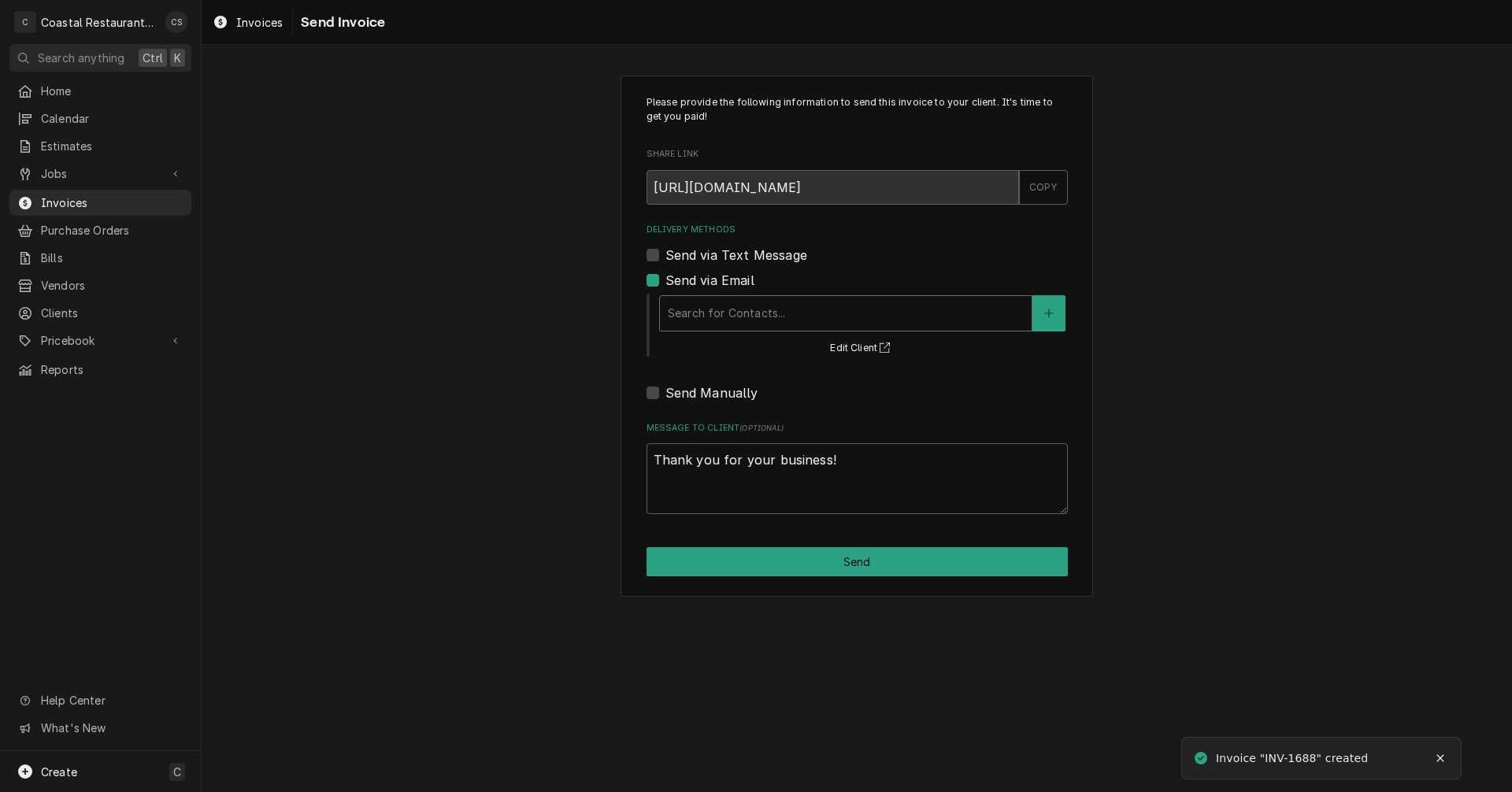
click at [696, 313] on div "Delivery Methods" at bounding box center [845, 313] width 356 height 28
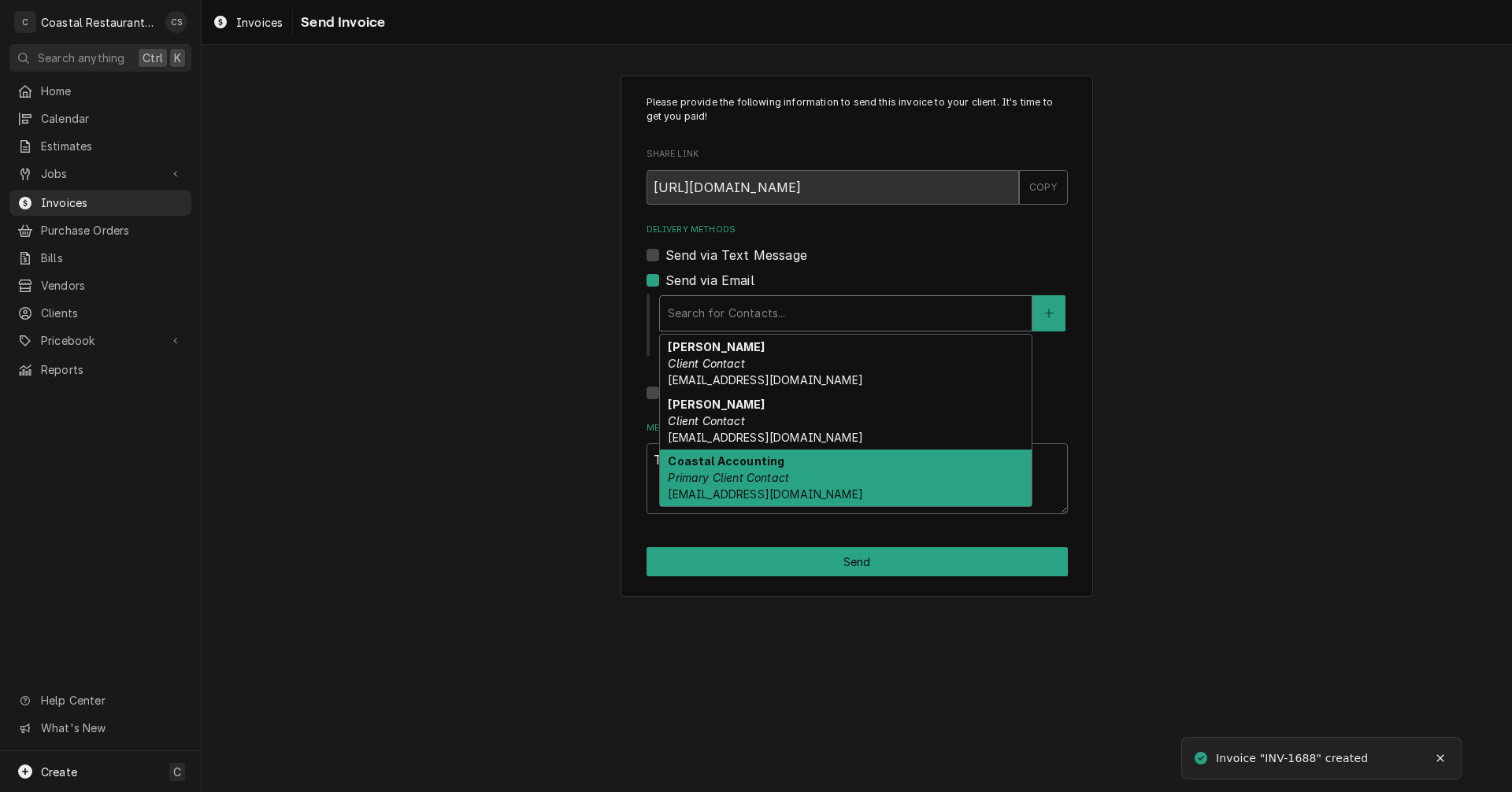
click at [718, 470] on div "Coastal Accounting Primary Client Contact Accounting@coastalrestaurantrepair.com" at bounding box center [845, 478] width 372 height 57
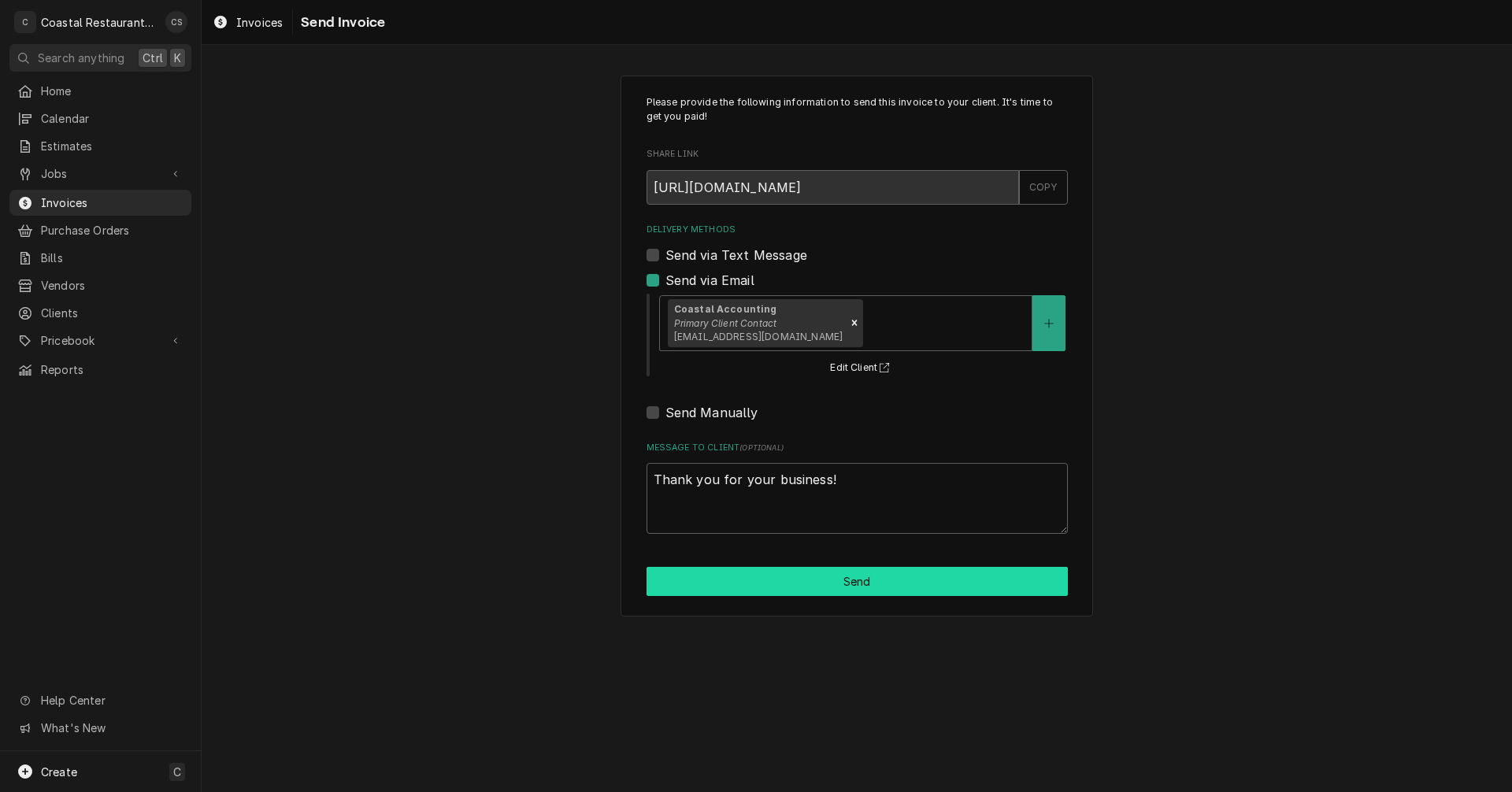
click at [838, 587] on button "Send" at bounding box center [857, 581] width 421 height 29
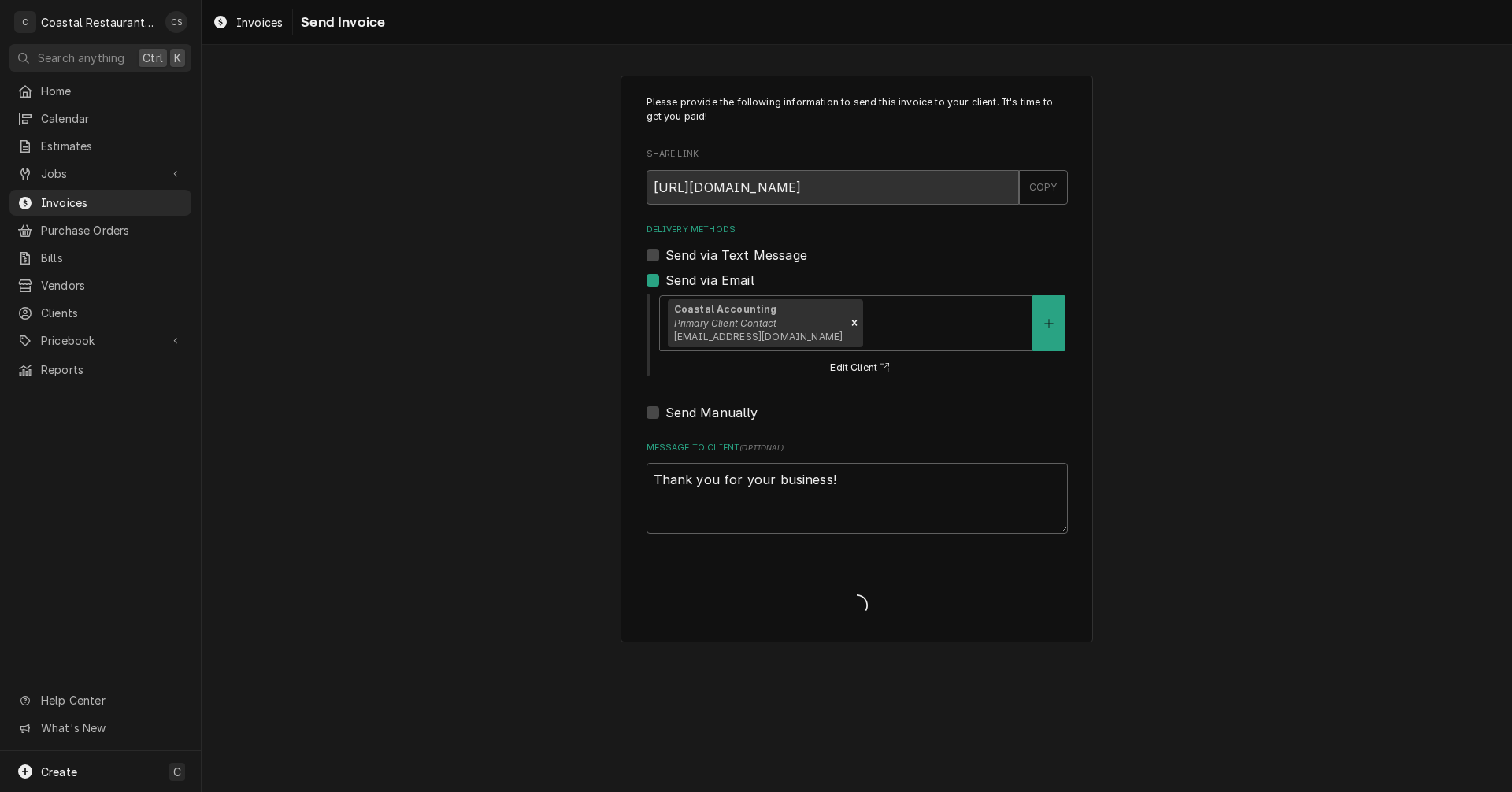
type textarea "x"
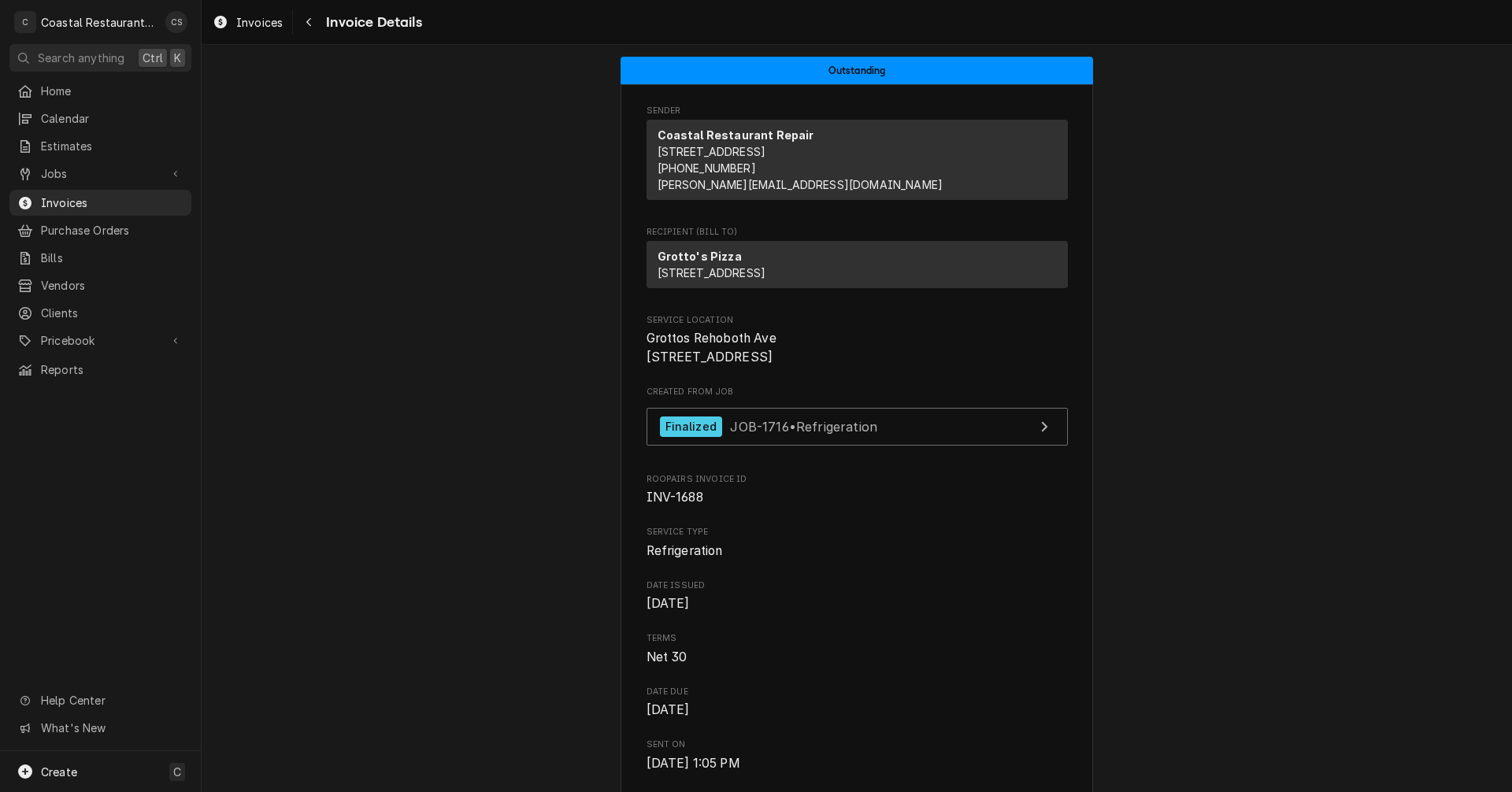
drag, startPoint x: 307, startPoint y: 20, endPoint x: 331, endPoint y: 66, distance: 51.9
click at [307, 20] on icon "Navigate back" at bounding box center [309, 22] width 7 height 11
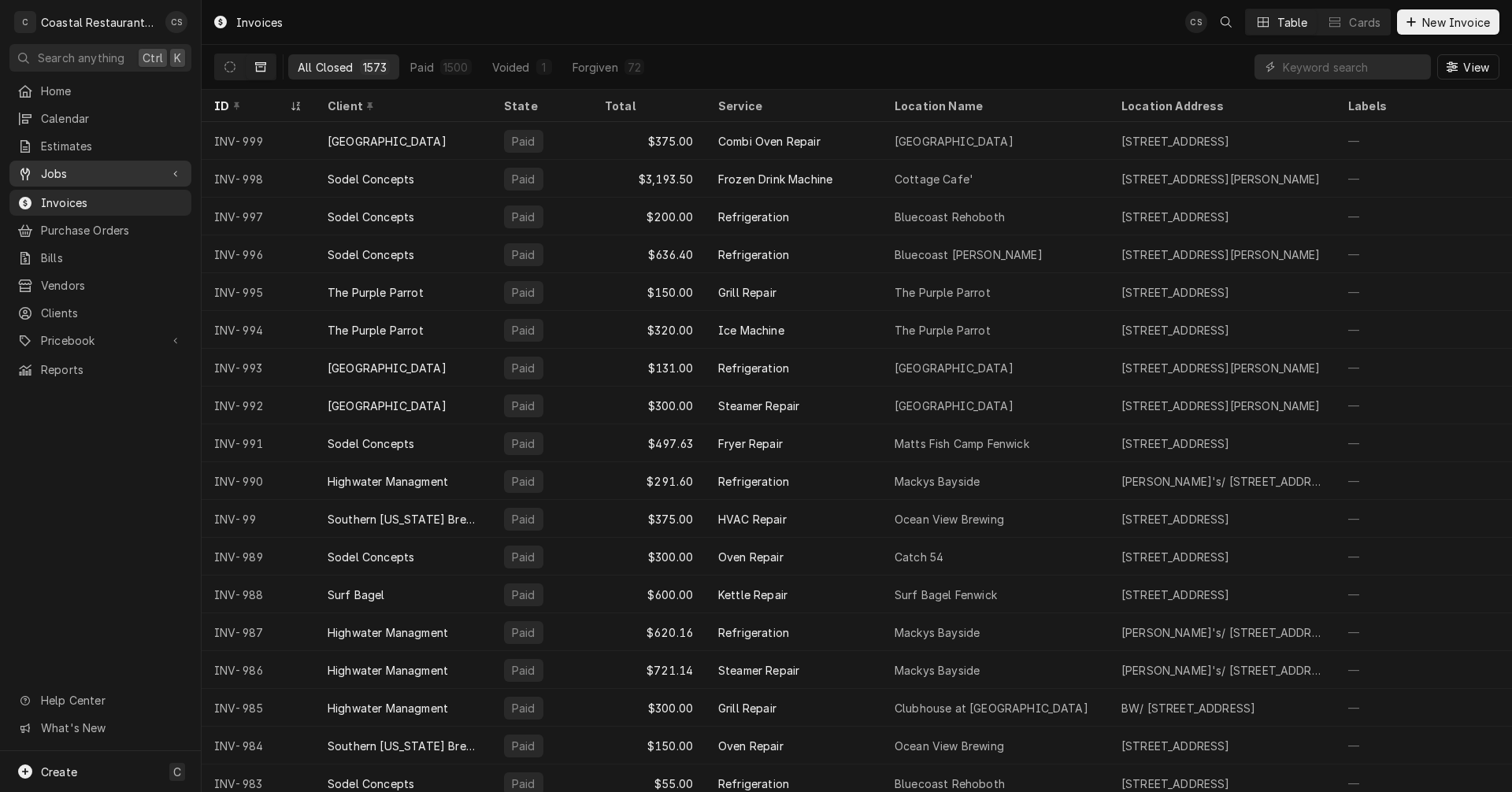
click at [82, 168] on span "Jobs" at bounding box center [100, 174] width 119 height 17
click at [76, 199] on span "Jobs" at bounding box center [111, 201] width 142 height 17
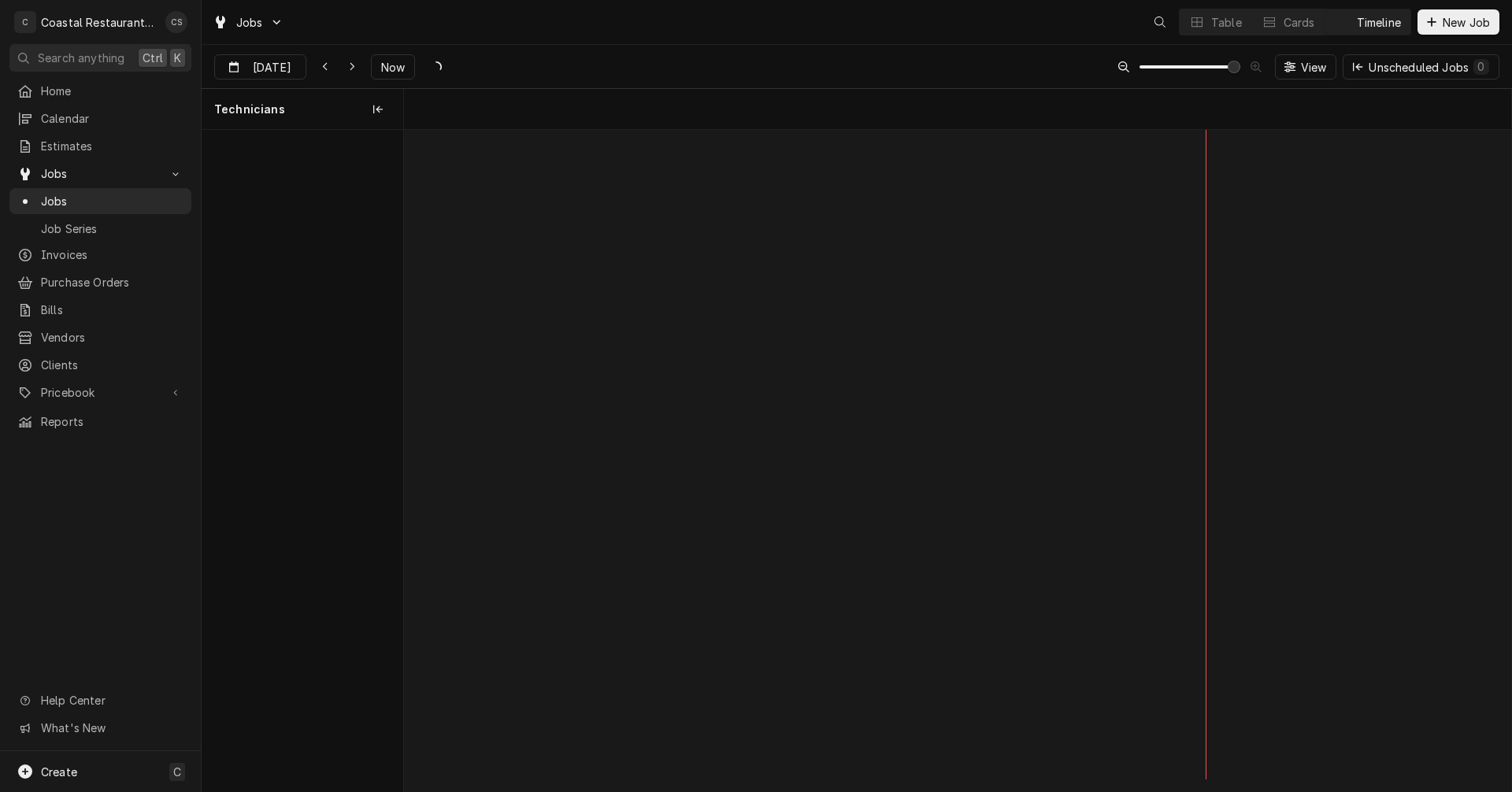
scroll to position [0, 21947]
